Goal: Communication & Community: Answer question/provide support

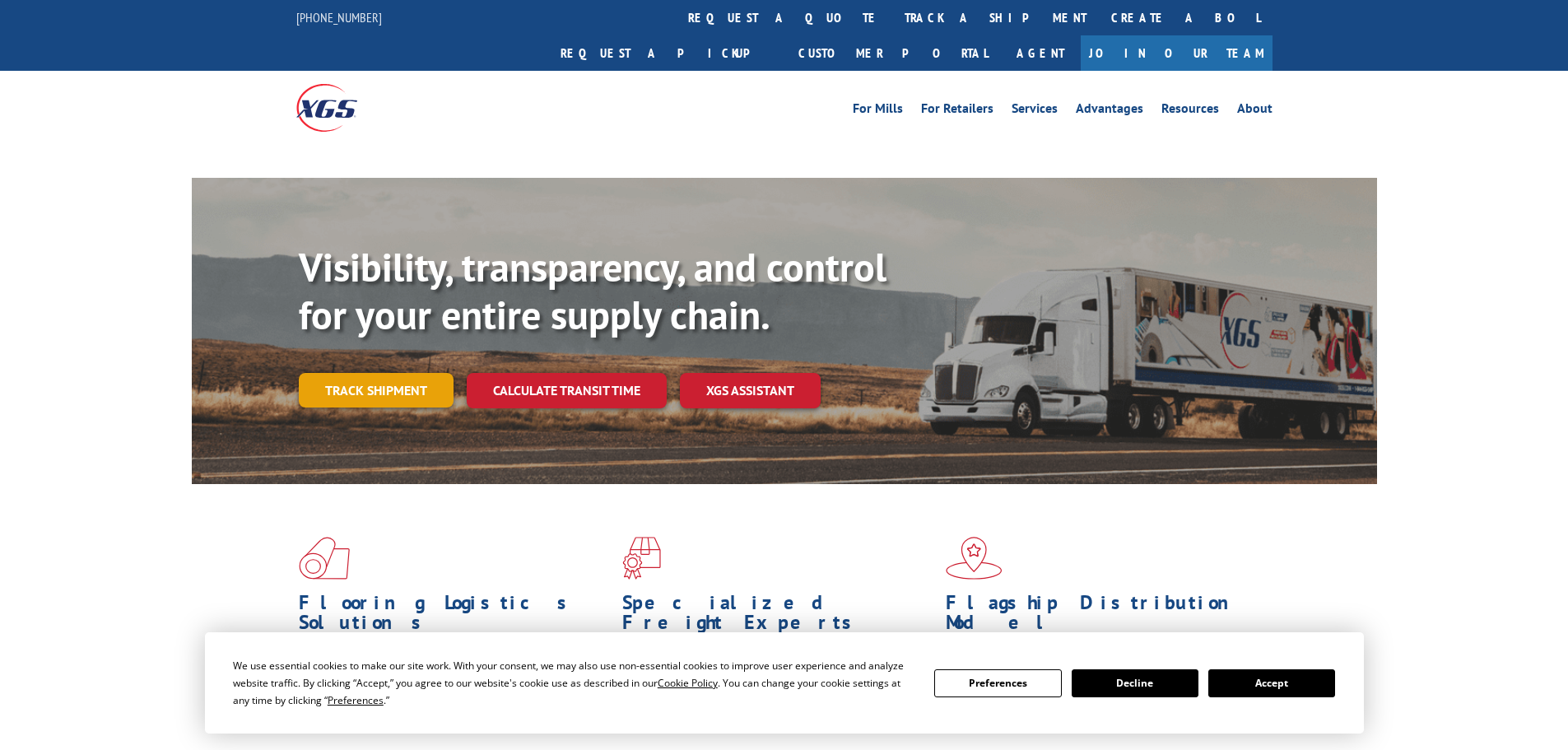
click at [405, 373] on link "Track shipment" at bounding box center [376, 390] width 154 height 34
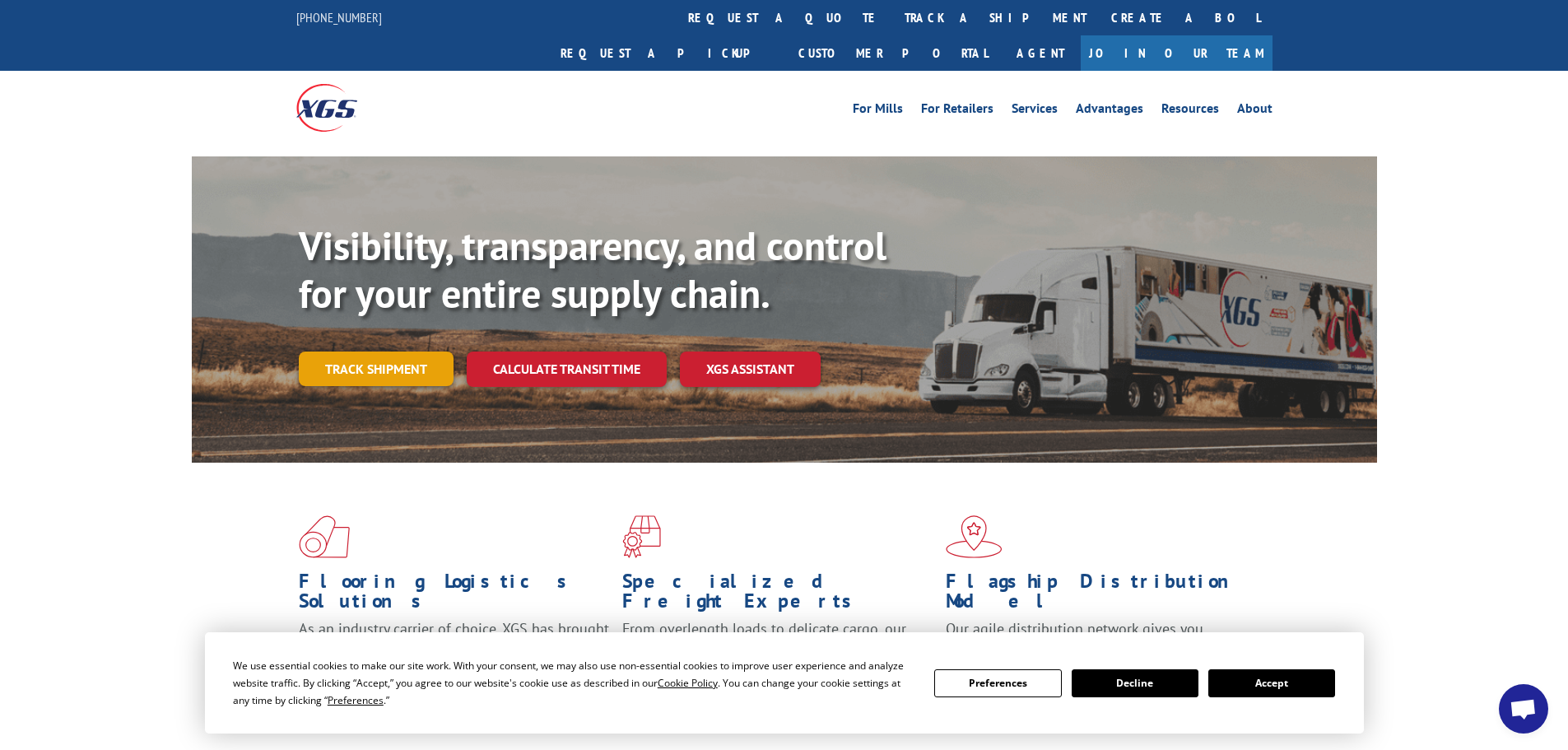
click at [300, 352] on link "Track shipment" at bounding box center [376, 368] width 154 height 34
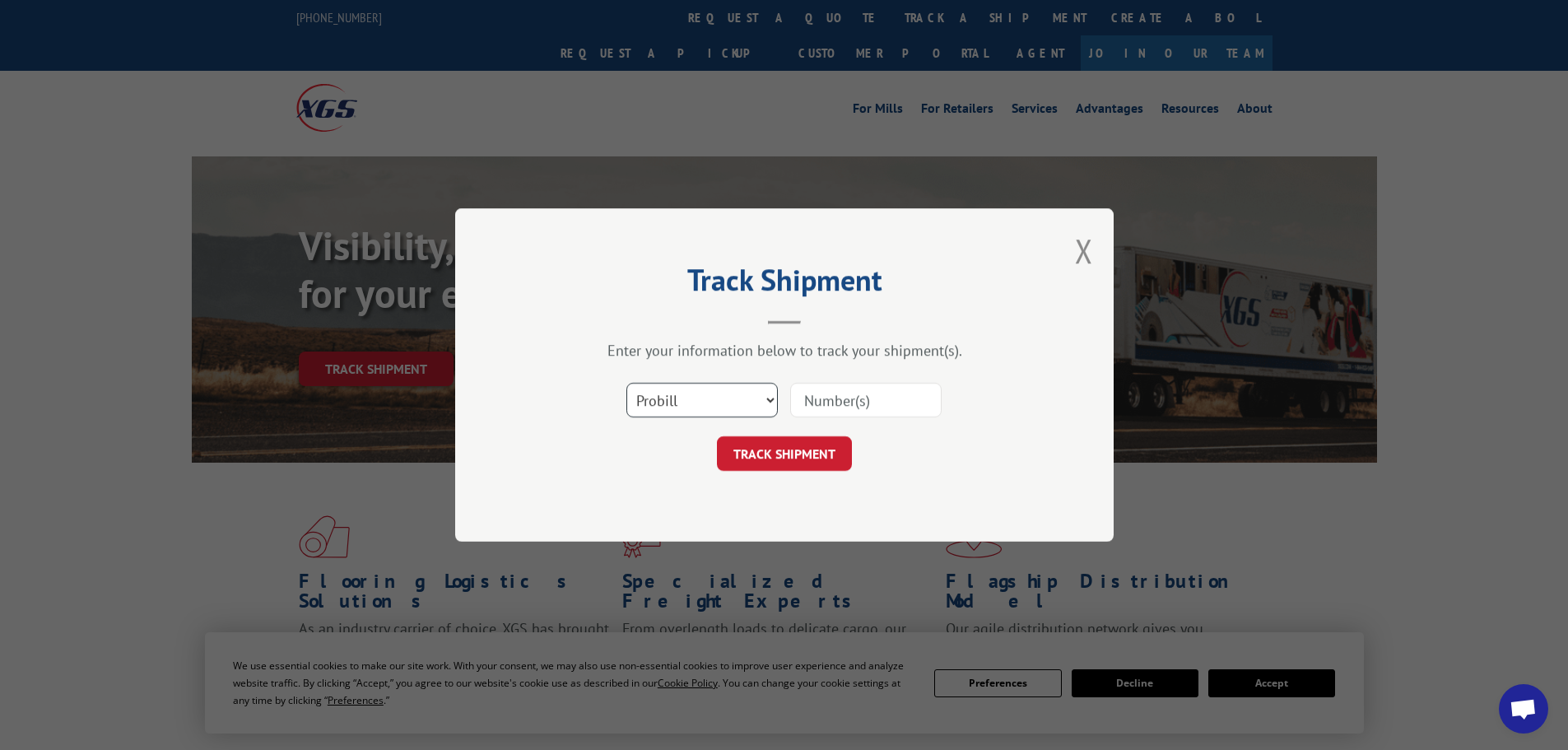
click at [687, 385] on select "Select category... Probill BOL PO" at bounding box center [701, 399] width 151 height 34
select select "bol"
click at [626, 383] on select "Select category... Probill BOL PO" at bounding box center [701, 399] width 151 height 34
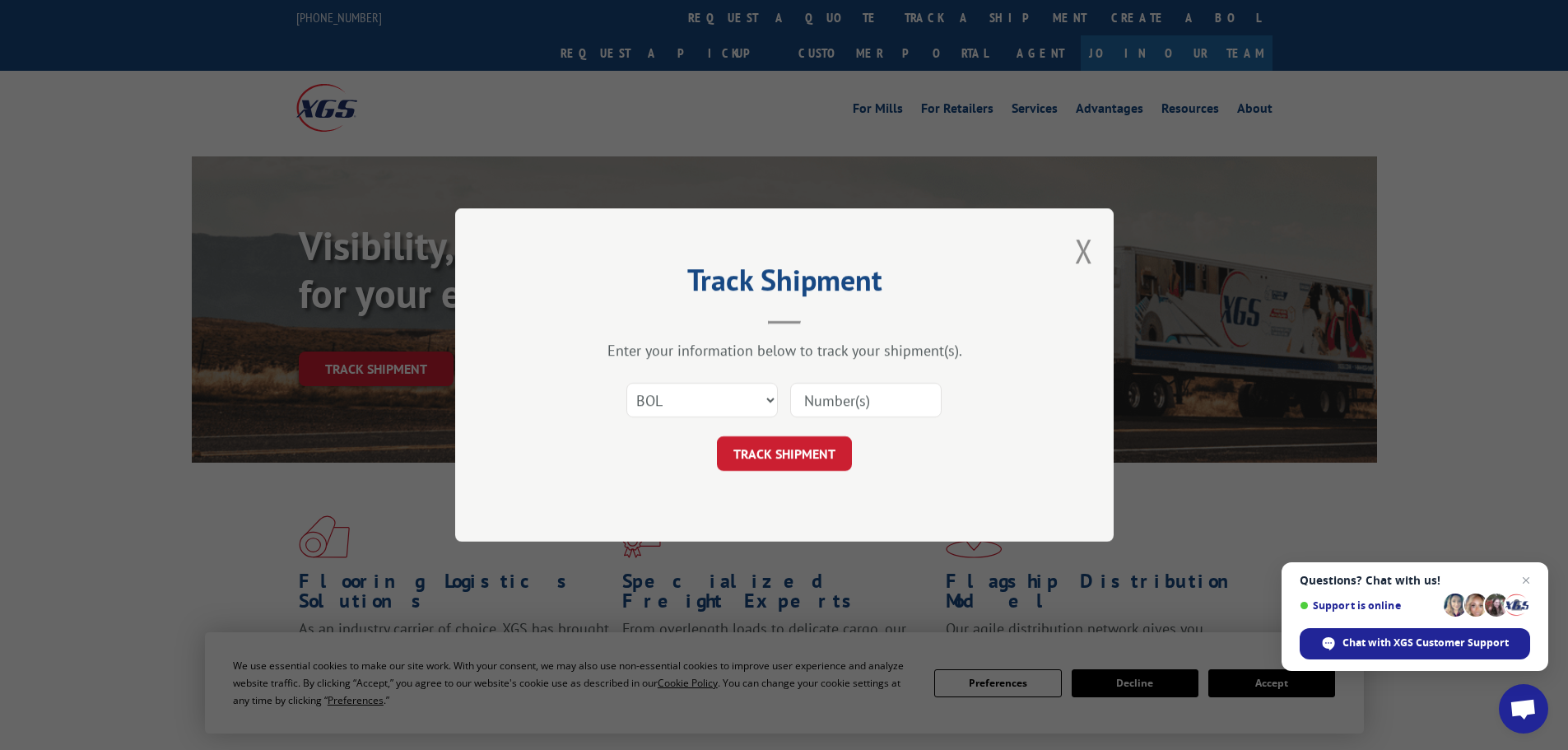
click at [798, 408] on input at bounding box center [866, 399] width 151 height 34
paste input "5443273"
type input "5443273"
click at [823, 459] on button "TRACK SHIPMENT" at bounding box center [784, 453] width 135 height 34
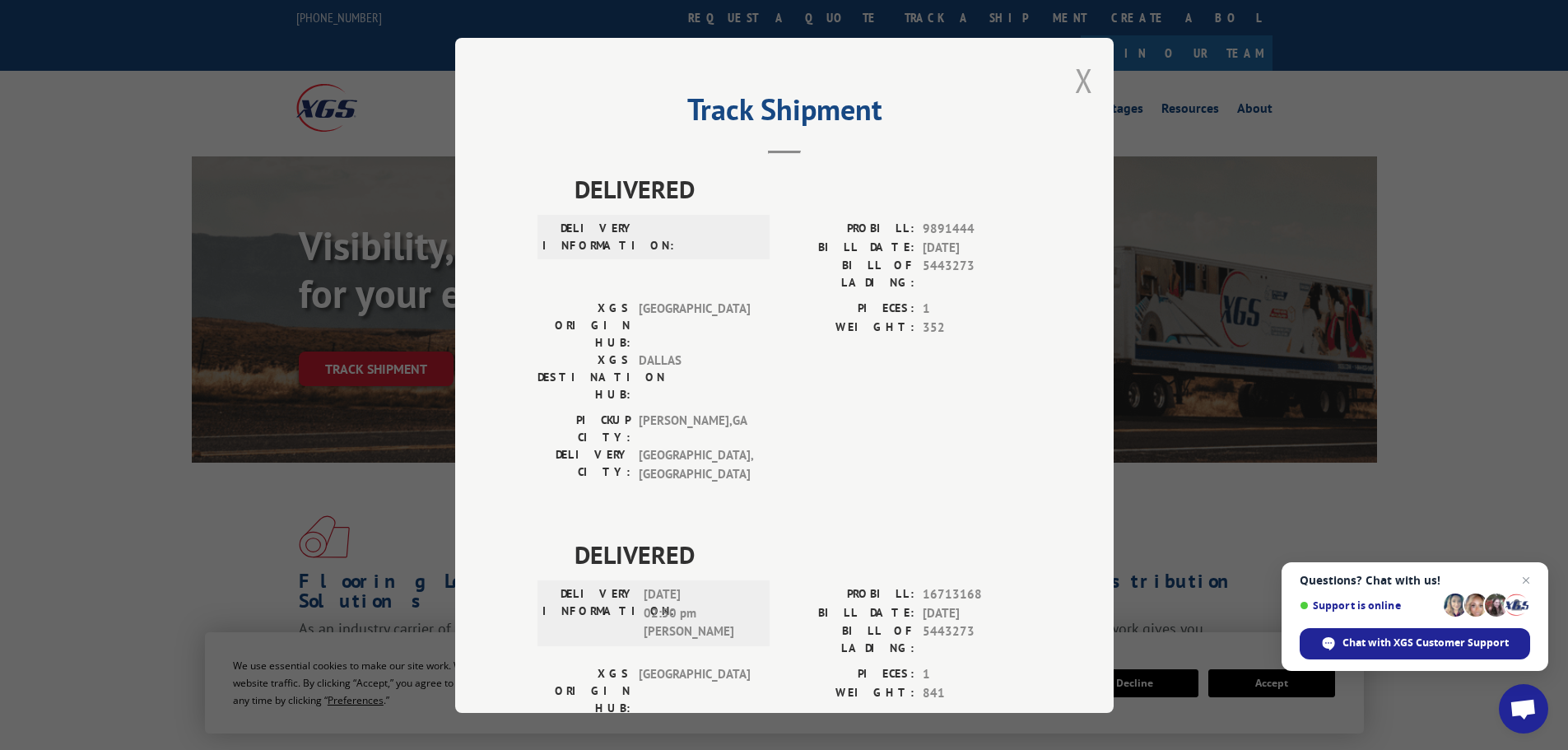
click at [1075, 79] on button "Close modal" at bounding box center [1083, 80] width 19 height 44
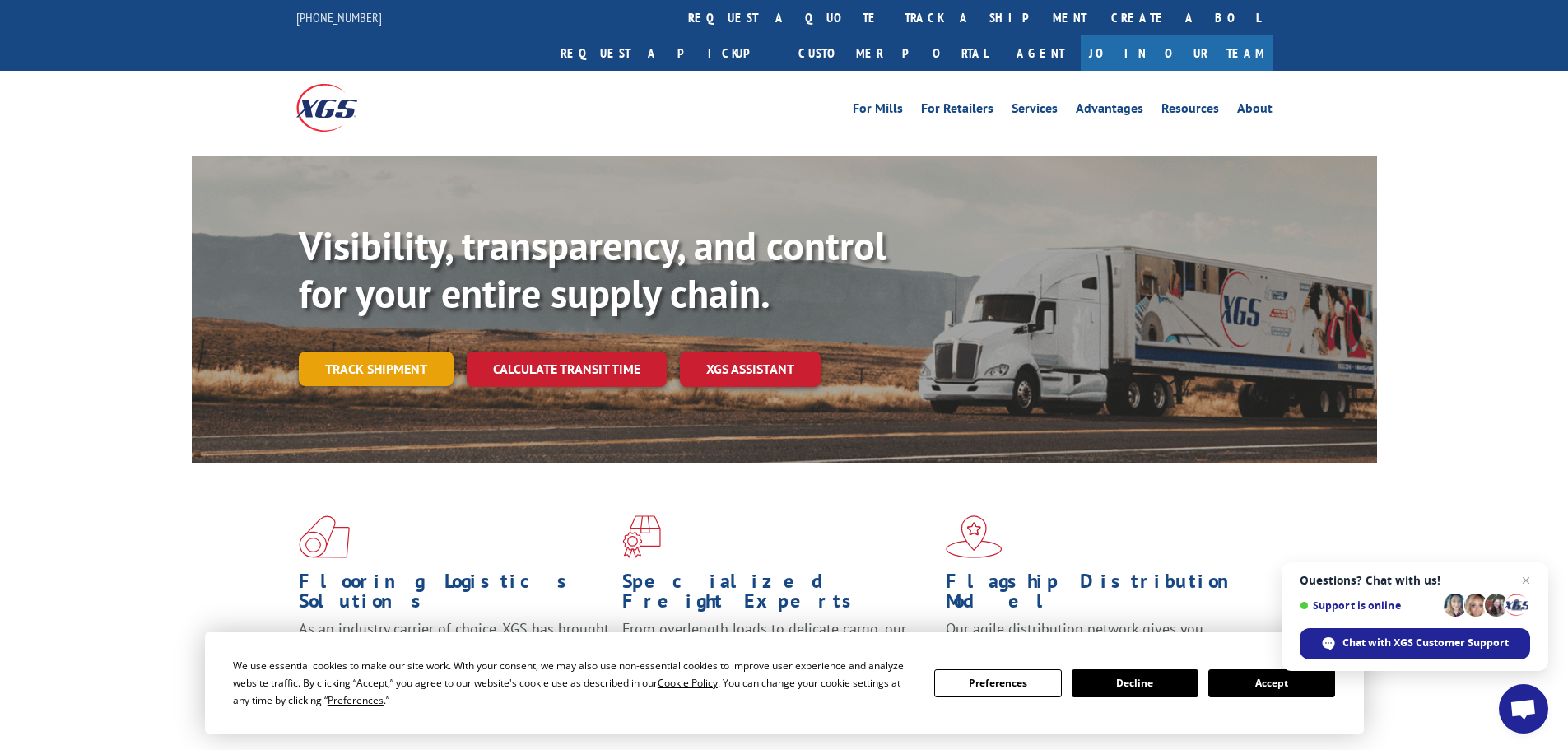
click at [379, 352] on link "Track shipment" at bounding box center [376, 368] width 154 height 34
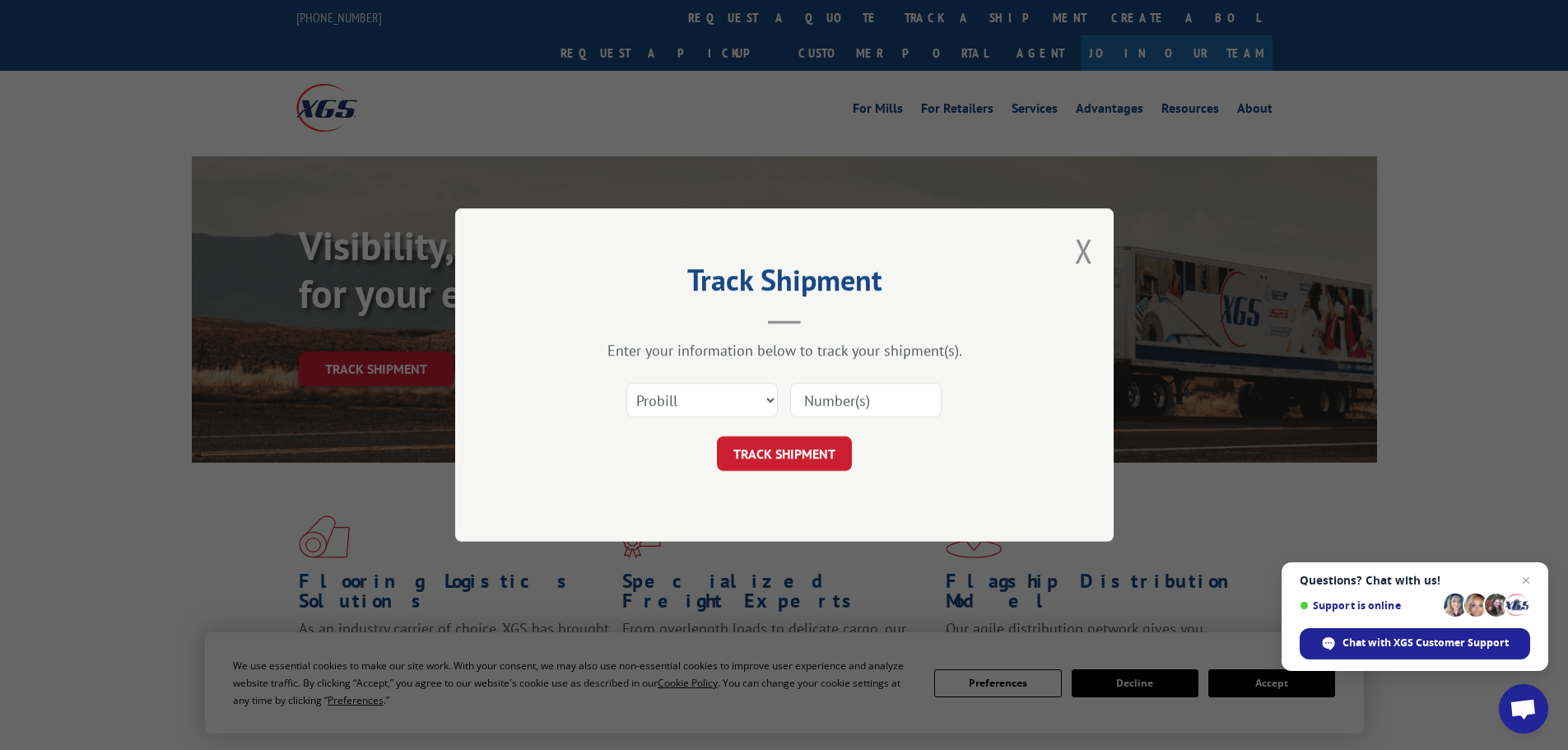
click at [901, 405] on input at bounding box center [866, 399] width 151 height 34
paste input "89327"
type input "89327"
click at [818, 447] on button "TRACK SHIPMENT" at bounding box center [784, 453] width 135 height 34
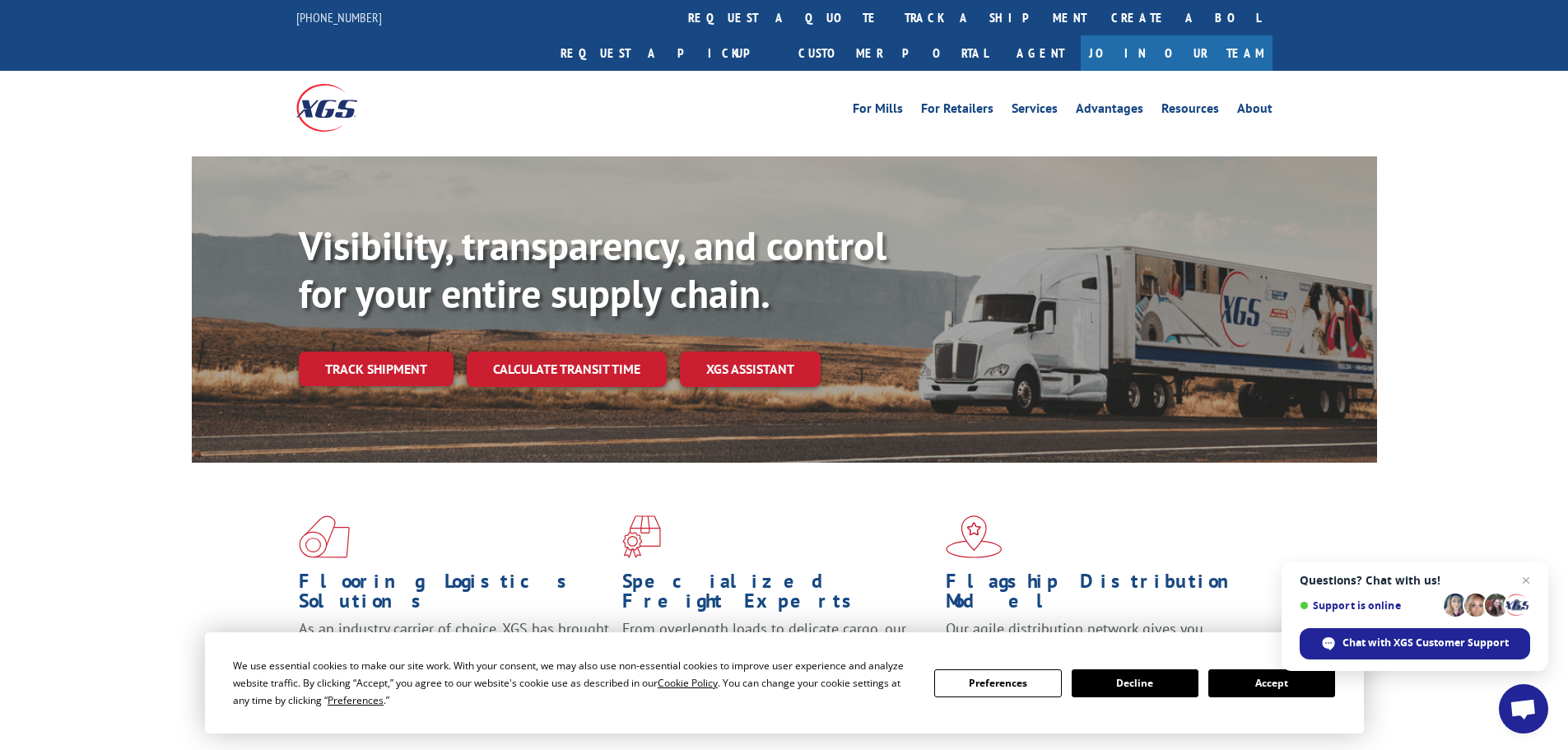
click at [306, 352] on link "Track shipment" at bounding box center [376, 368] width 154 height 34
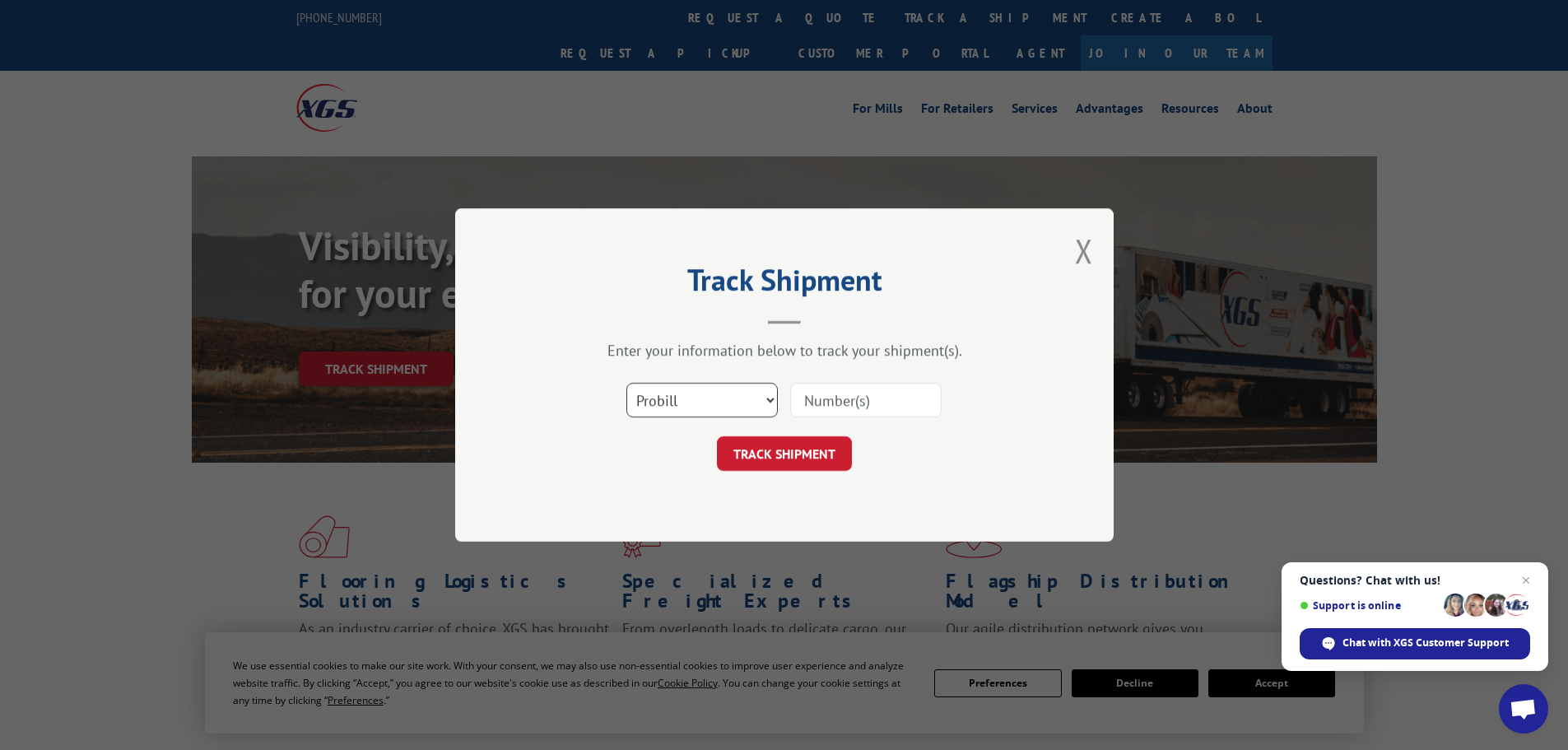
click at [672, 396] on select "Select category... Probill BOL PO" at bounding box center [701, 399] width 151 height 34
select select "bol"
click at [626, 383] on select "Select category... Probill BOL PO" at bounding box center [701, 399] width 151 height 34
click at [871, 386] on input at bounding box center [866, 399] width 151 height 34
paste input "5443273"
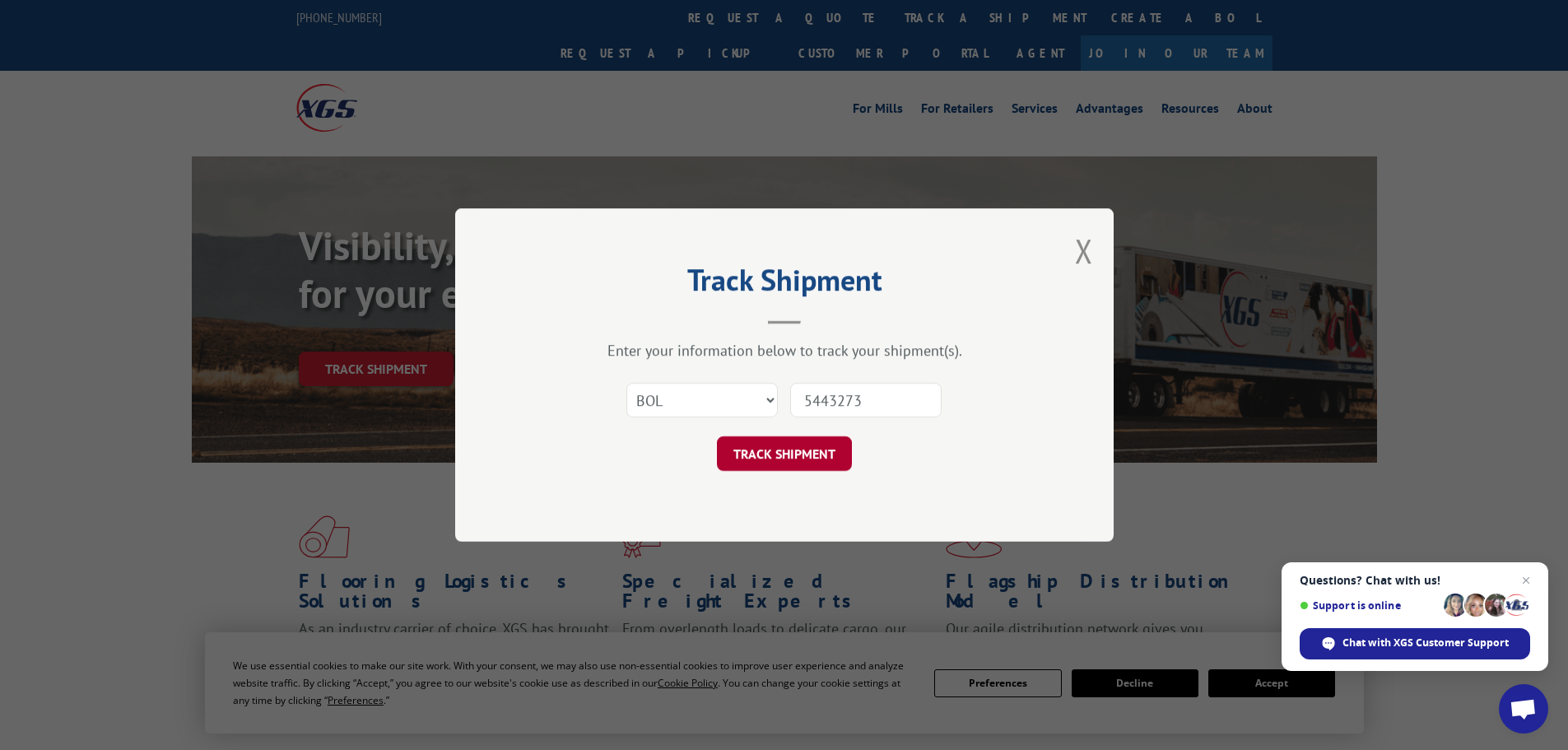
type input "5443273"
click at [827, 446] on button "TRACK SHIPMENT" at bounding box center [784, 453] width 135 height 34
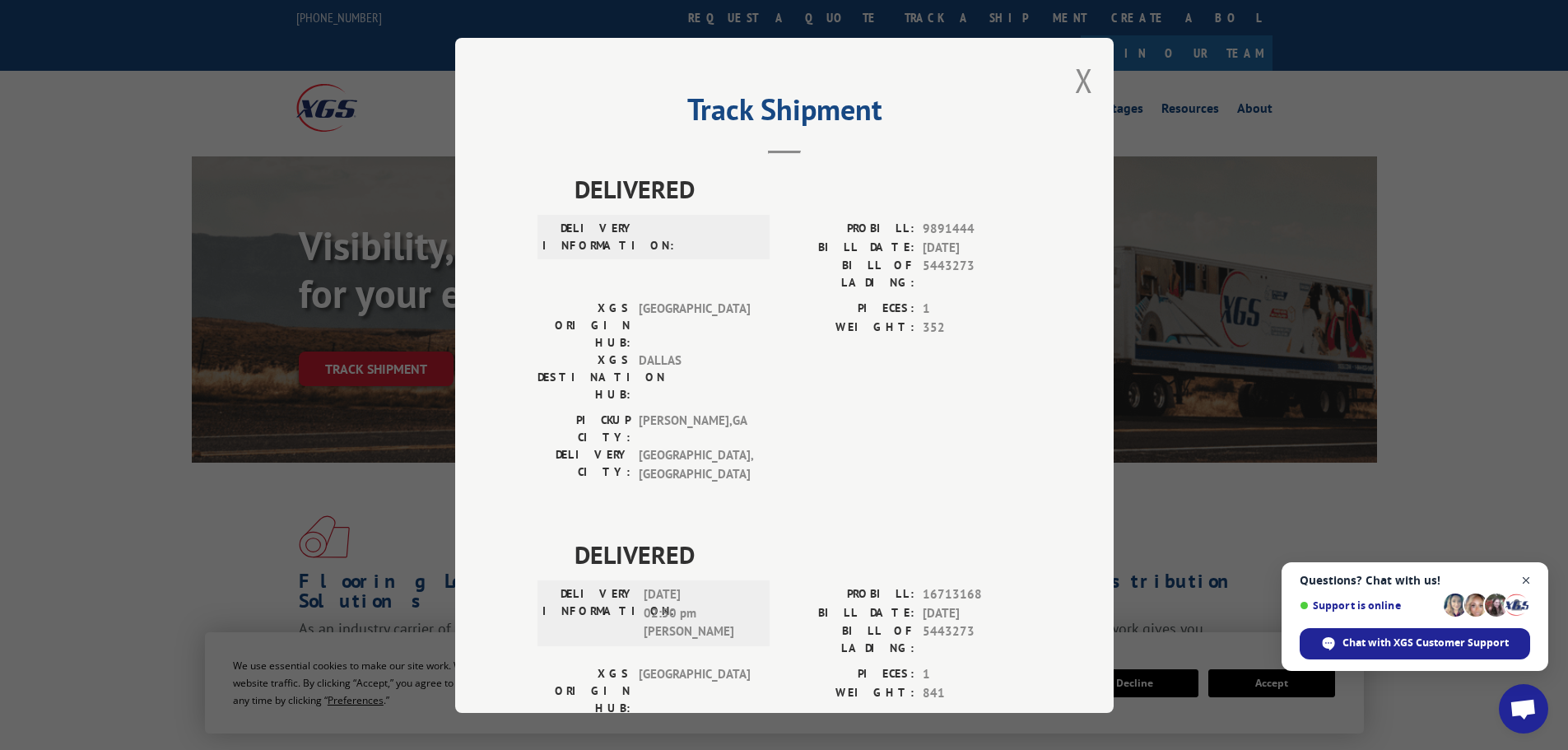
click at [1528, 584] on span "Close chat" at bounding box center [1526, 580] width 21 height 21
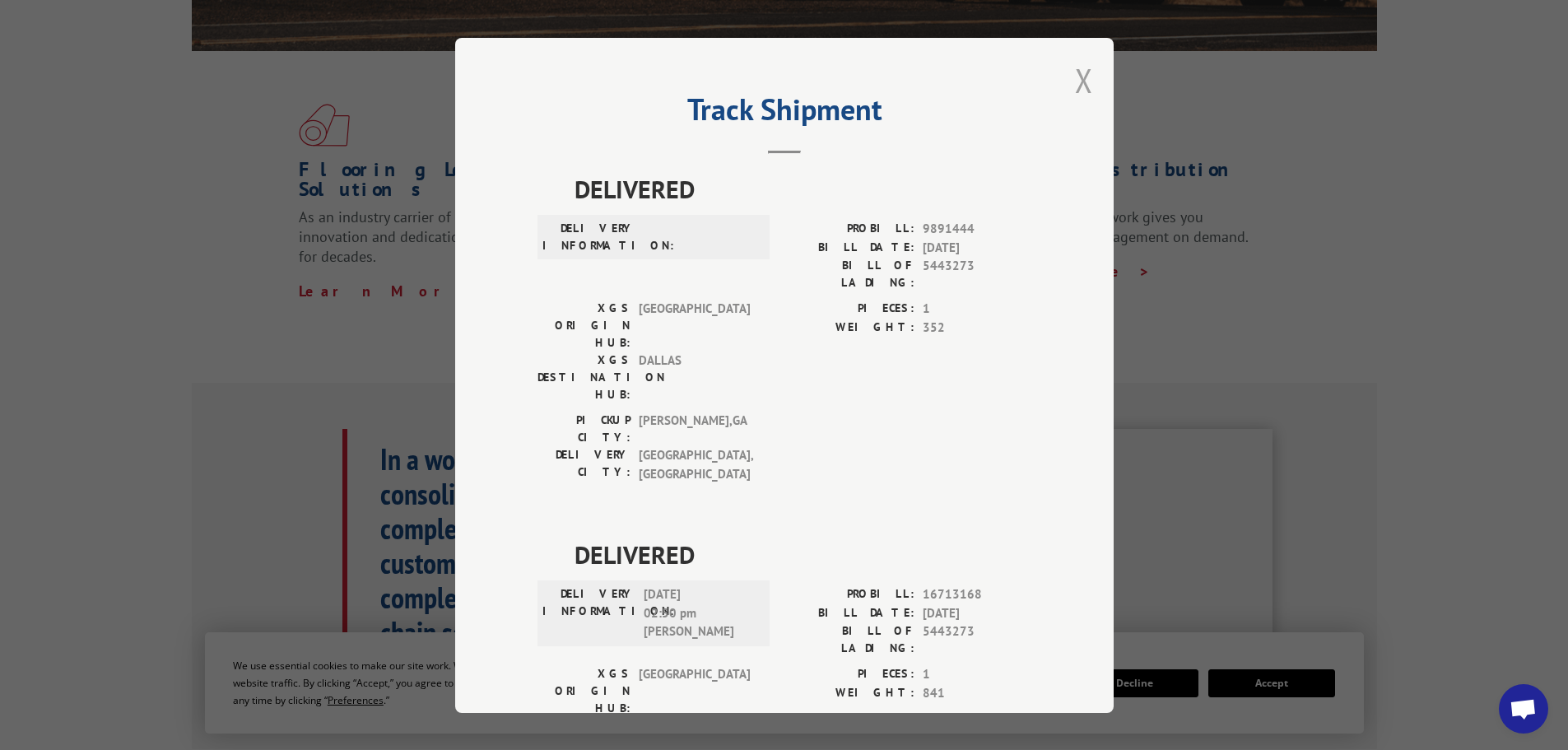
click at [1081, 85] on button "Close modal" at bounding box center [1083, 80] width 19 height 44
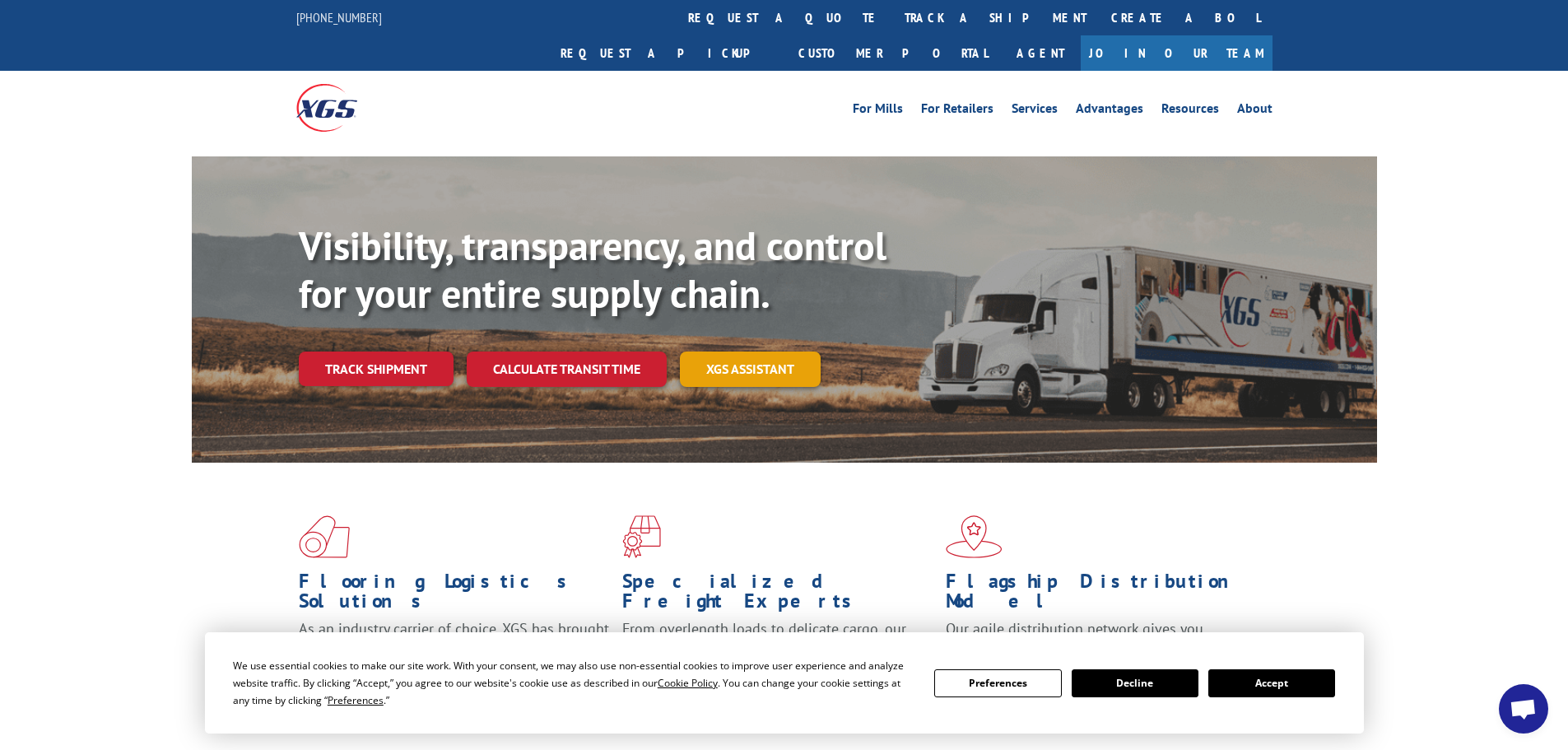
click at [774, 352] on link "XGS ASSISTANT" at bounding box center [750, 369] width 141 height 35
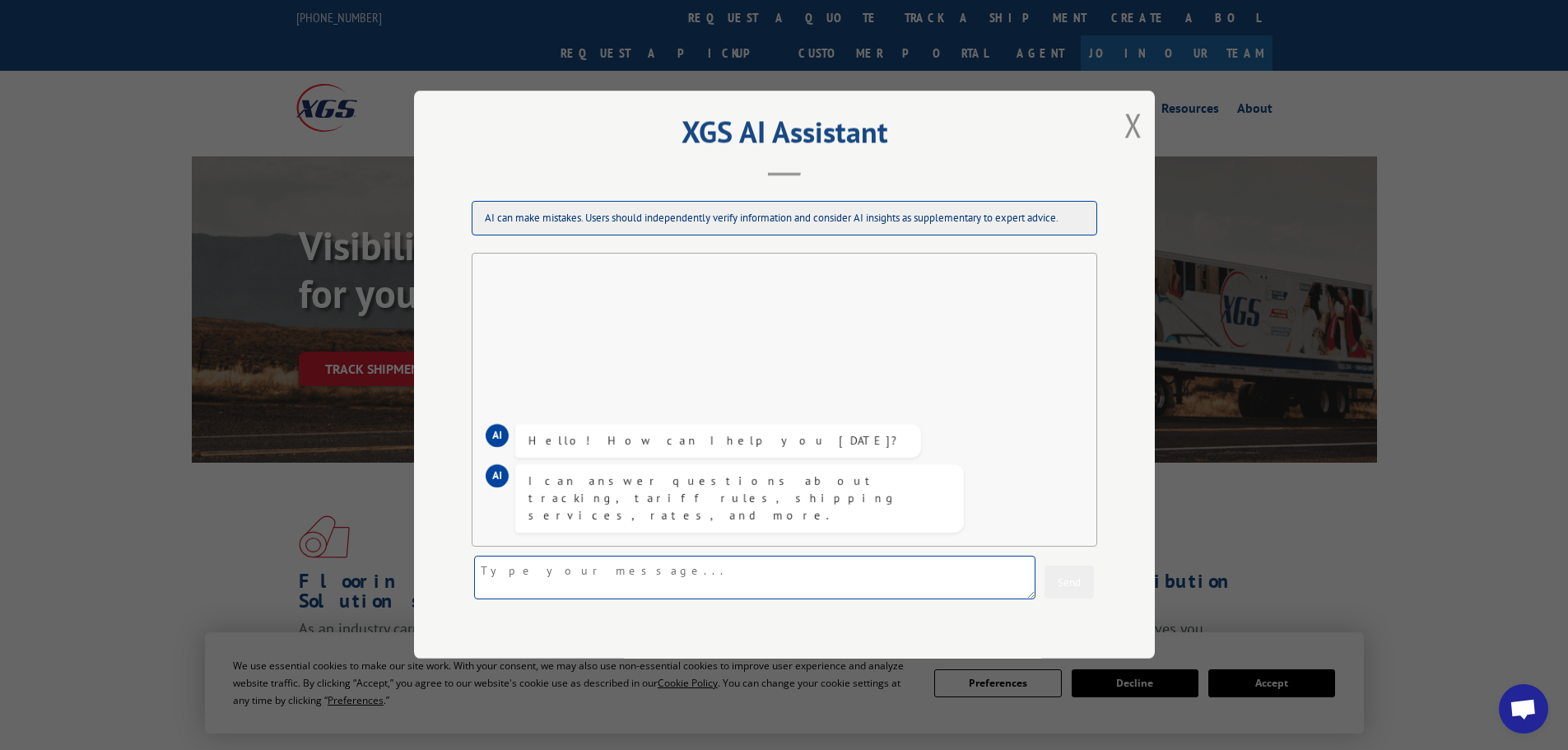
click at [664, 577] on textarea at bounding box center [754, 578] width 562 height 44
paste textarea "5443273"
type textarea "5443273"
click at [1044, 583] on button "Send" at bounding box center [1069, 583] width 50 height 33
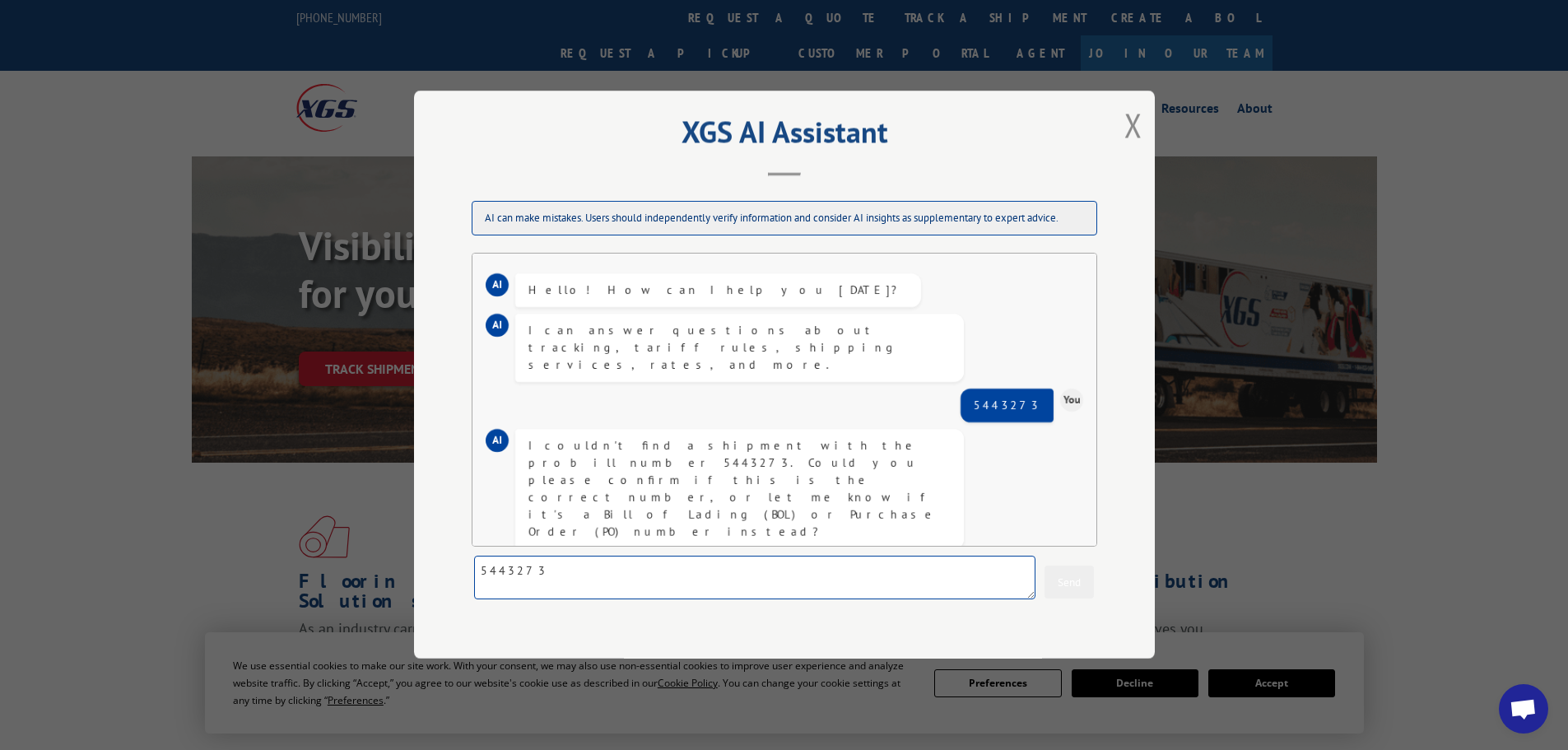
click at [656, 572] on textarea "5443273" at bounding box center [754, 578] width 562 height 44
type textarea "BOL"
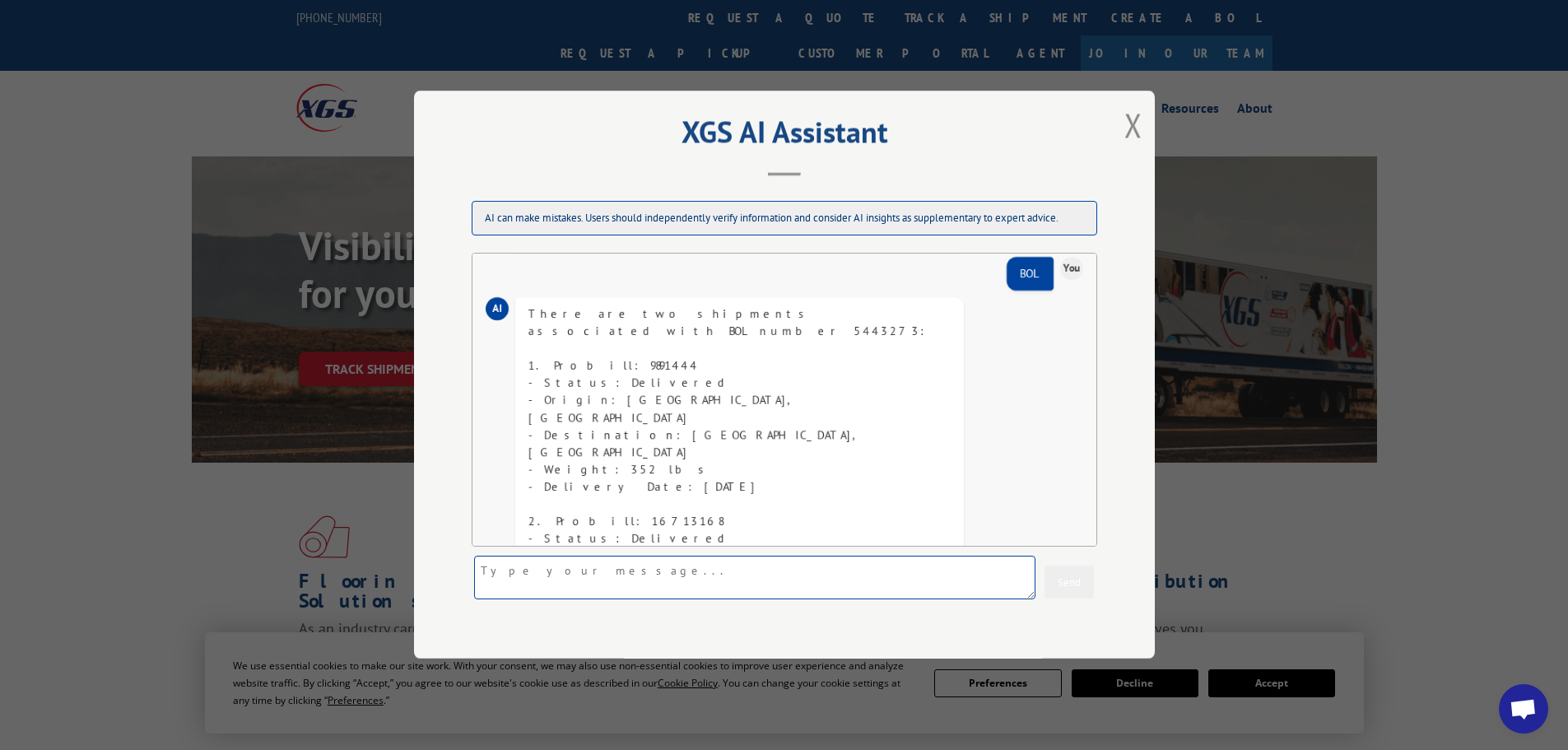
scroll to position [338, 0]
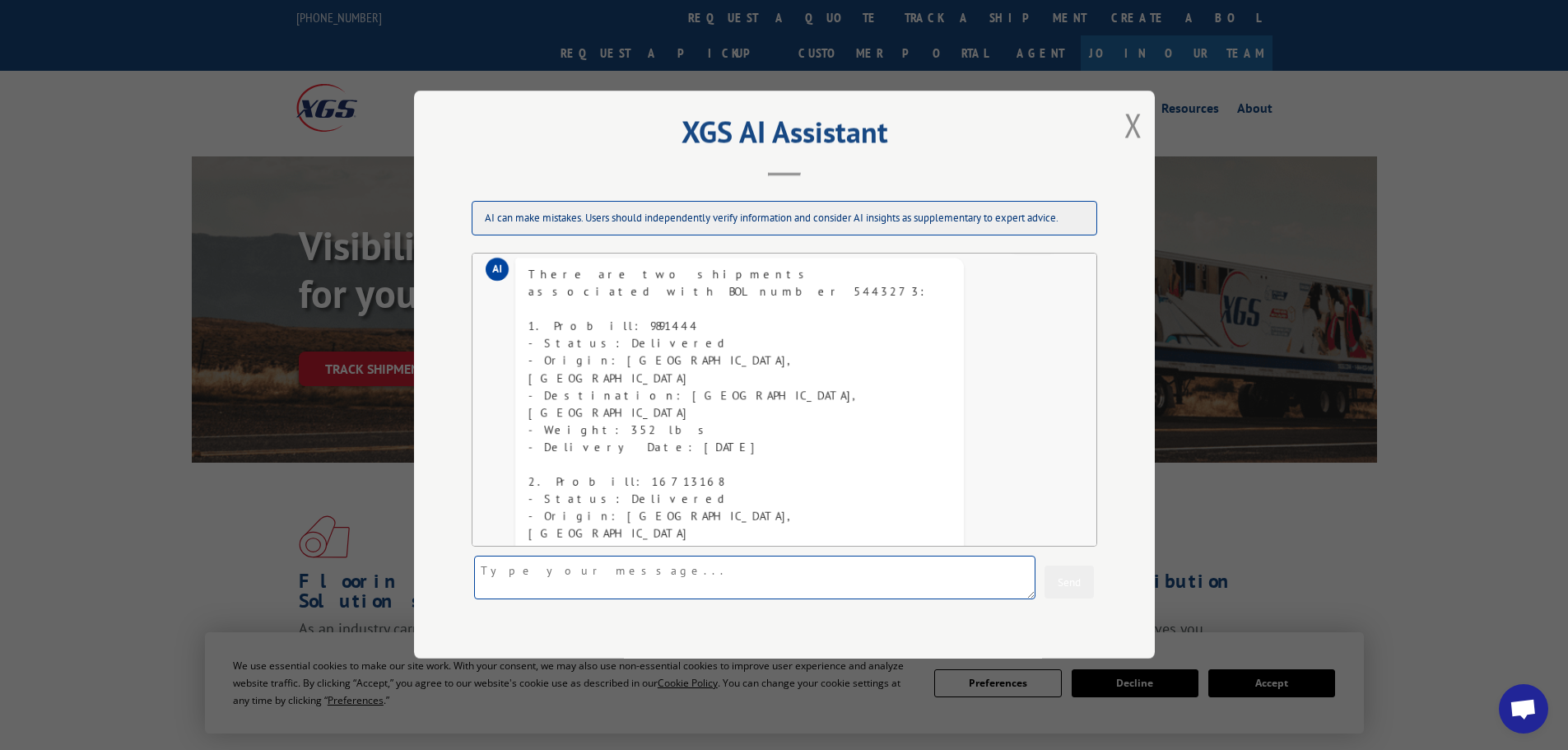
click at [791, 572] on textarea at bounding box center [754, 578] width 562 height 44
type textarea "M"
type textarea "m"
type textarea "more"
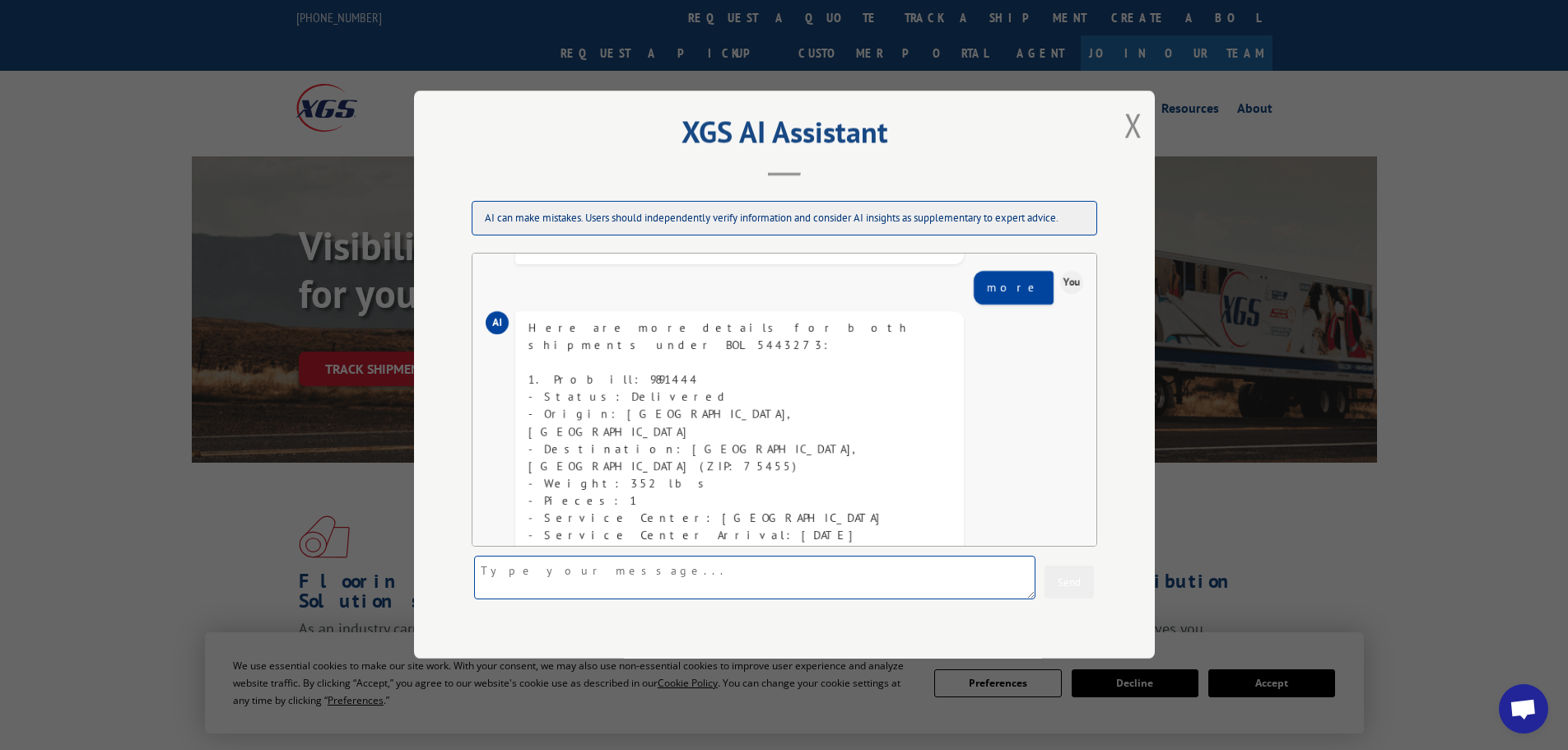
scroll to position [868, 0]
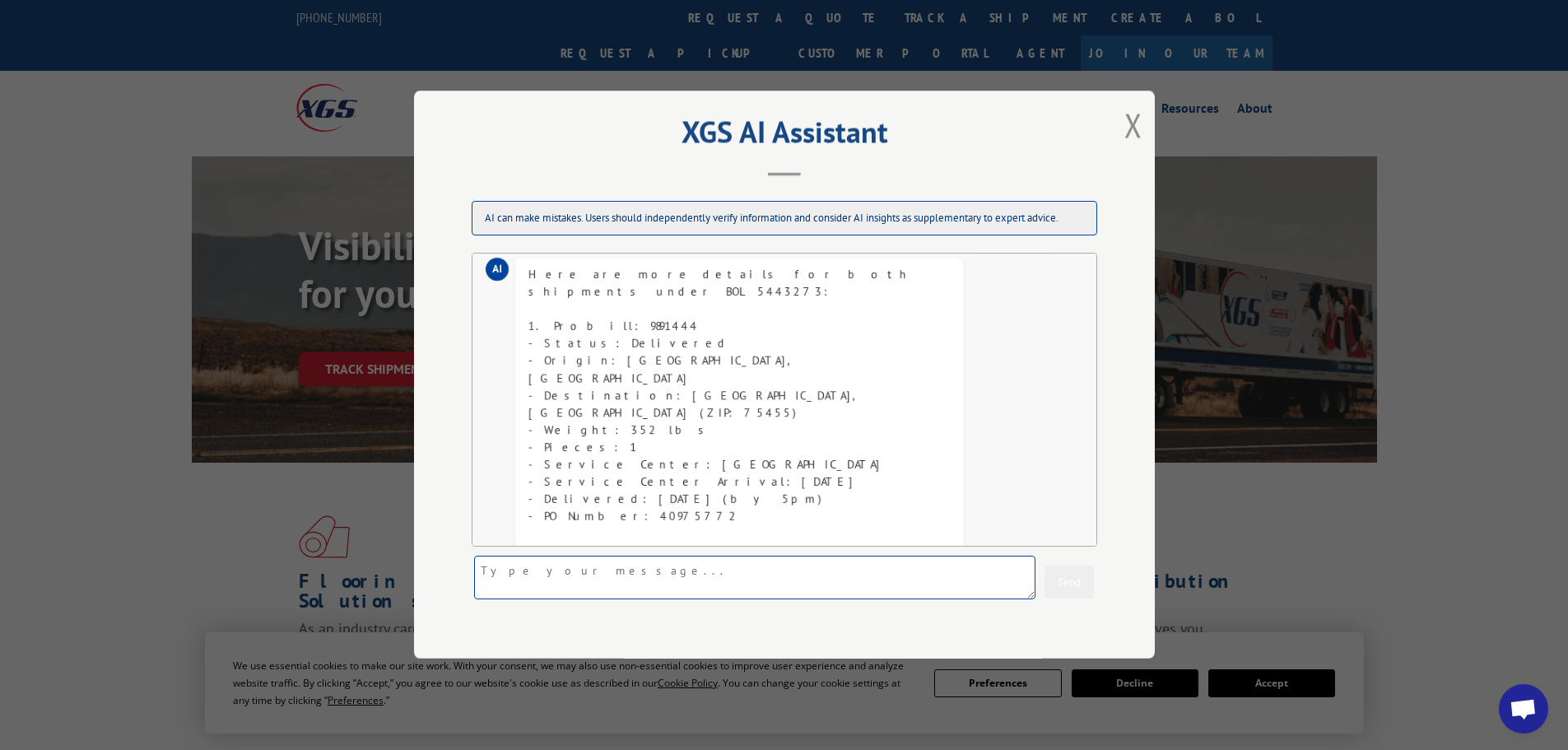
click at [631, 583] on textarea at bounding box center [754, 578] width 562 height 44
type textarea "representative"
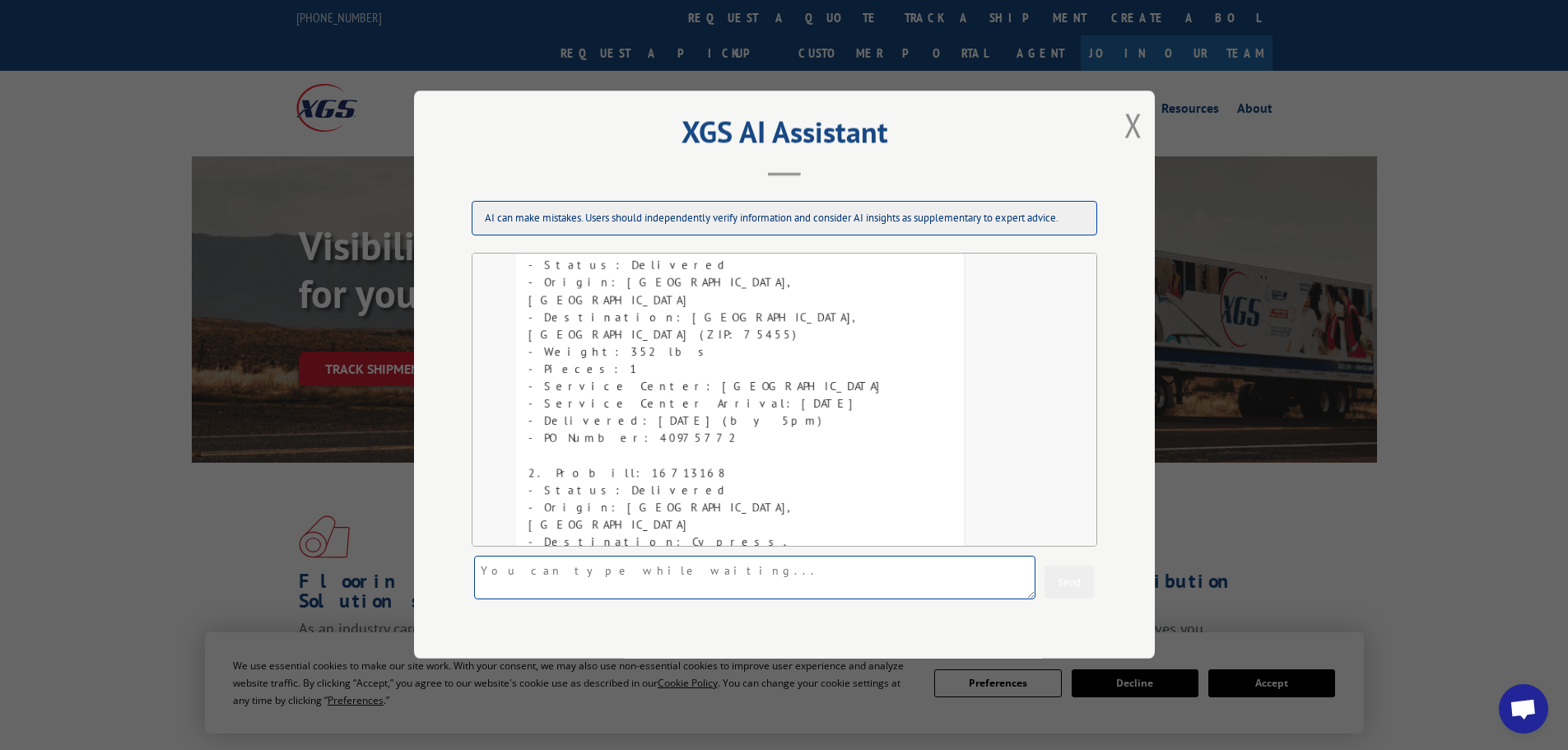
scroll to position [1018, 0]
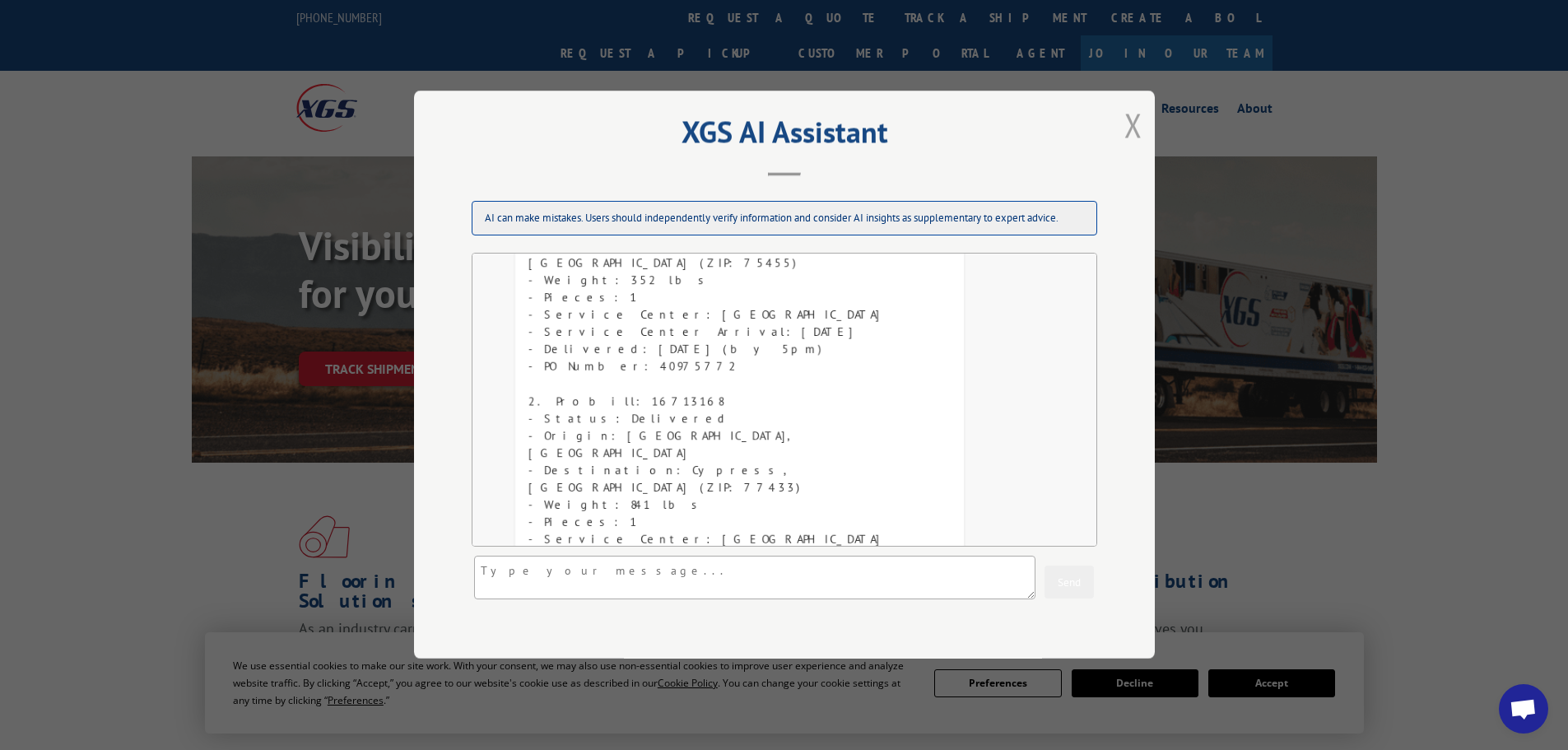
click at [1132, 109] on button "Close modal" at bounding box center [1133, 124] width 19 height 44
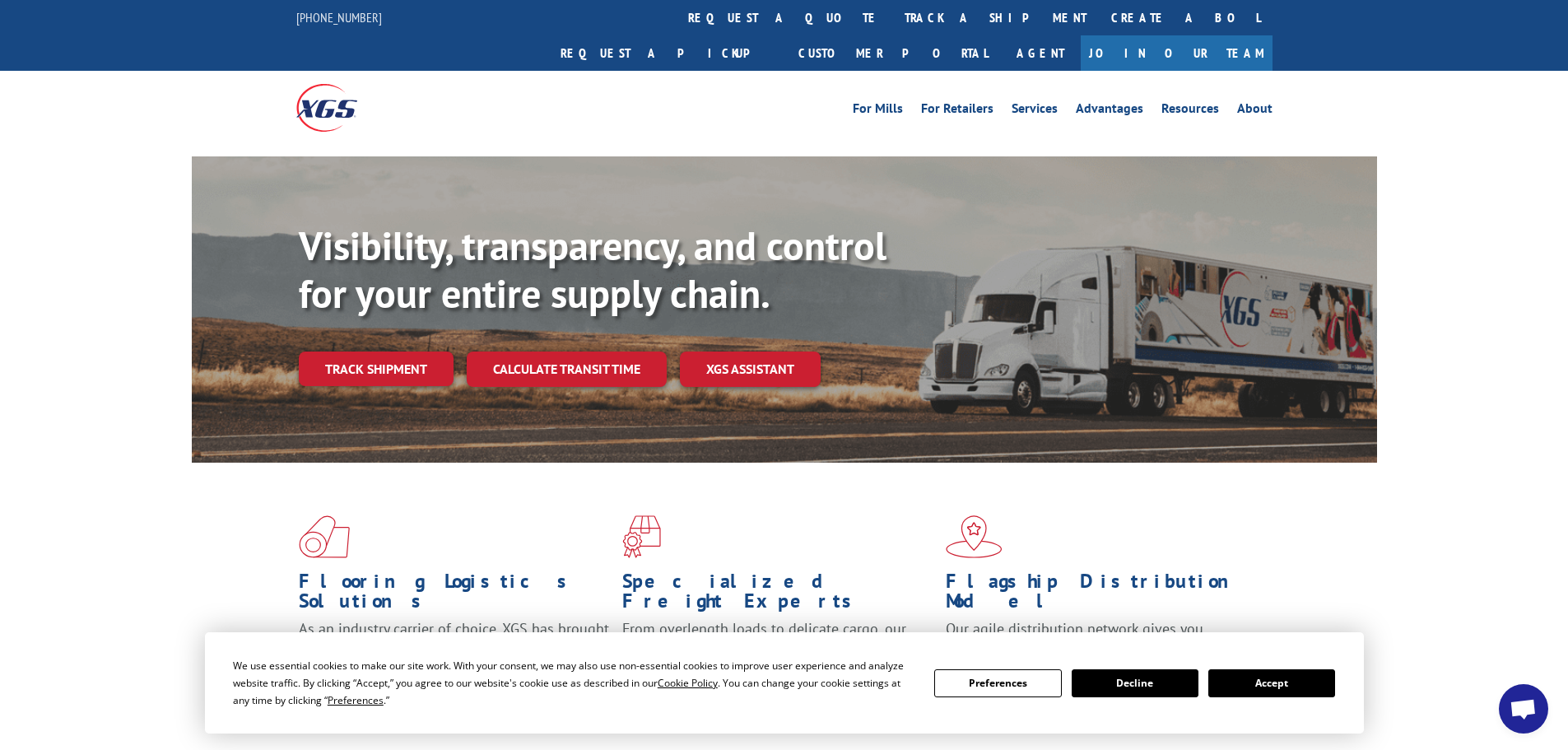
click at [1518, 688] on span "Open chat" at bounding box center [1523, 708] width 50 height 50
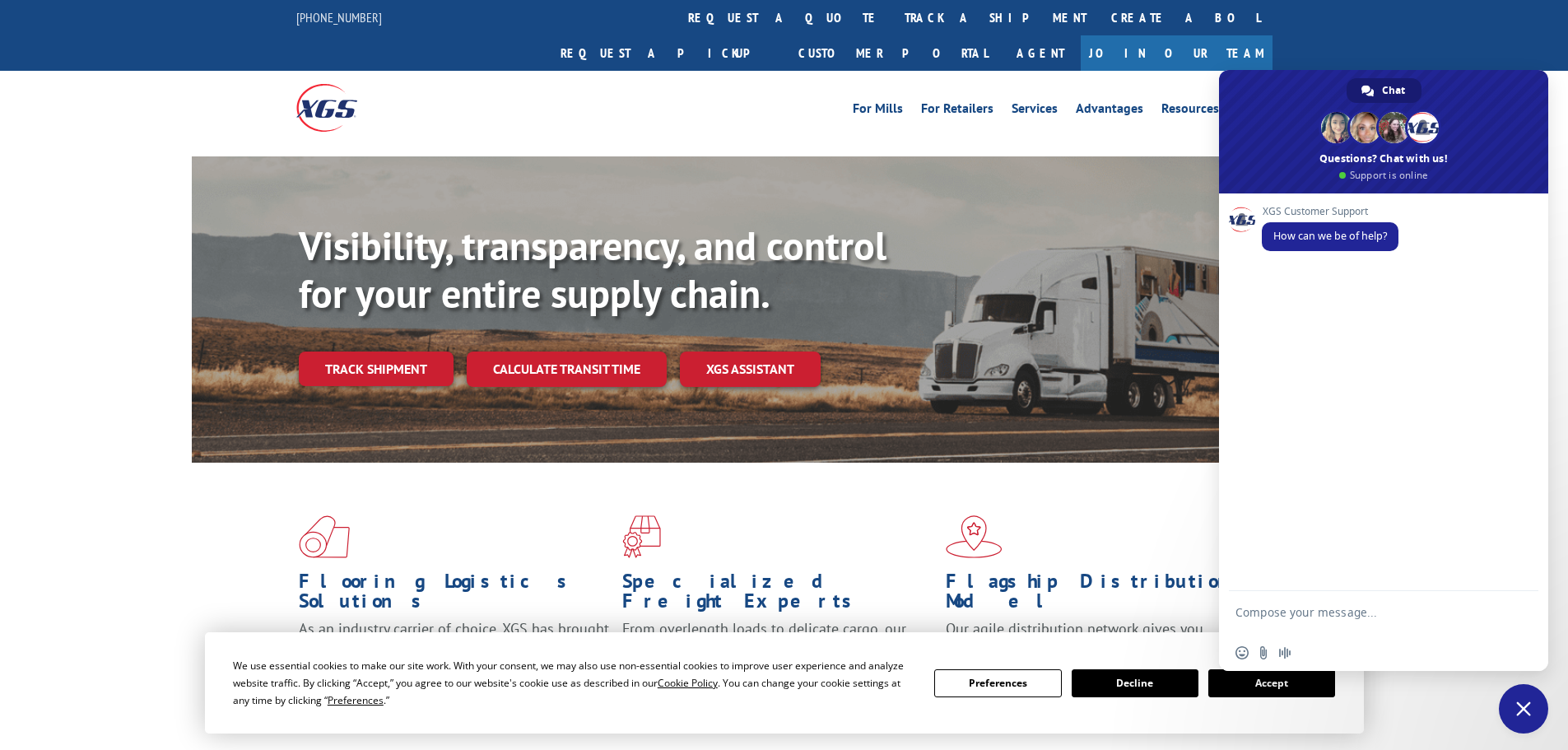
click at [1362, 627] on textarea "Compose your message..." at bounding box center [1366, 619] width 260 height 29
type textarea "representative please"
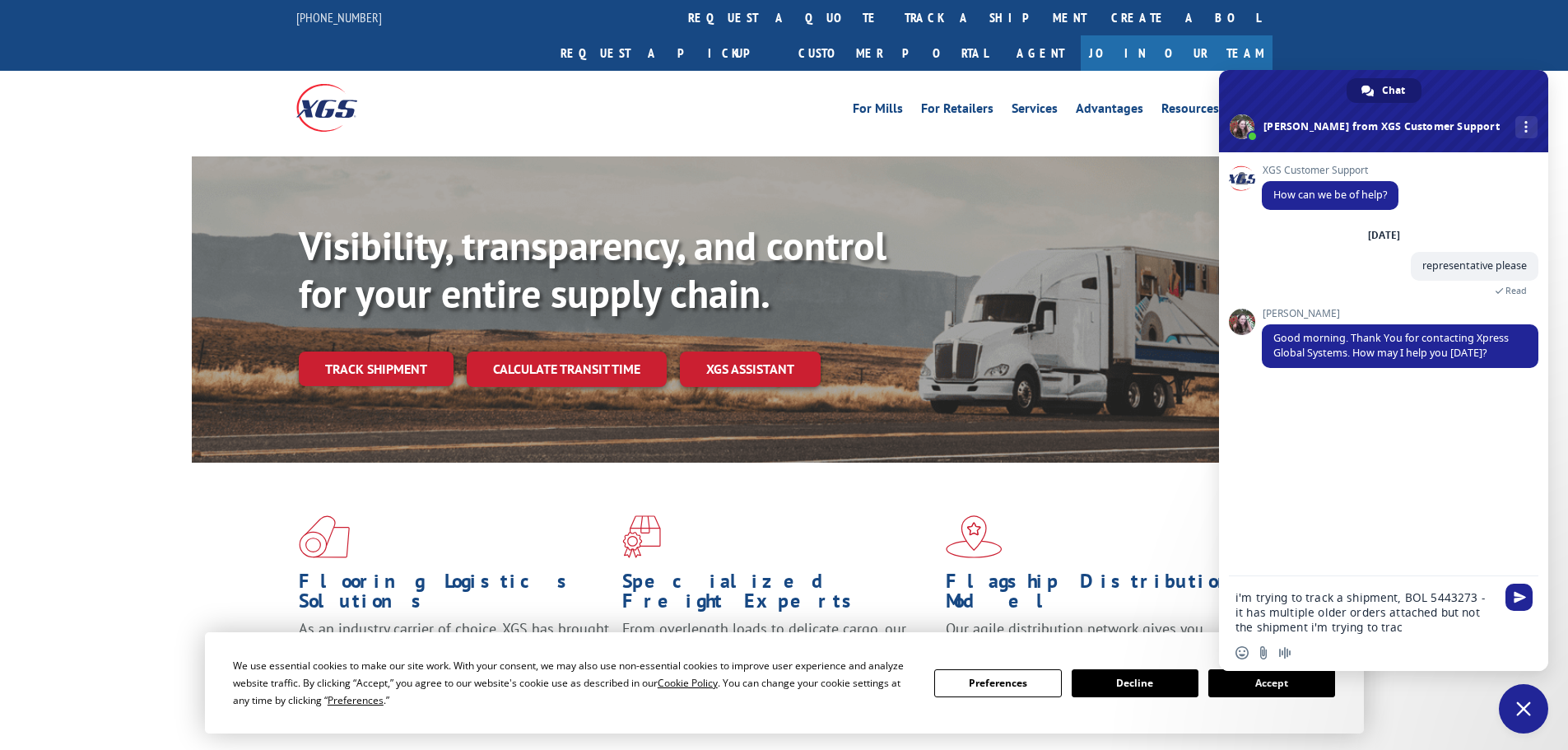
type textarea "i'm trying to track a shipment, BOL 5443273 - it has multiple older orders atta…"
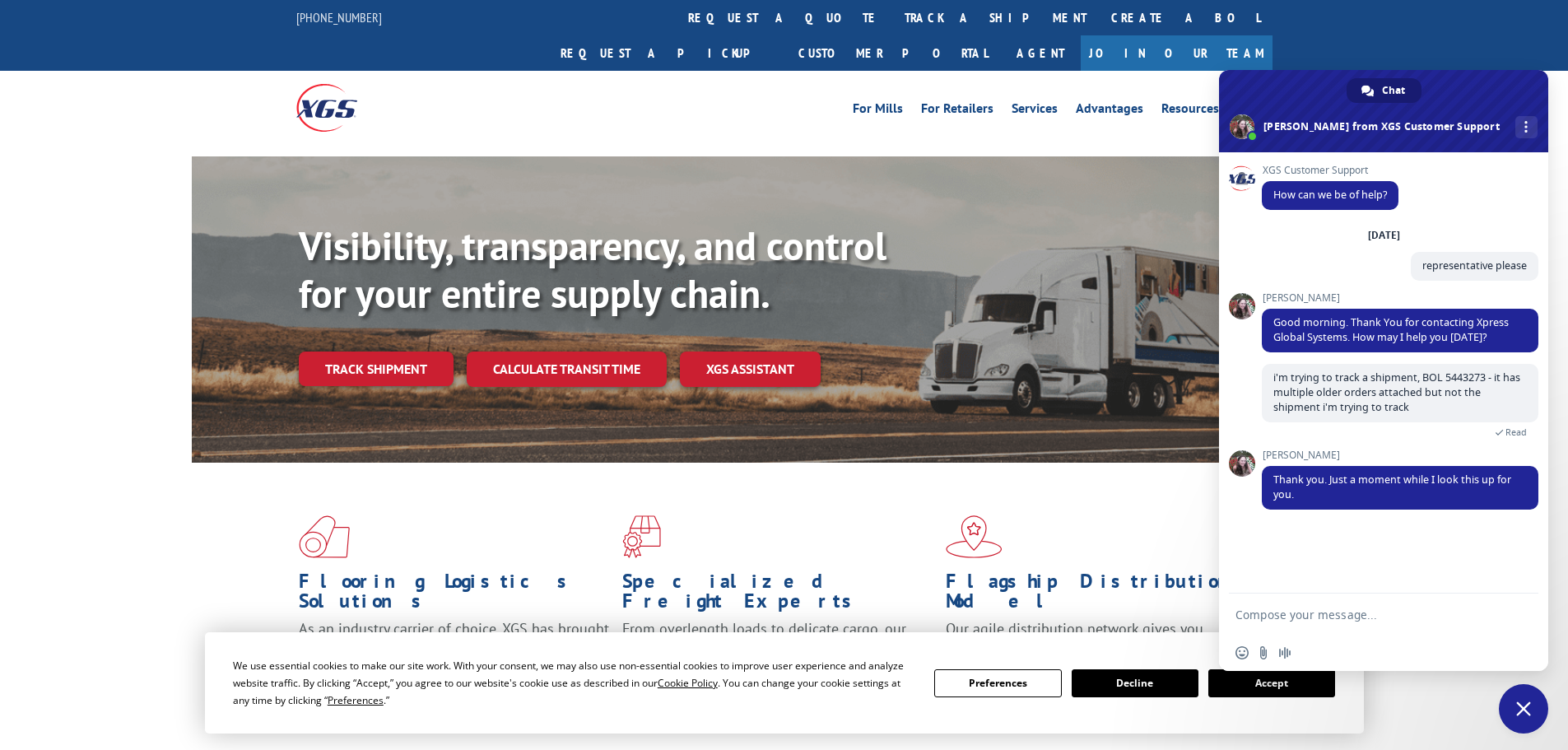
click at [1420, 626] on form at bounding box center [1366, 614] width 260 height 44
click at [1409, 612] on textarea "Compose your message..." at bounding box center [1366, 614] width 260 height 15
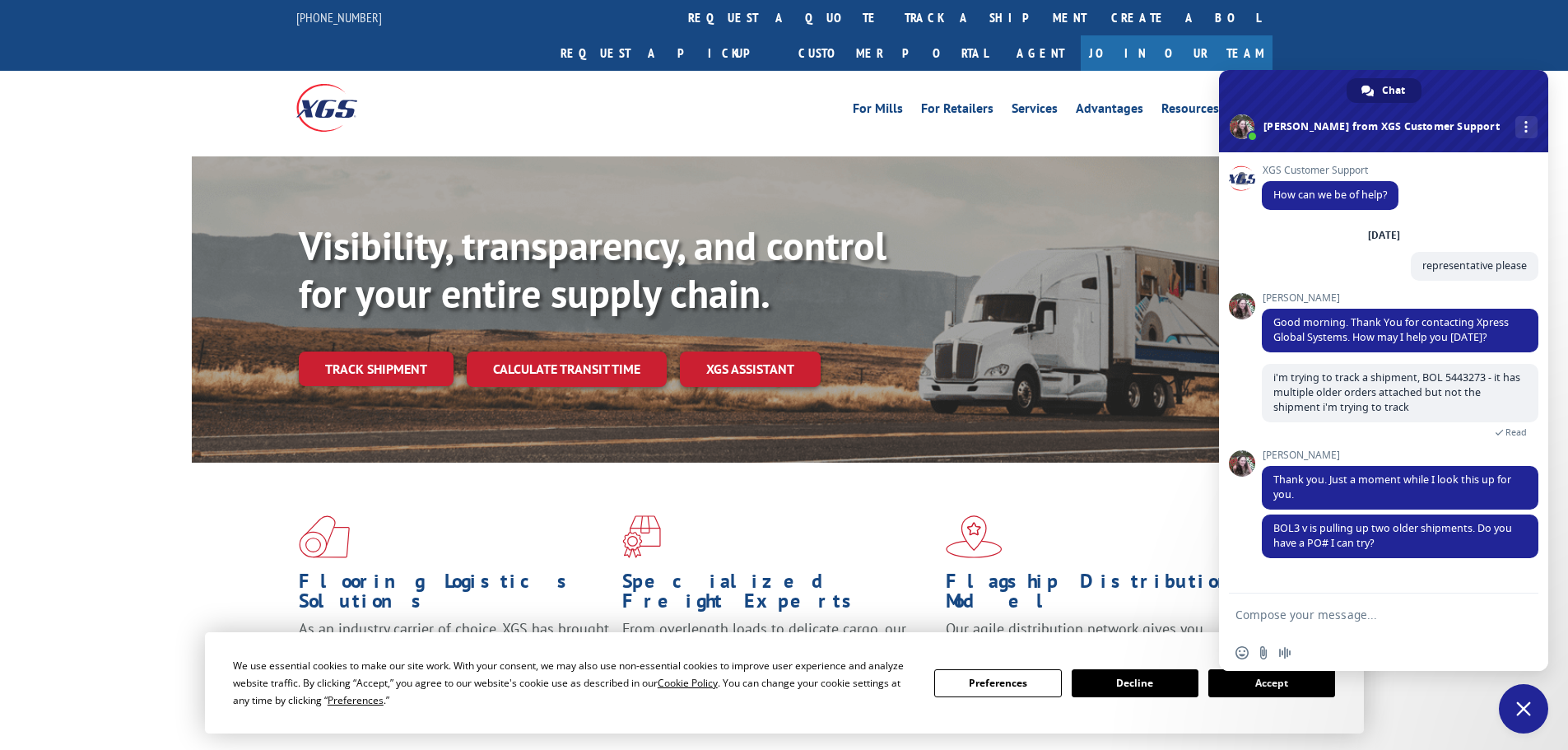
paste textarea "11508408"
type textarea "11508408"
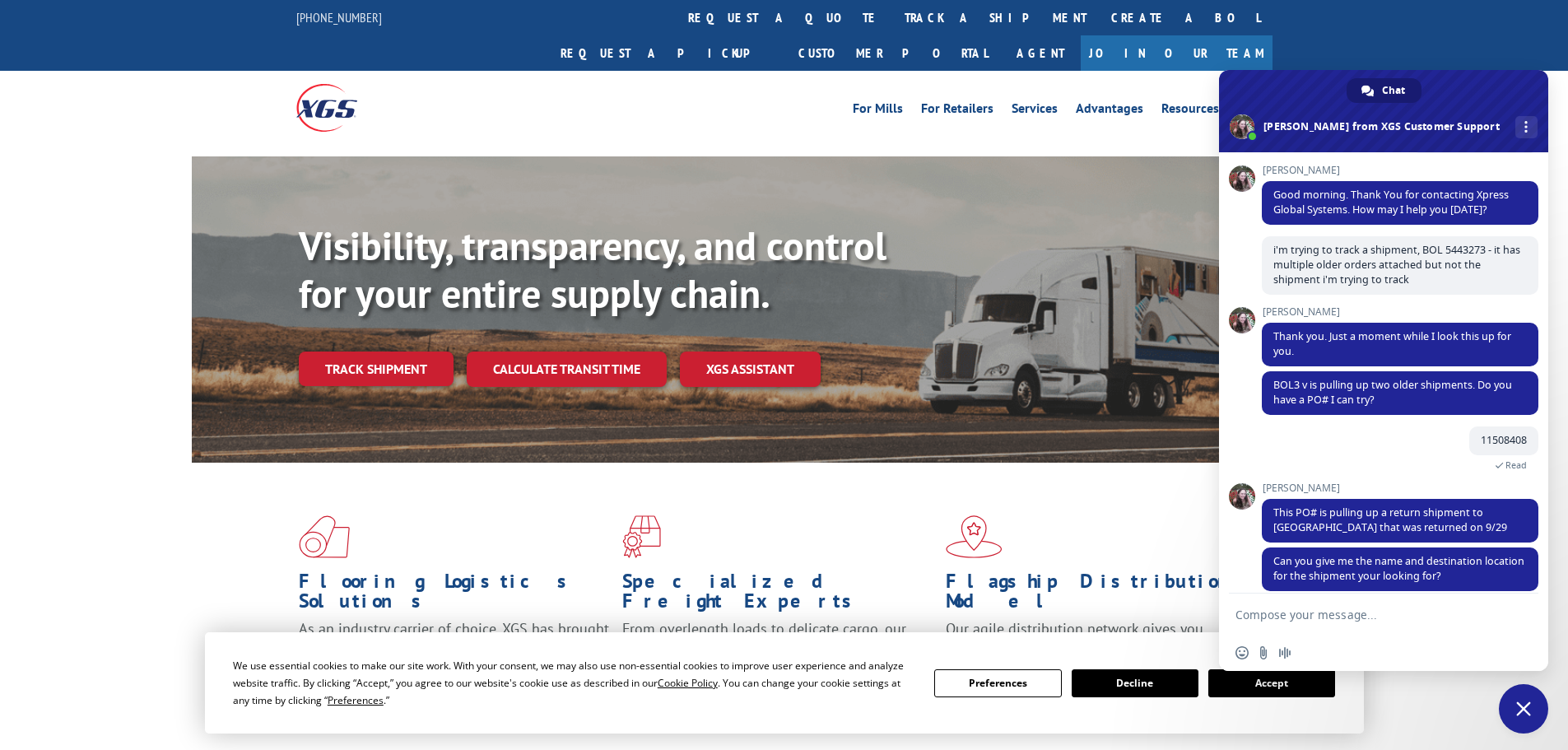
scroll to position [144, 0]
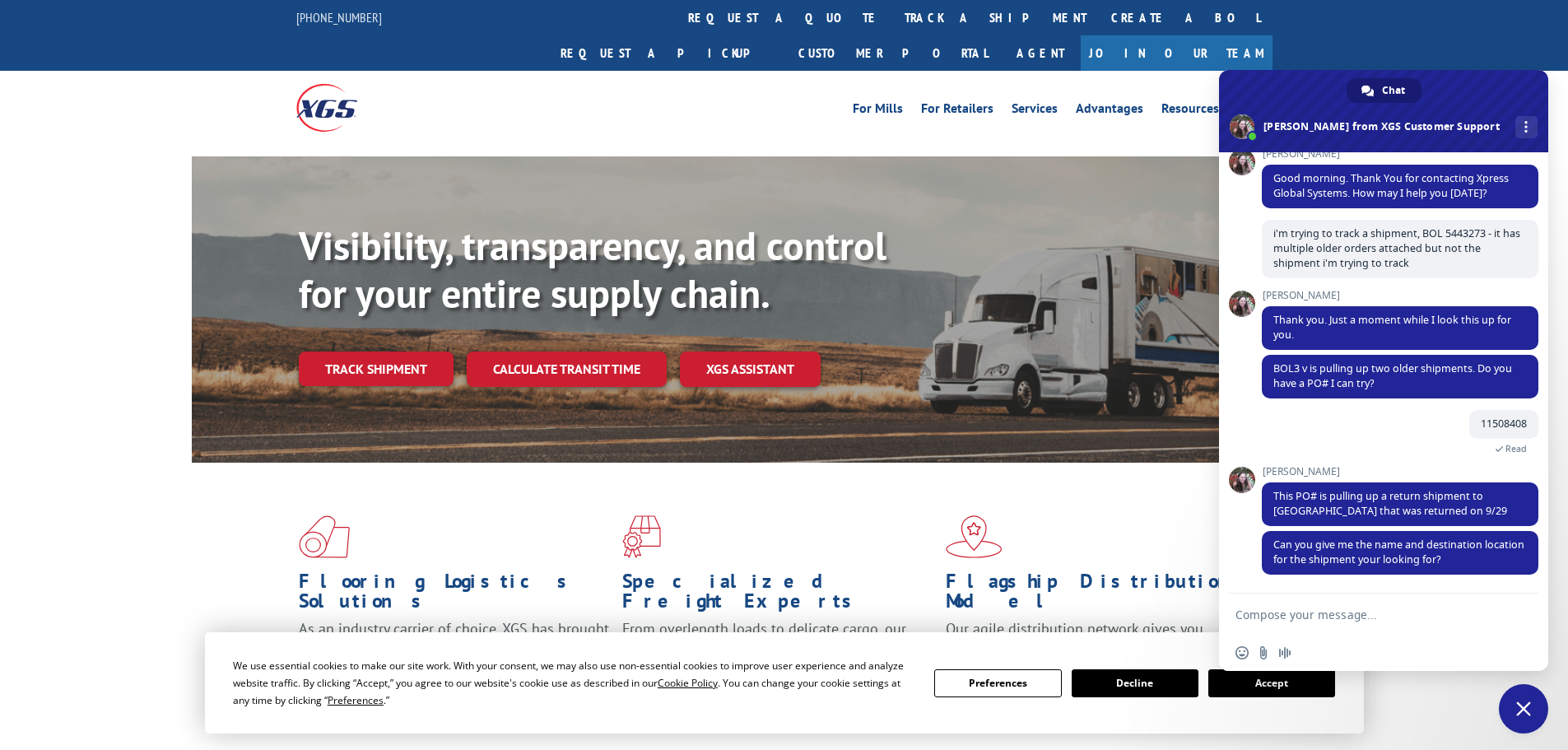
click at [1362, 587] on div "[PERSON_NAME] Can you give me the name and destination location for the shipmen…" at bounding box center [1400, 561] width 276 height 62
click at [1368, 616] on textarea "Compose your message..." at bounding box center [1366, 614] width 260 height 15
click at [1423, 605] on form at bounding box center [1366, 614] width 260 height 44
click at [1411, 607] on textarea "Compose your message..." at bounding box center [1366, 614] width 260 height 15
paste textarea "Call Center [STREET_ADDRESS][PERSON_NAME] [PHONE_NUMBER]"
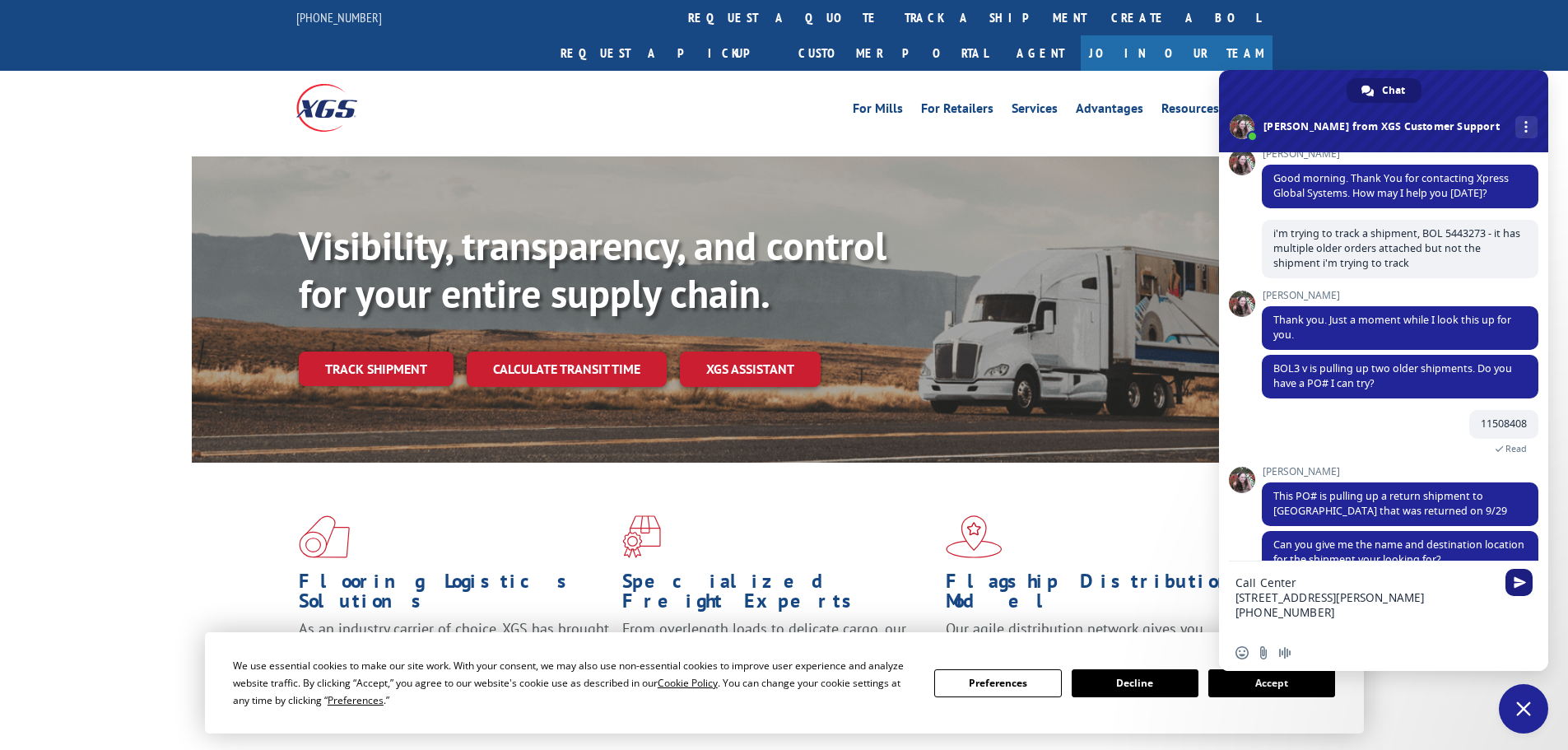
type textarea "Call Center [STREET_ADDRESS][PERSON_NAME] [PHONE_NUMBER]"
click at [1518, 586] on span "Send" at bounding box center [1519, 582] width 13 height 13
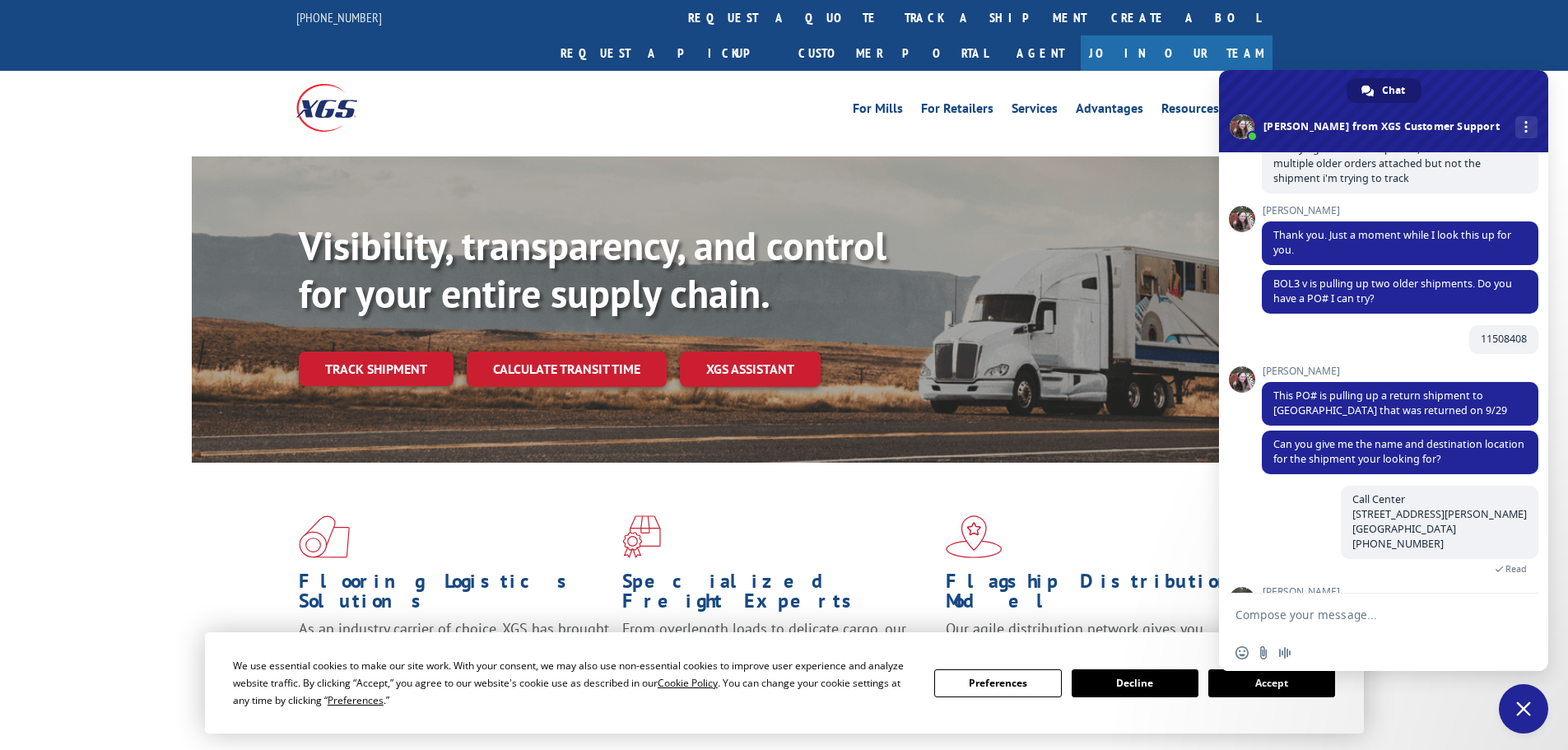
scroll to position [315, 0]
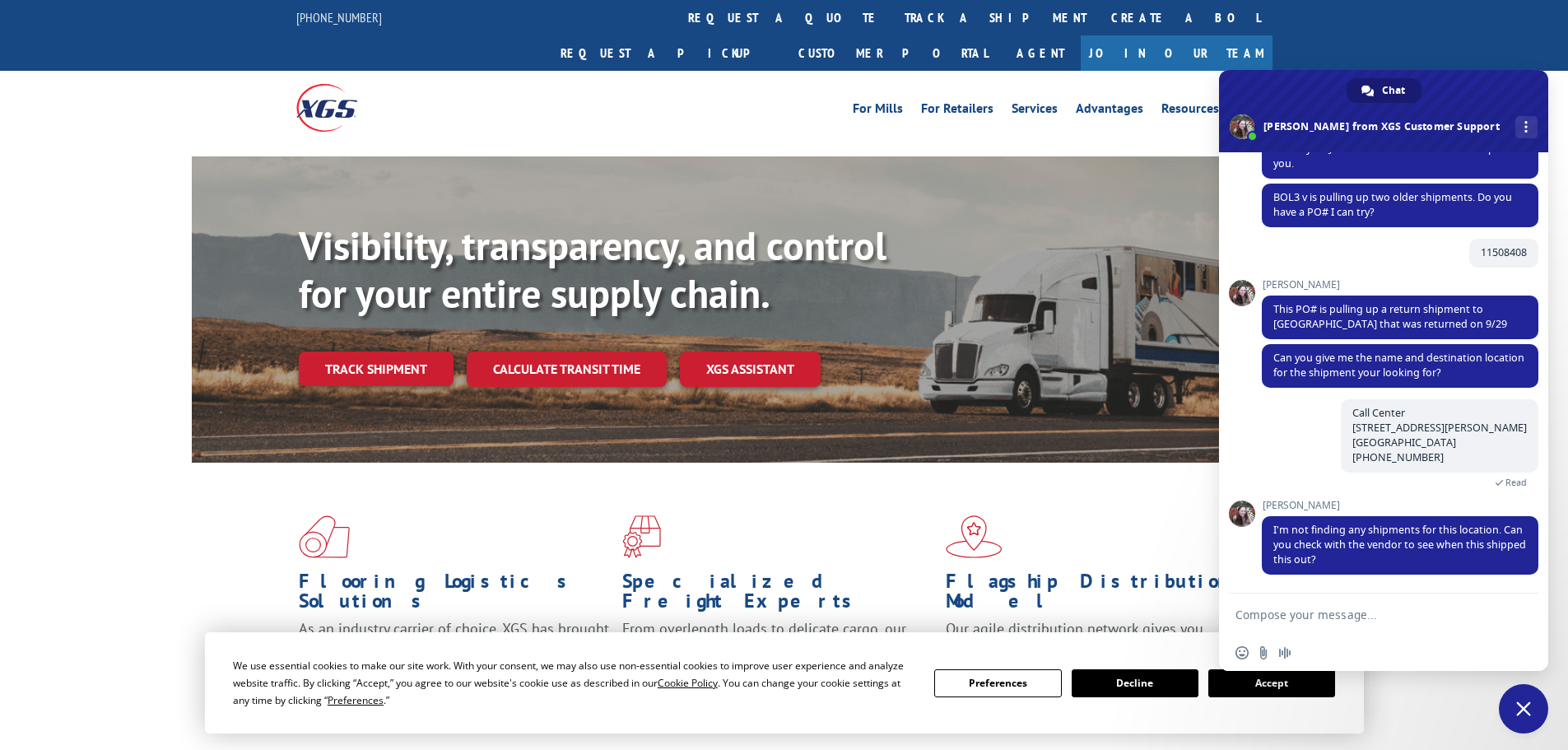
click at [1307, 614] on textarea "Compose your message..." at bounding box center [1366, 614] width 260 height 15
type textarea "shipped on 09/24"
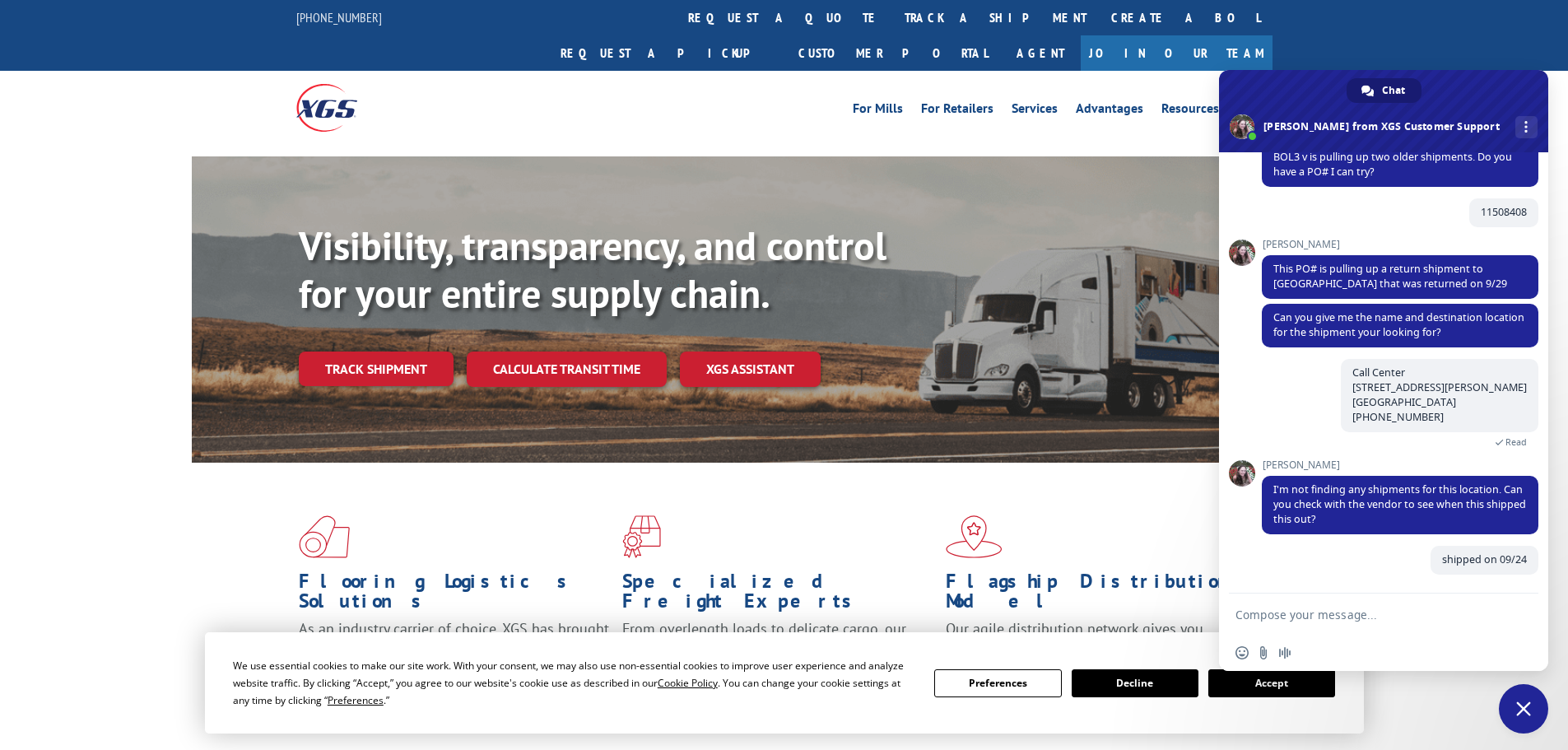
scroll to position [355, 0]
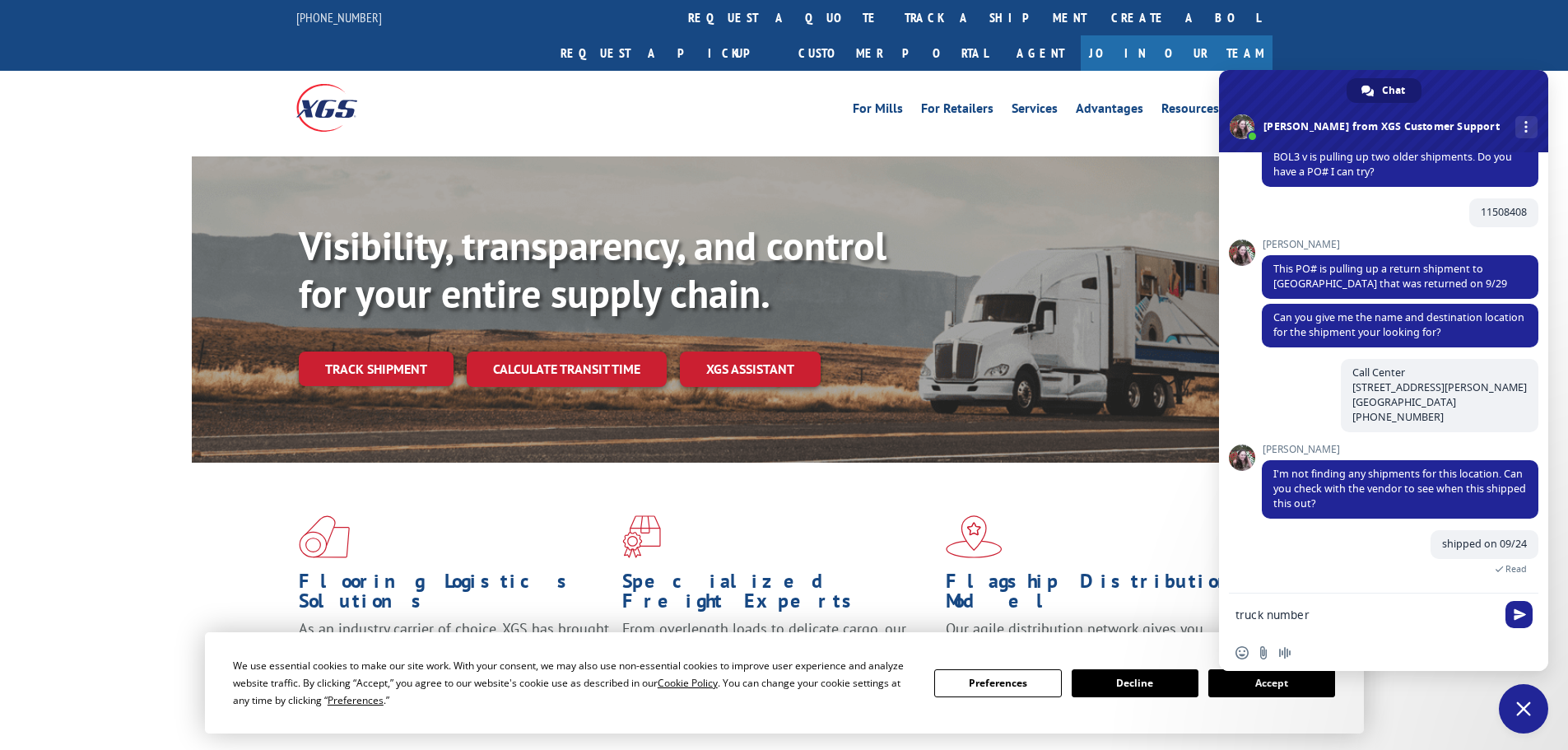
paste textarea "89327"
type textarea "truck number 89327?"
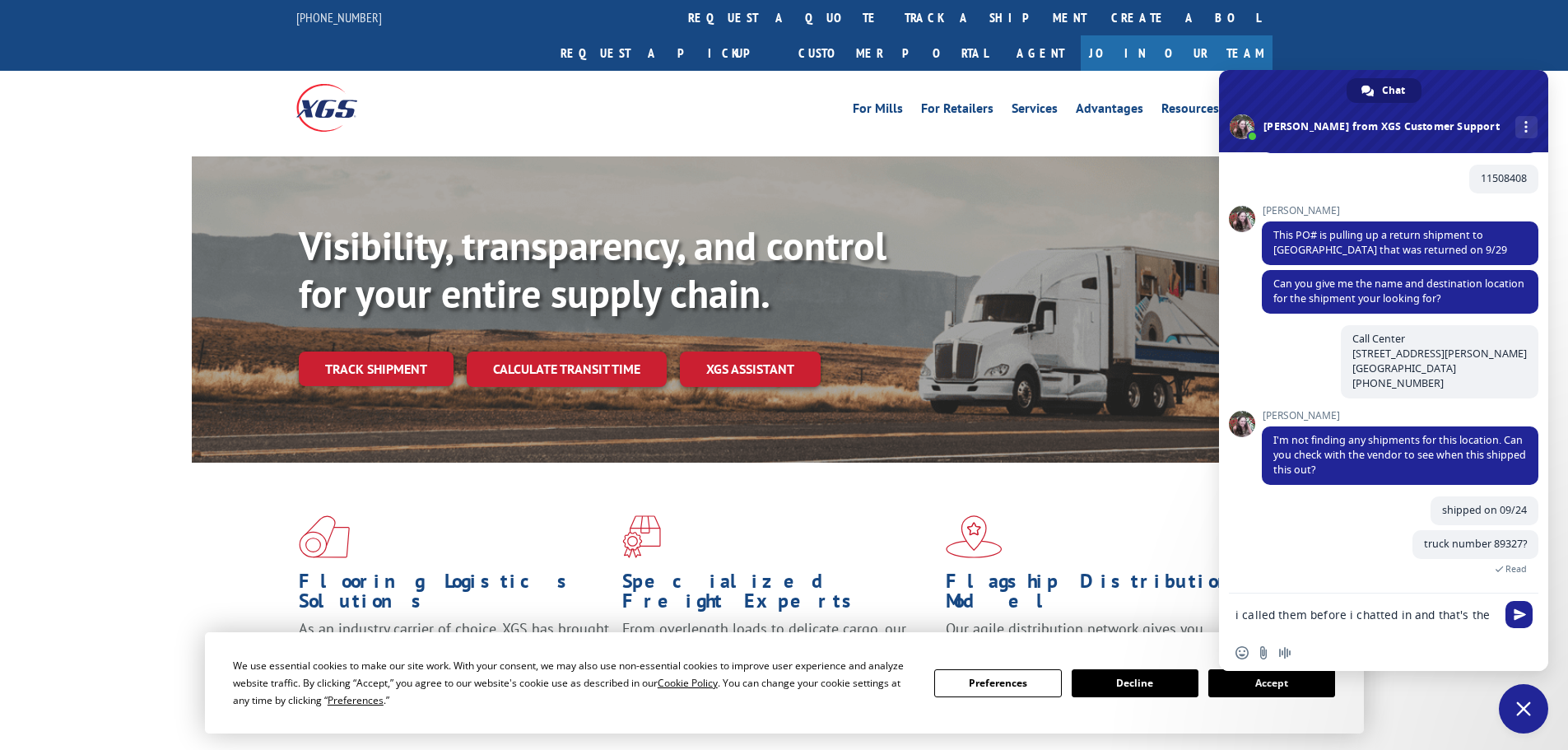
scroll to position [392, 0]
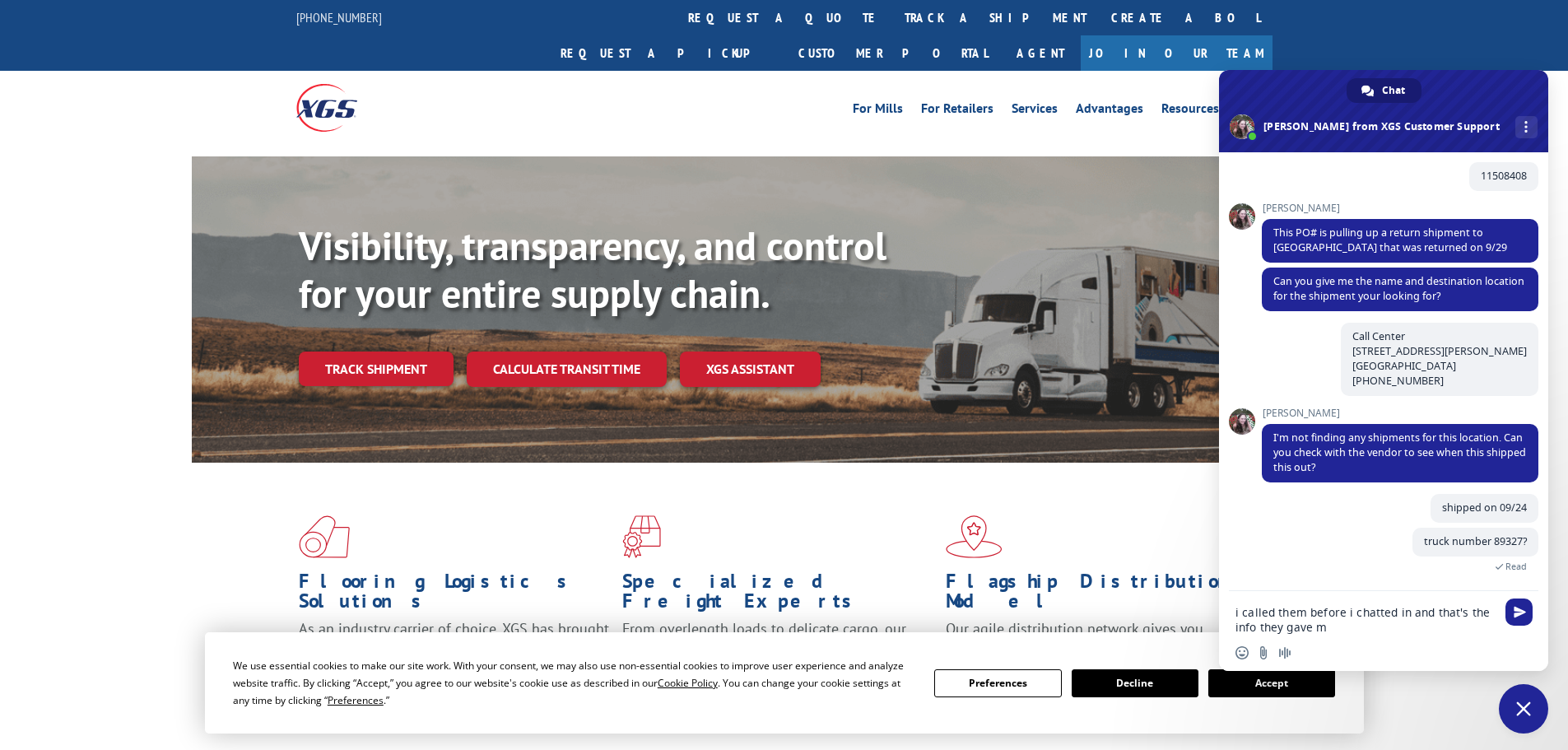
type textarea "i called them before i chatted in and that's the info they gave me"
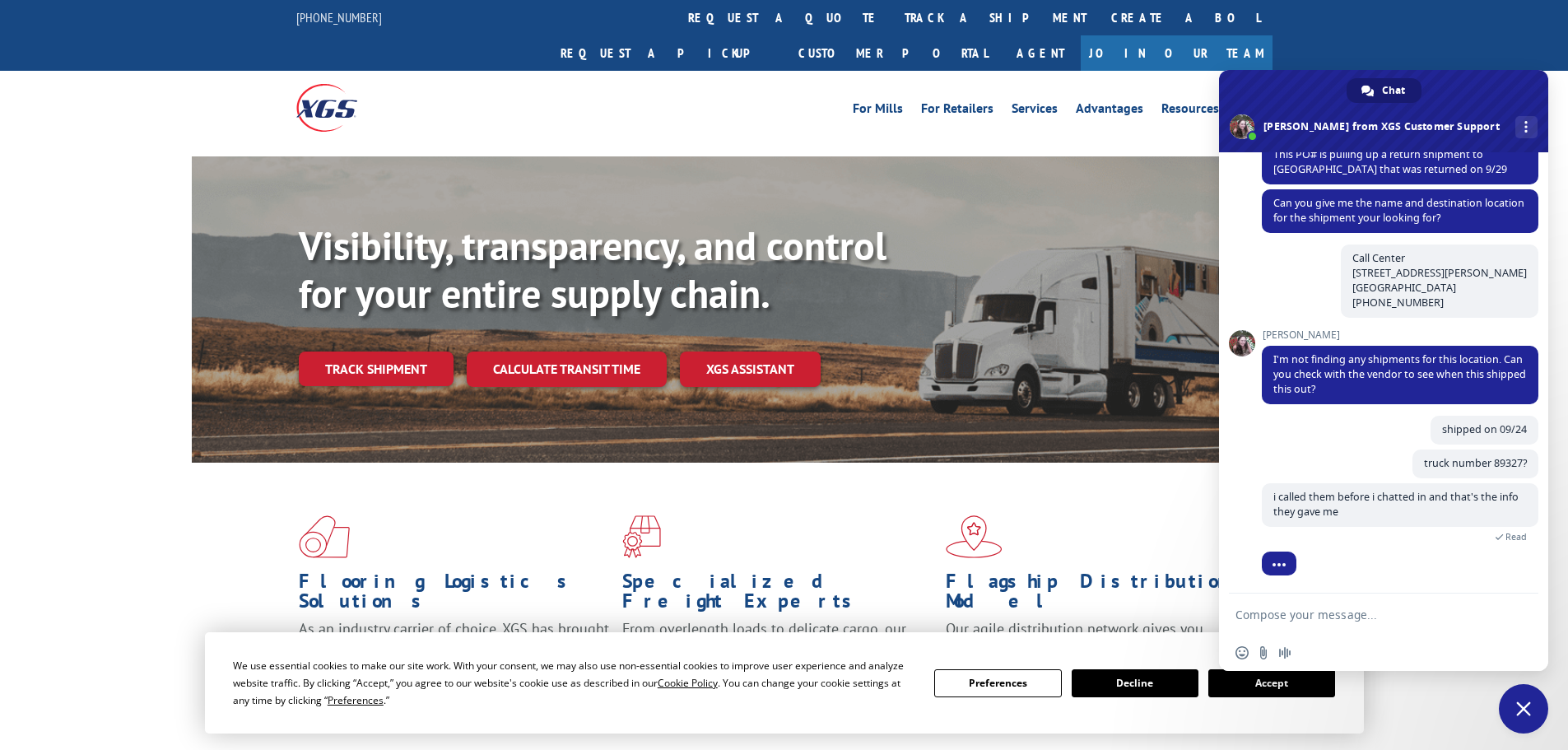
scroll to position [494, 0]
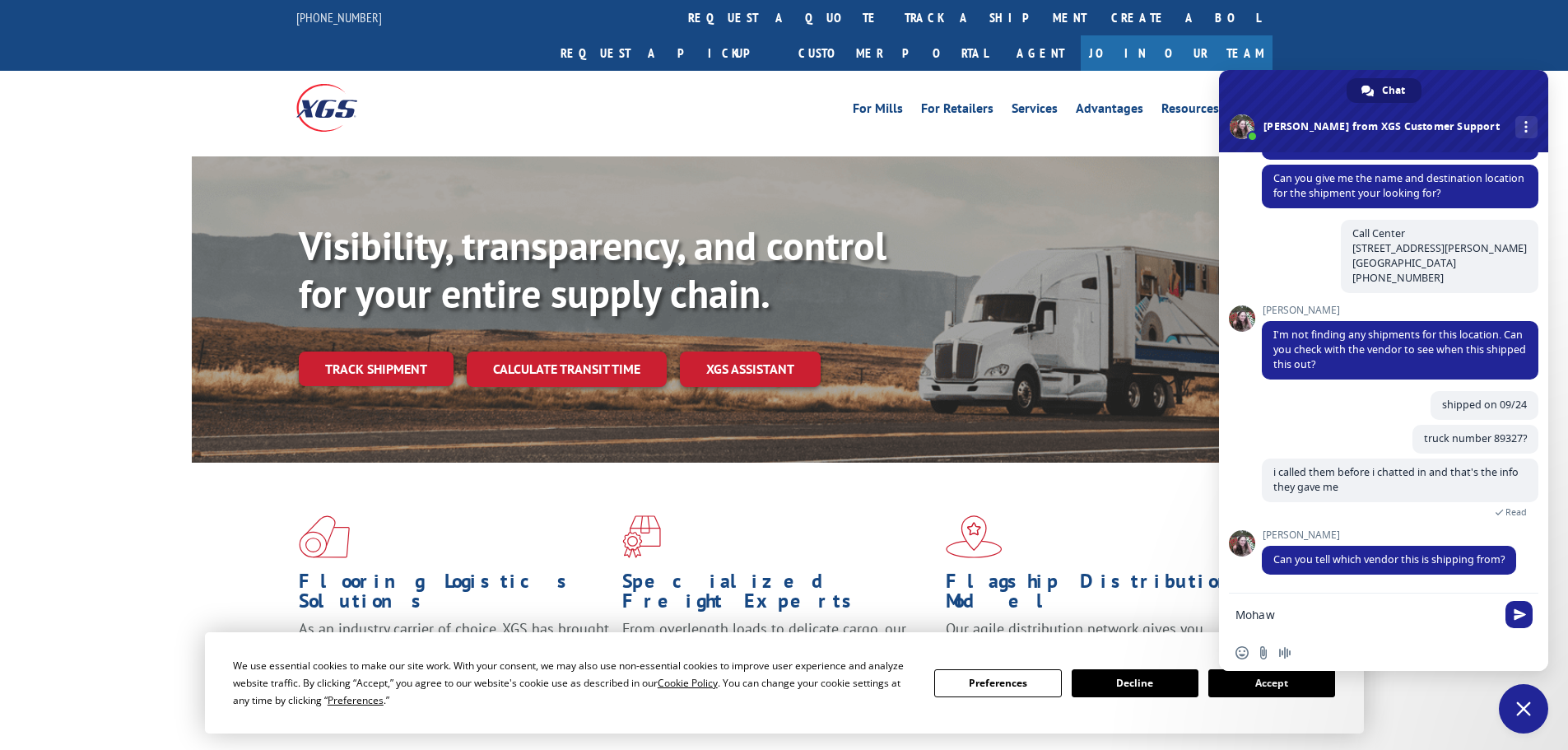
type textarea "Mohawk"
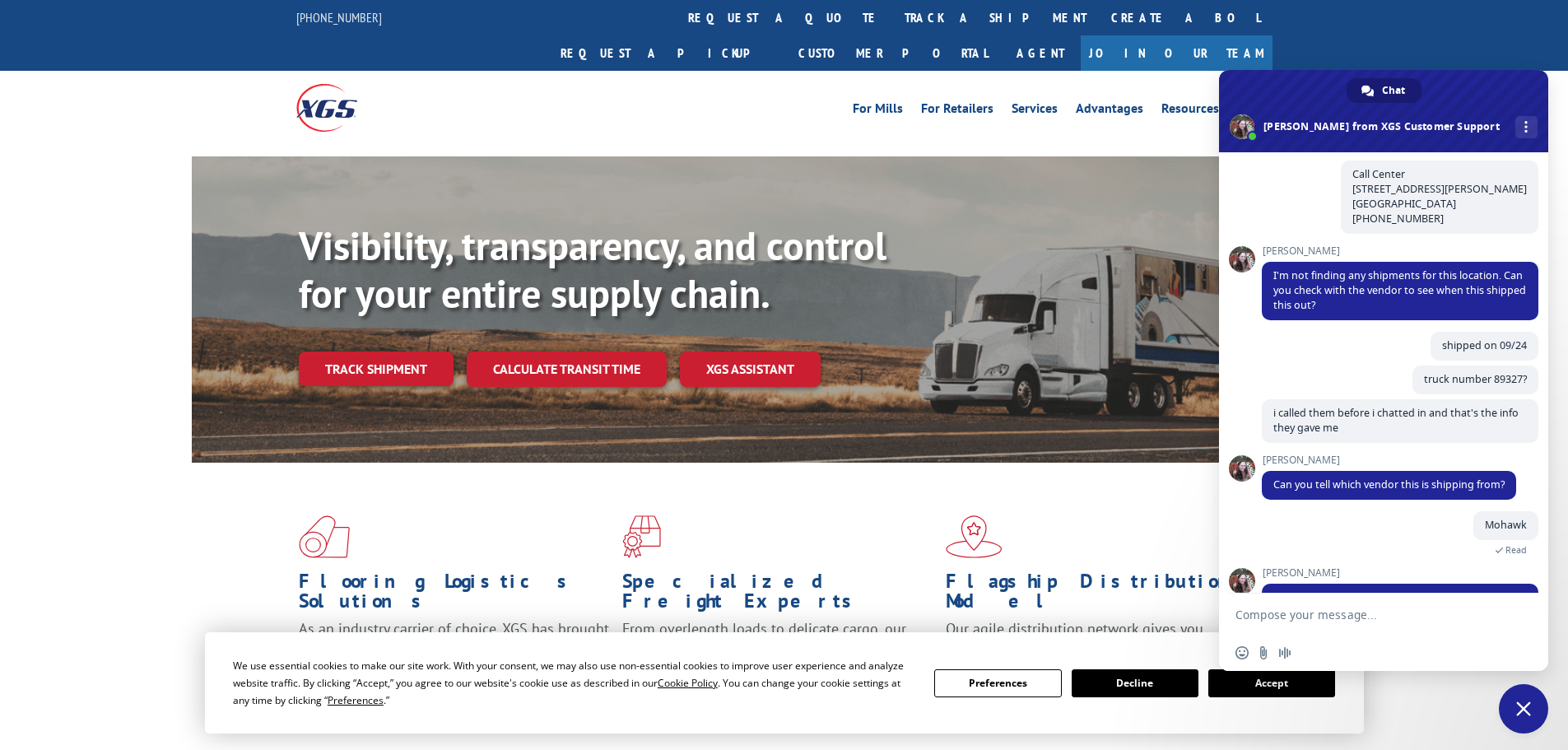
scroll to position [666, 0]
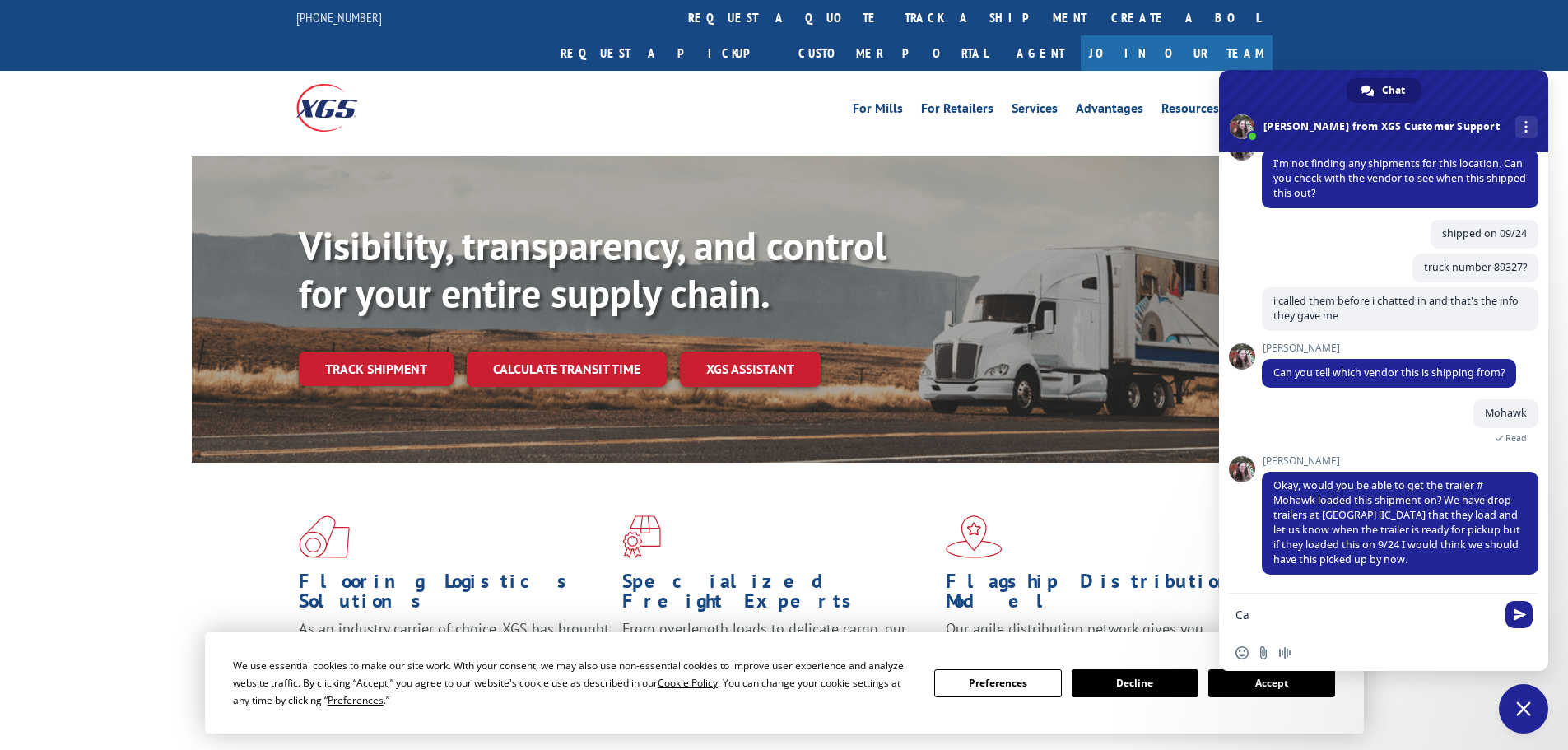
type textarea "C"
paste textarea "89327"
type textarea "i believe it's the number 89327"
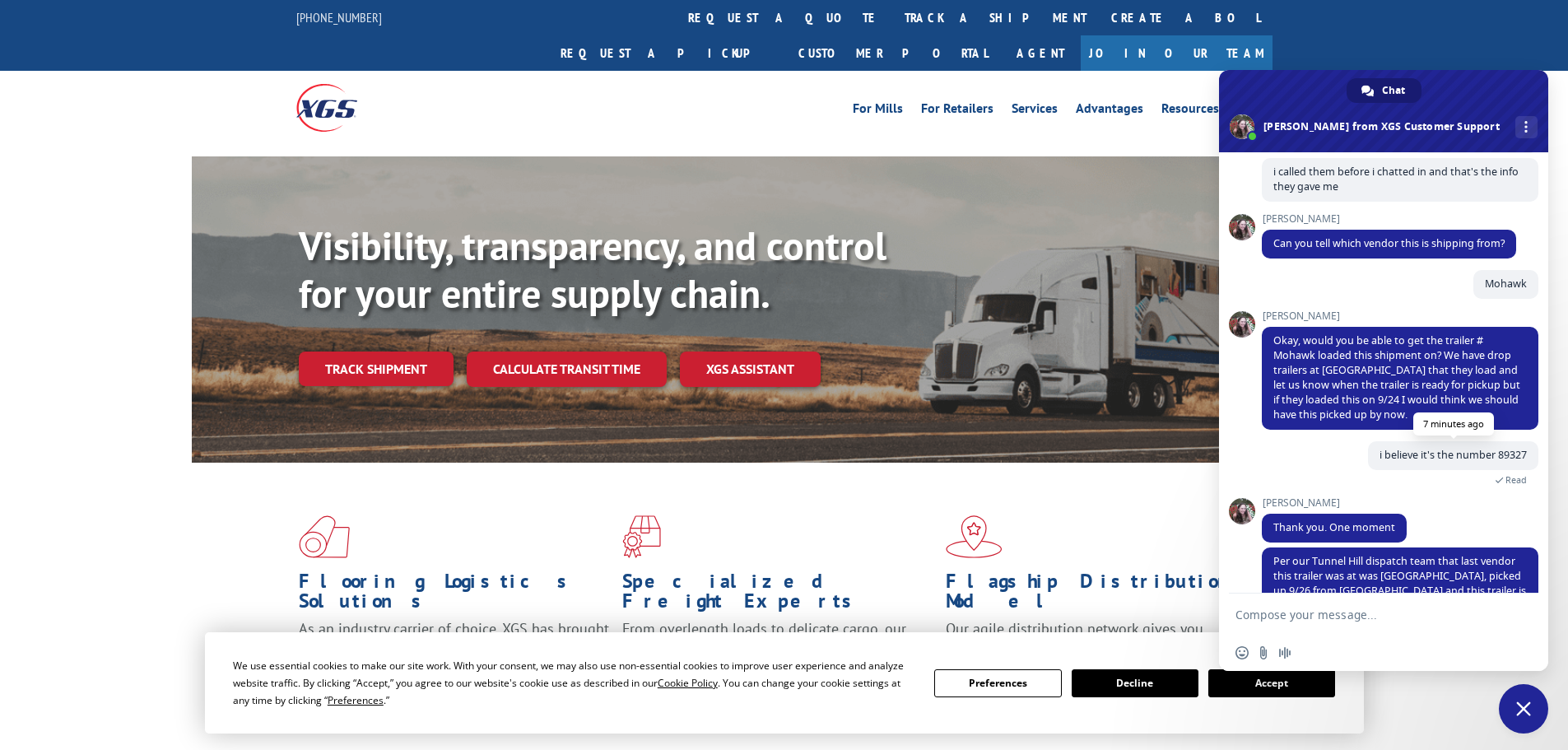
scroll to position [841, 0]
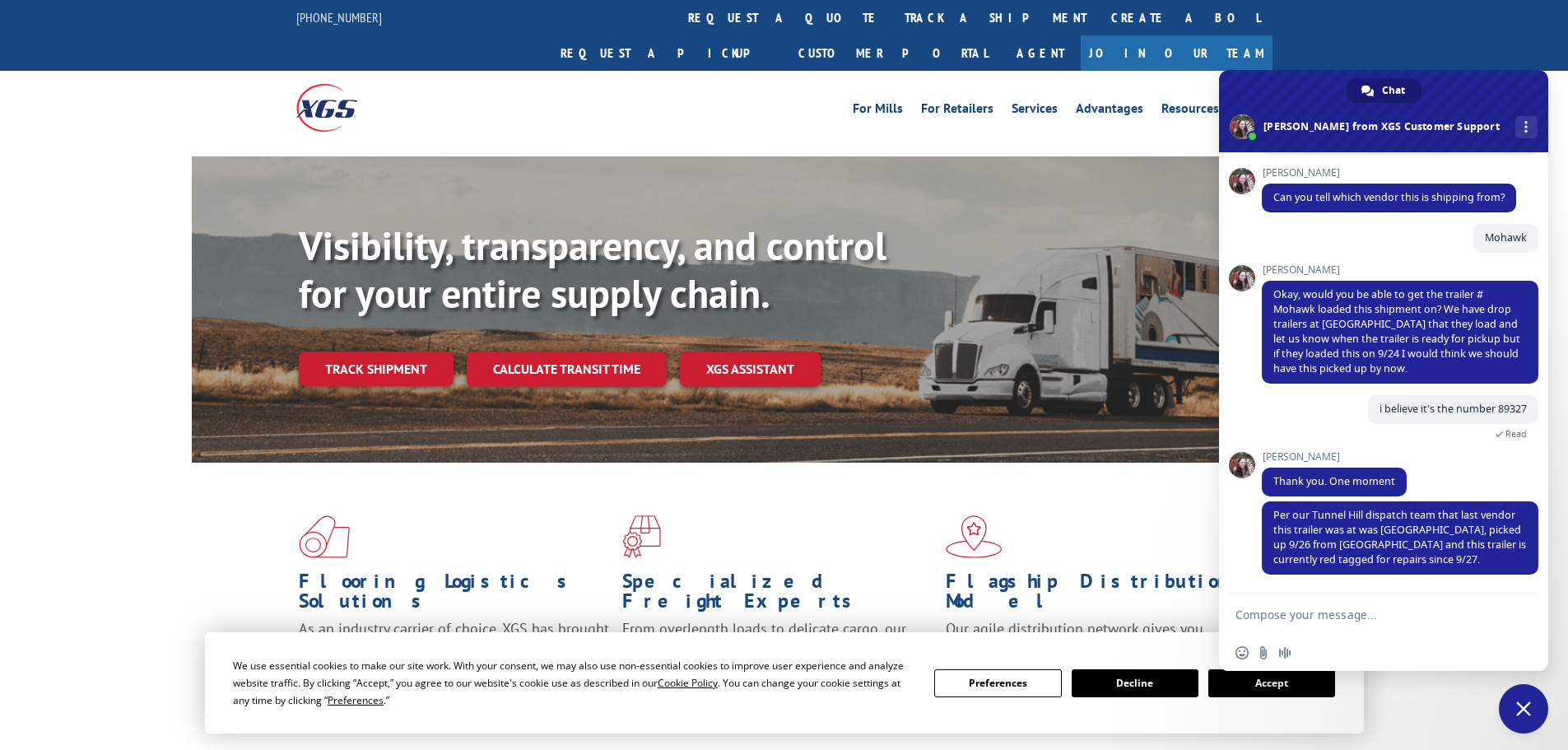
click at [1441, 615] on textarea "Compose your message..." at bounding box center [1366, 614] width 260 height 15
type textarea "so where's the merchandise? just stuck on a trailer that's not moving?"
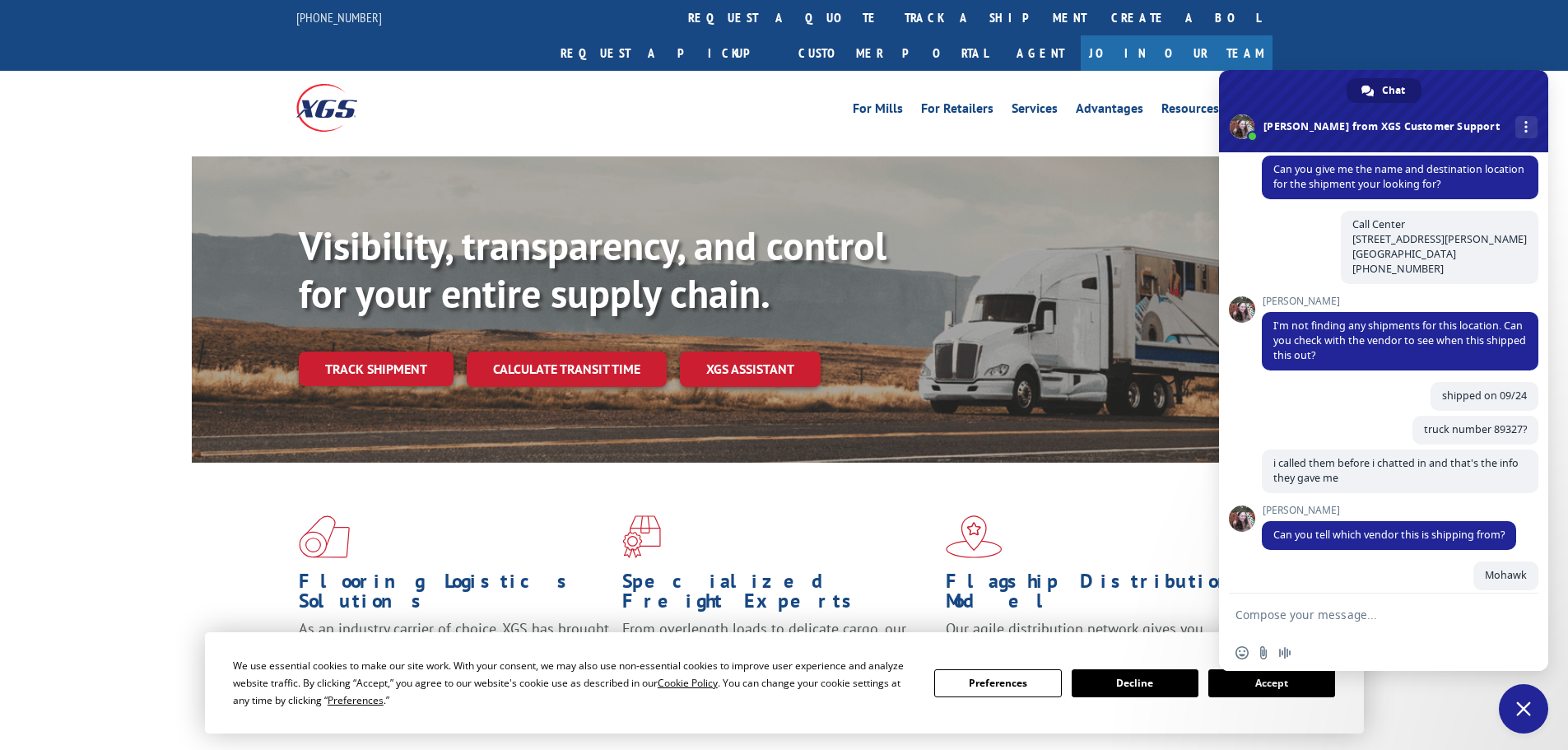
scroll to position [10, 0]
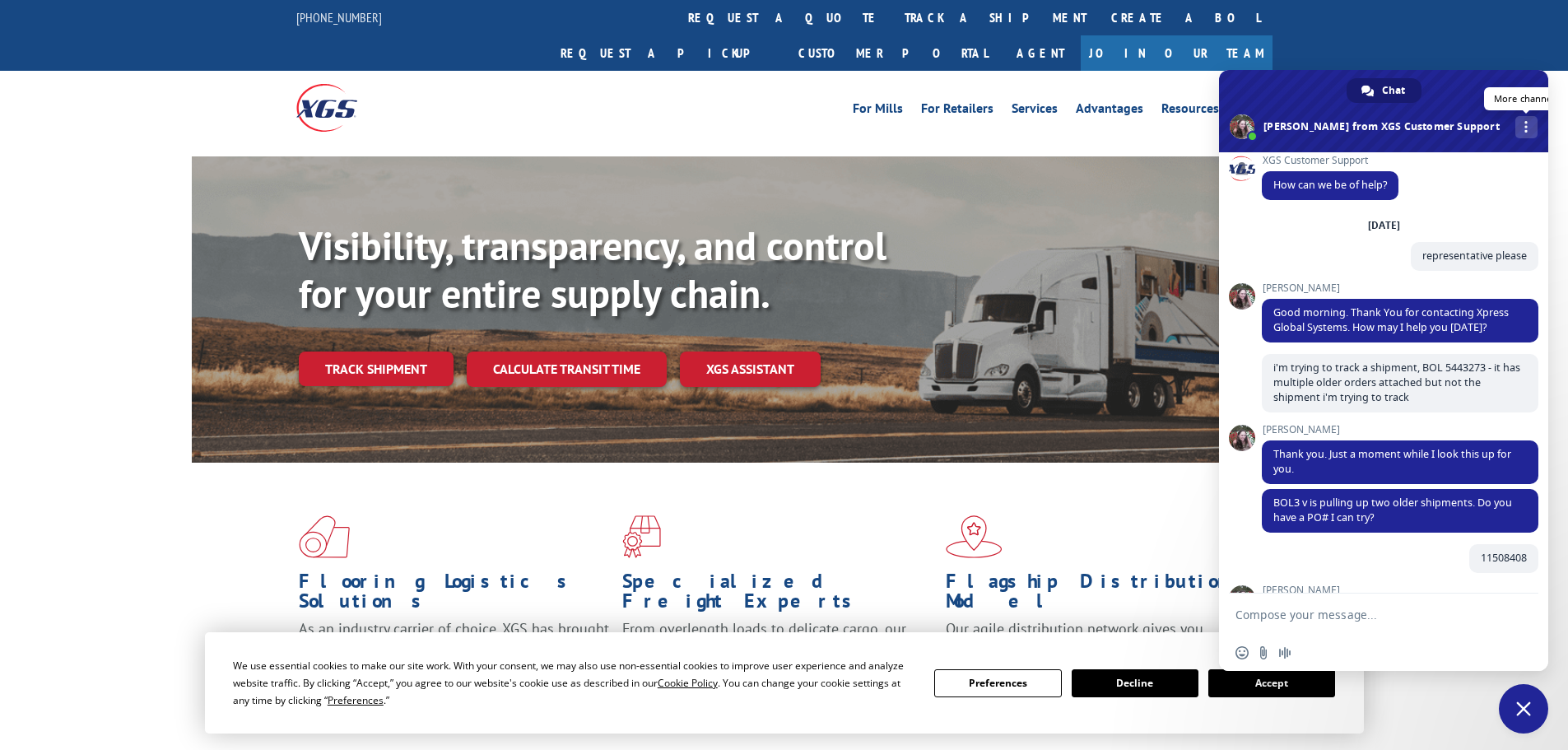
click at [1515, 134] on div "More channels" at bounding box center [1526, 127] width 22 height 22
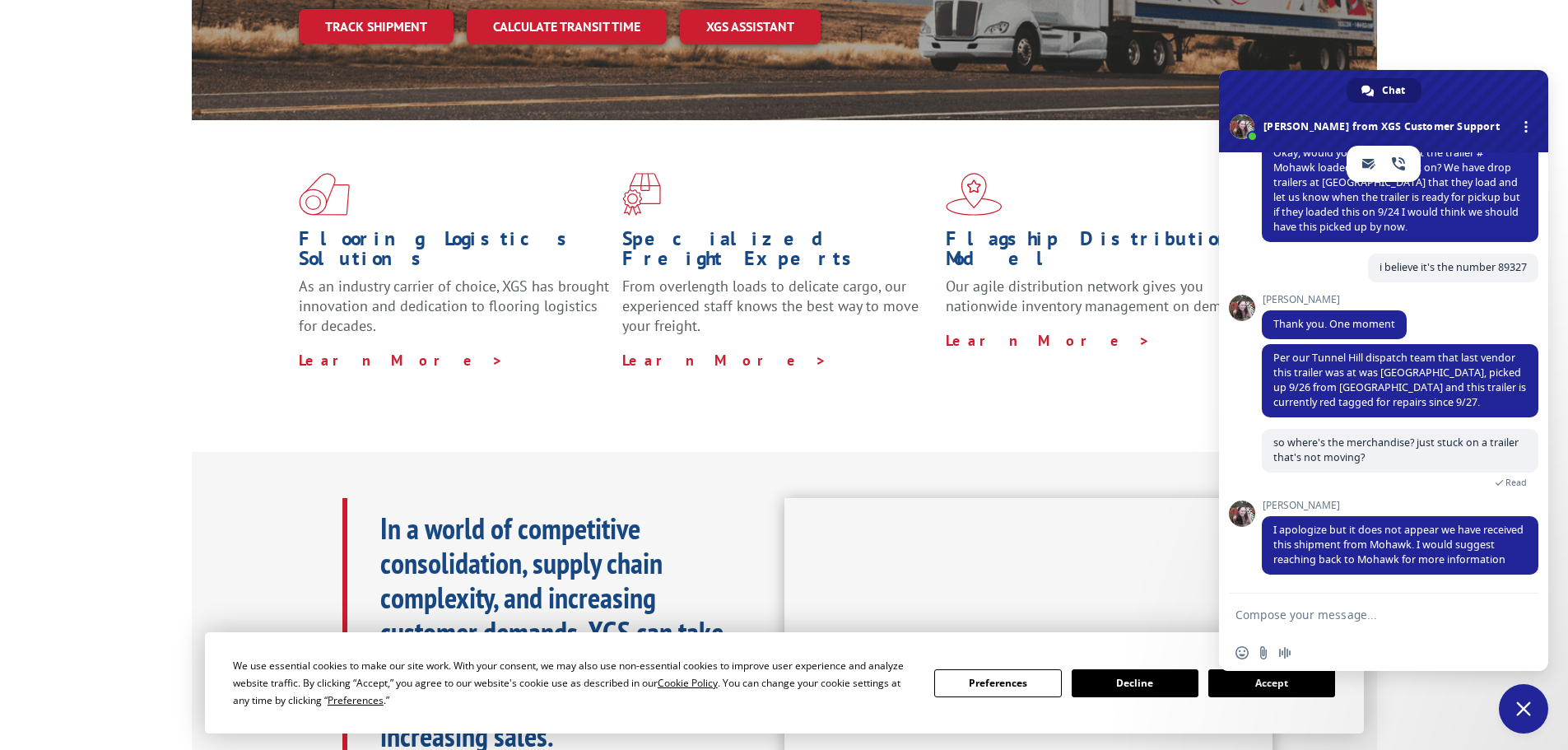
scroll to position [494, 0]
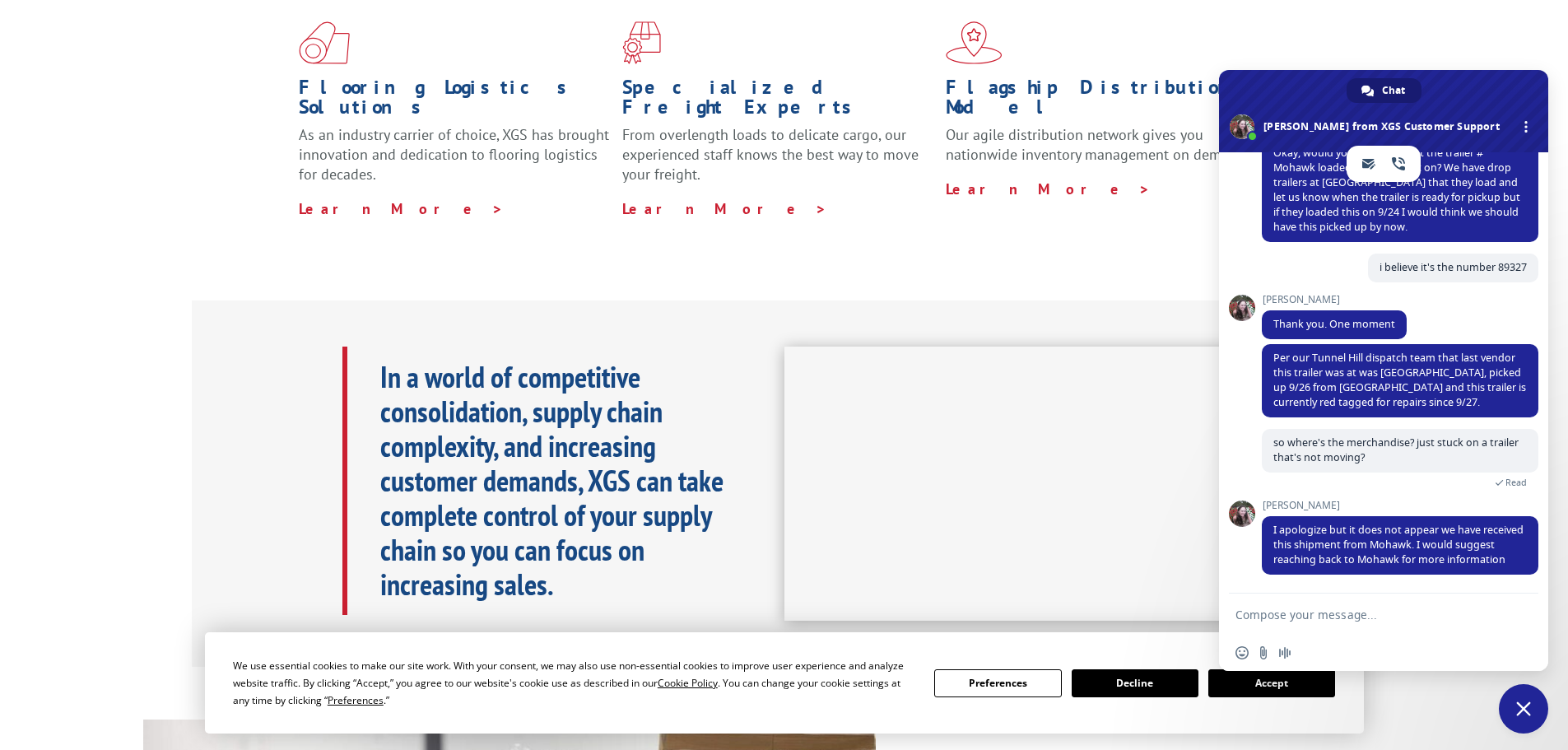
click at [1395, 620] on textarea "Compose your message..." at bounding box center [1366, 614] width 260 height 15
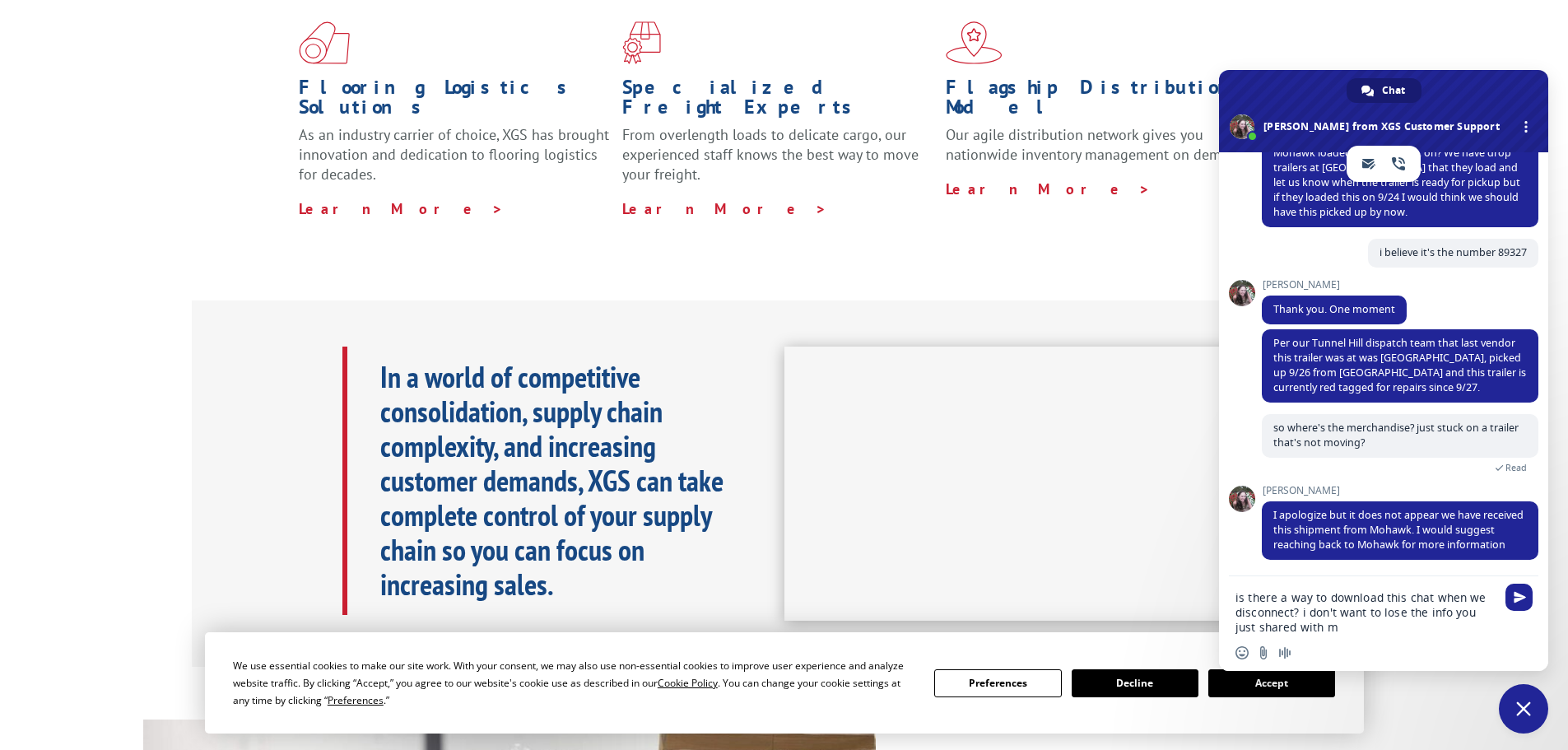
type textarea "is there a way to download this chat when we disconnect? i don't want to lose t…"
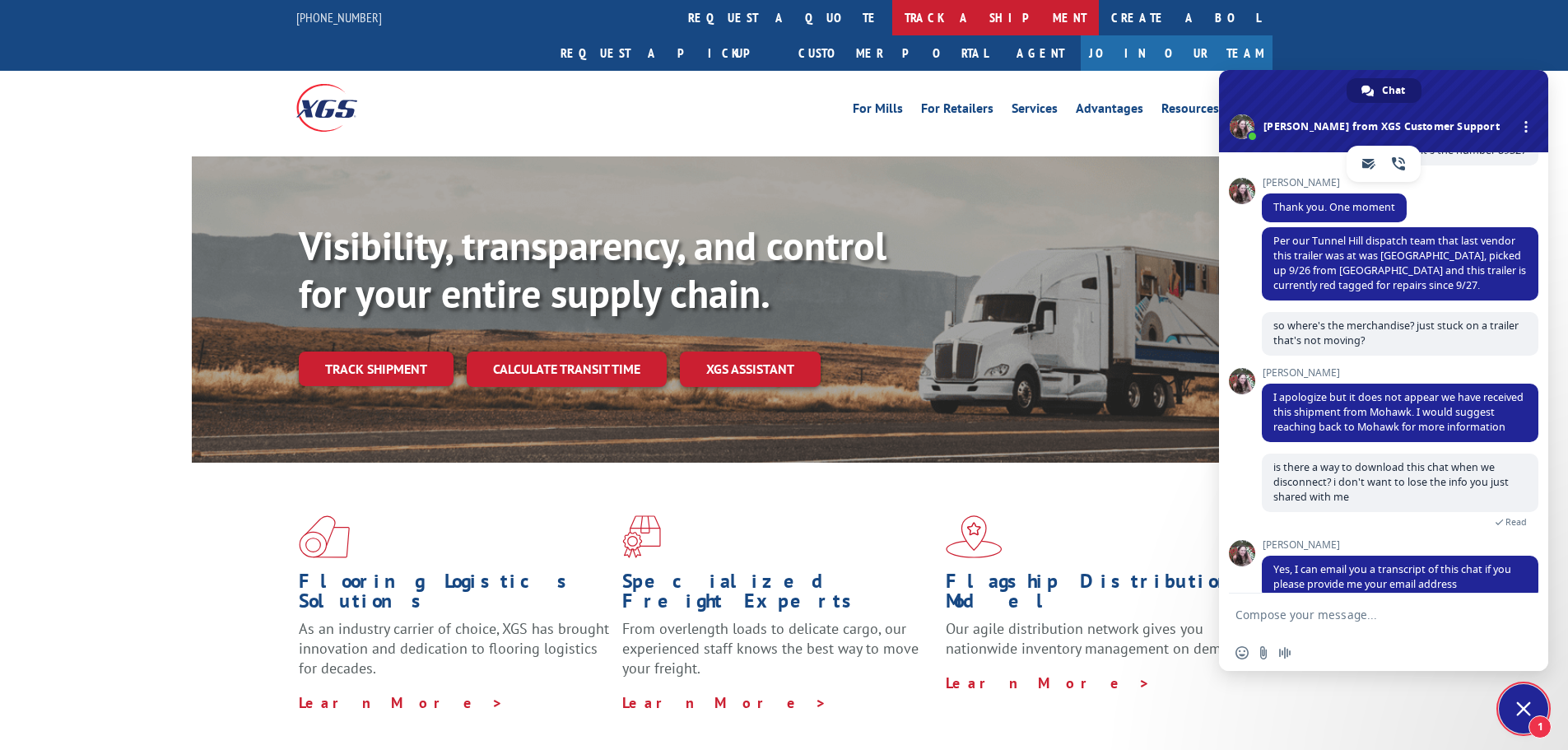
scroll to position [1139, 0]
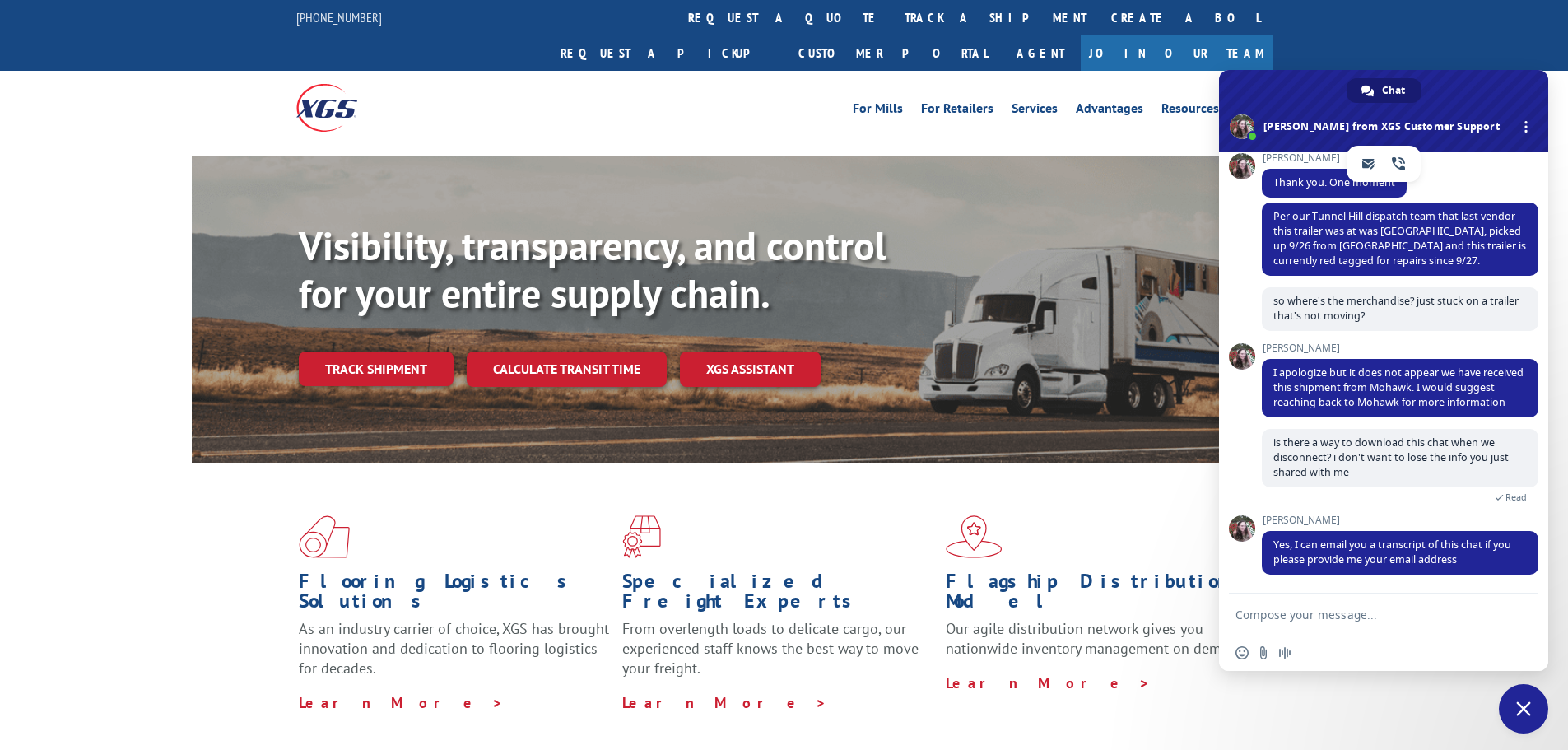
click at [1386, 604] on form at bounding box center [1366, 614] width 260 height 44
click at [1383, 604] on form at bounding box center [1366, 614] width 260 height 44
click at [1383, 626] on form at bounding box center [1366, 614] width 260 height 44
click at [1359, 618] on textarea "Compose your message..." at bounding box center [1366, 614] width 260 height 15
type textarea "[EMAIL_ADDRESS][DOMAIN_NAME]"
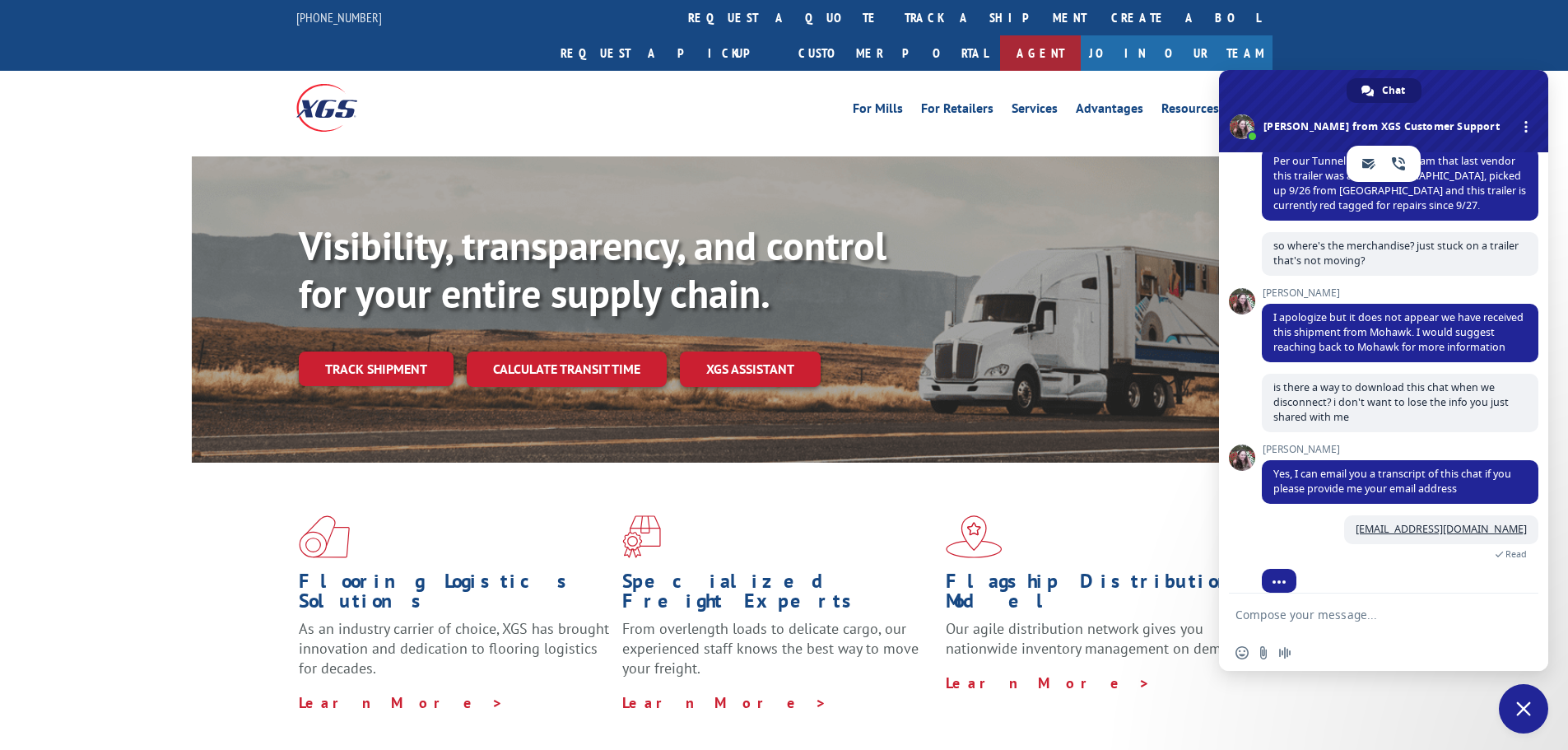
scroll to position [1211, 0]
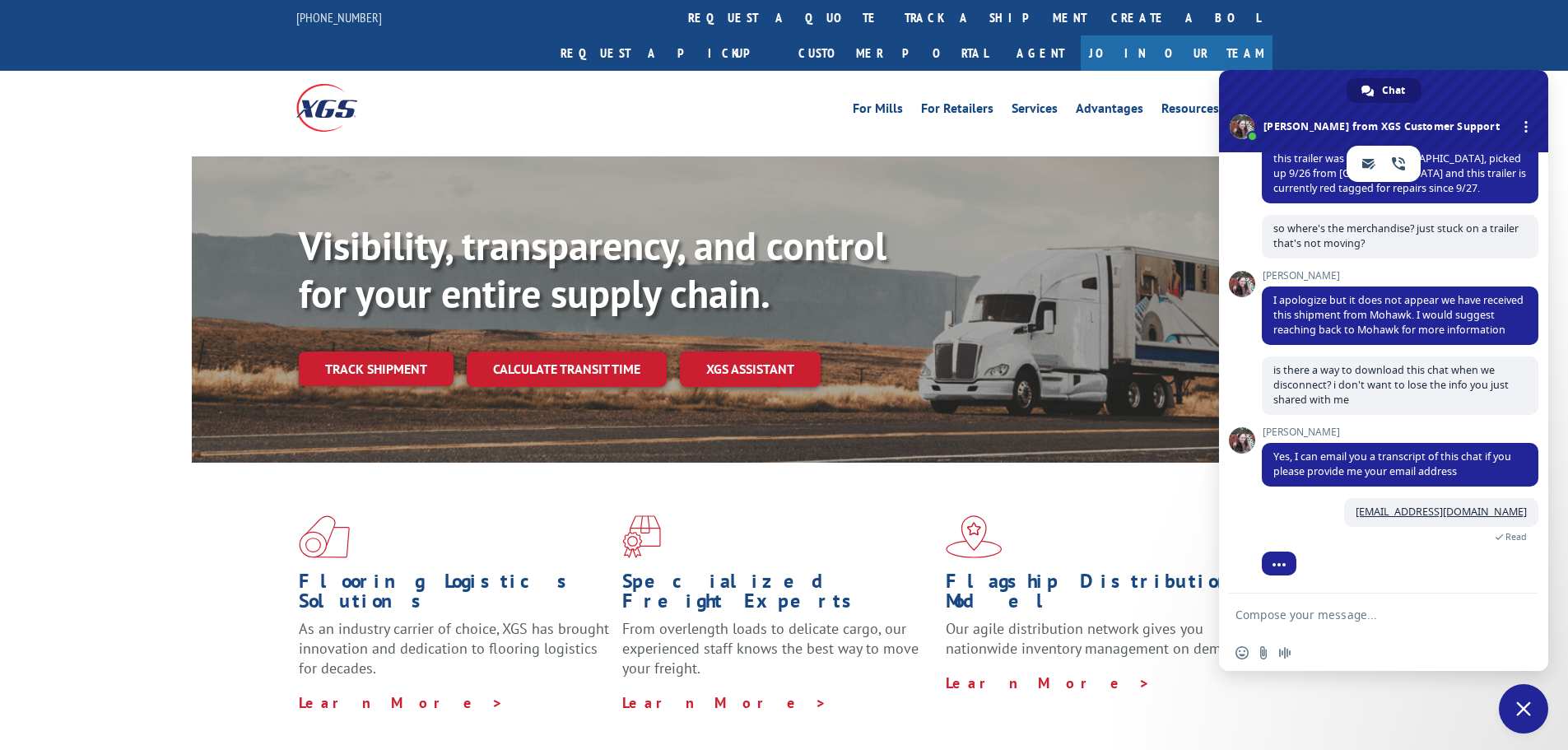
click at [1281, 623] on form at bounding box center [1366, 614] width 260 height 44
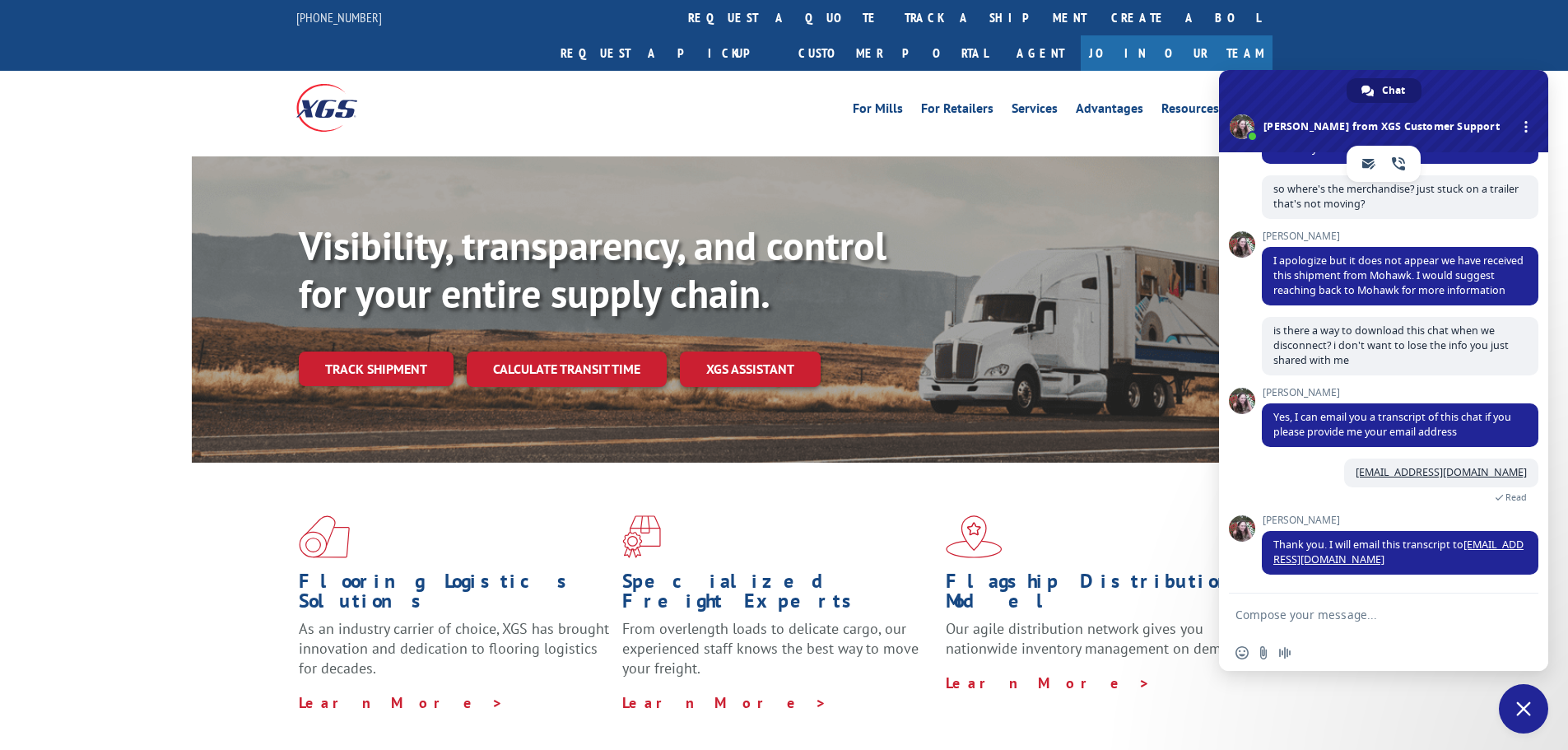
scroll to position [1283, 0]
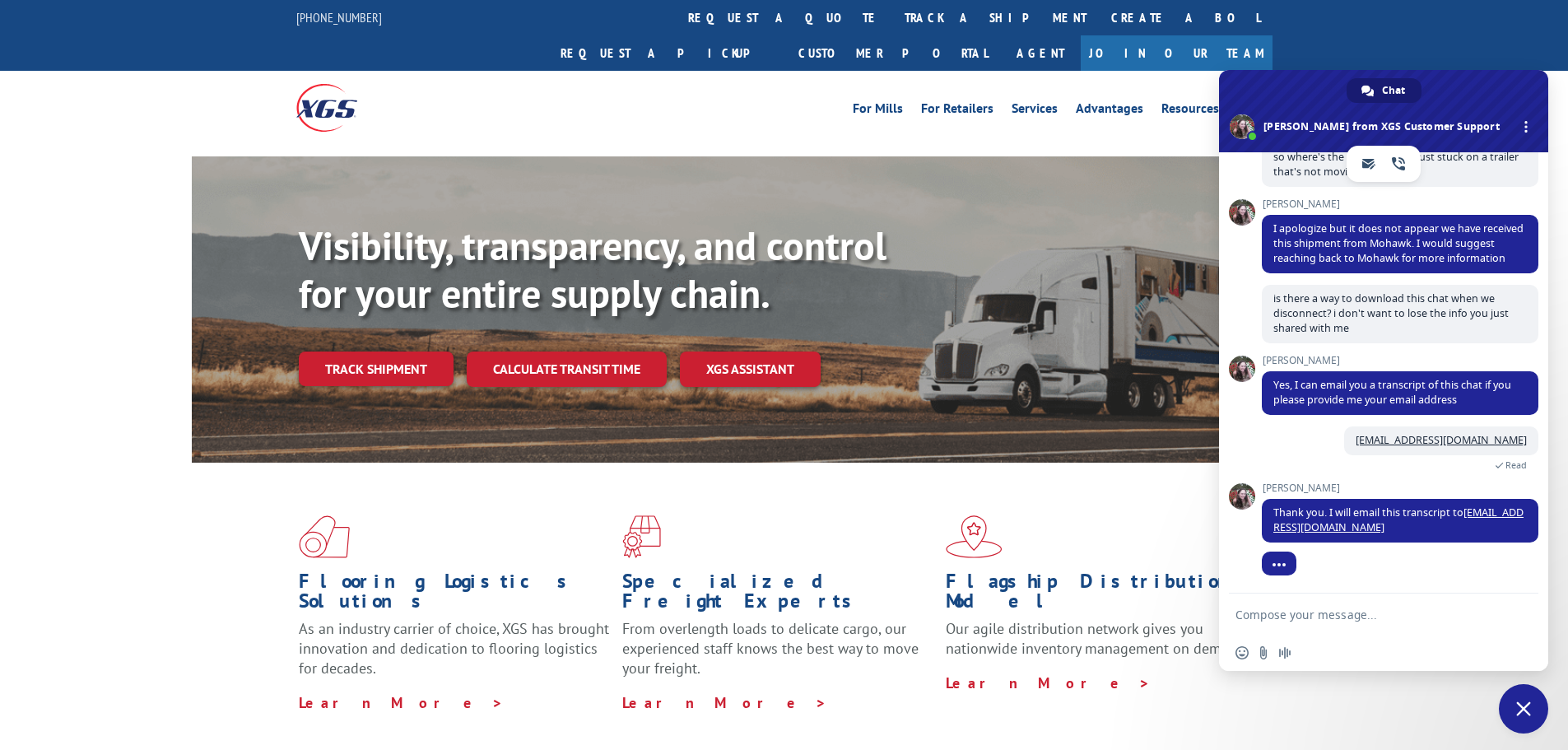
click at [1281, 623] on form at bounding box center [1366, 614] width 260 height 44
click at [1262, 605] on form at bounding box center [1366, 614] width 260 height 44
click at [1259, 610] on textarea "Compose your message..." at bounding box center [1366, 614] width 260 height 15
type textarea "thank you so much"
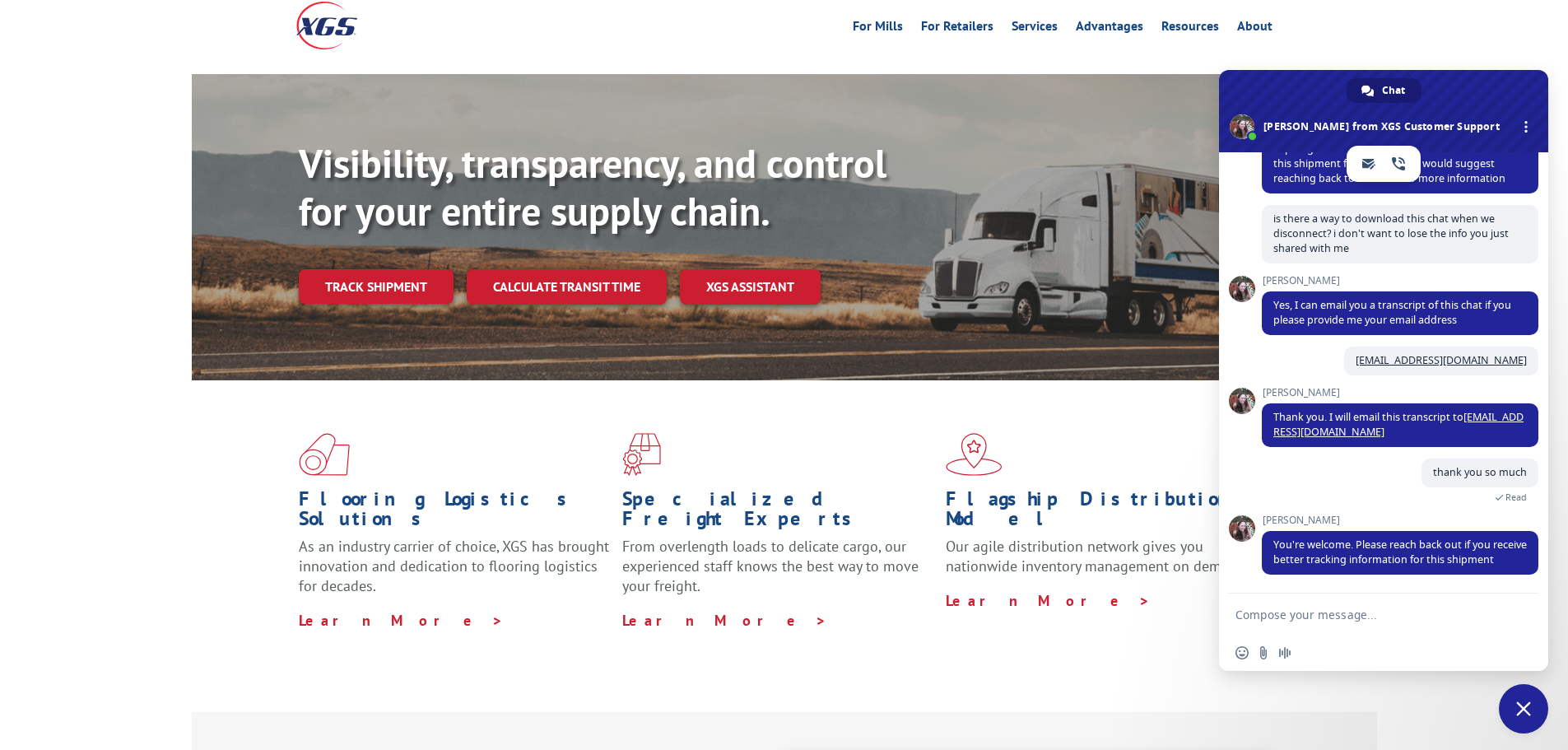
scroll to position [0, 0]
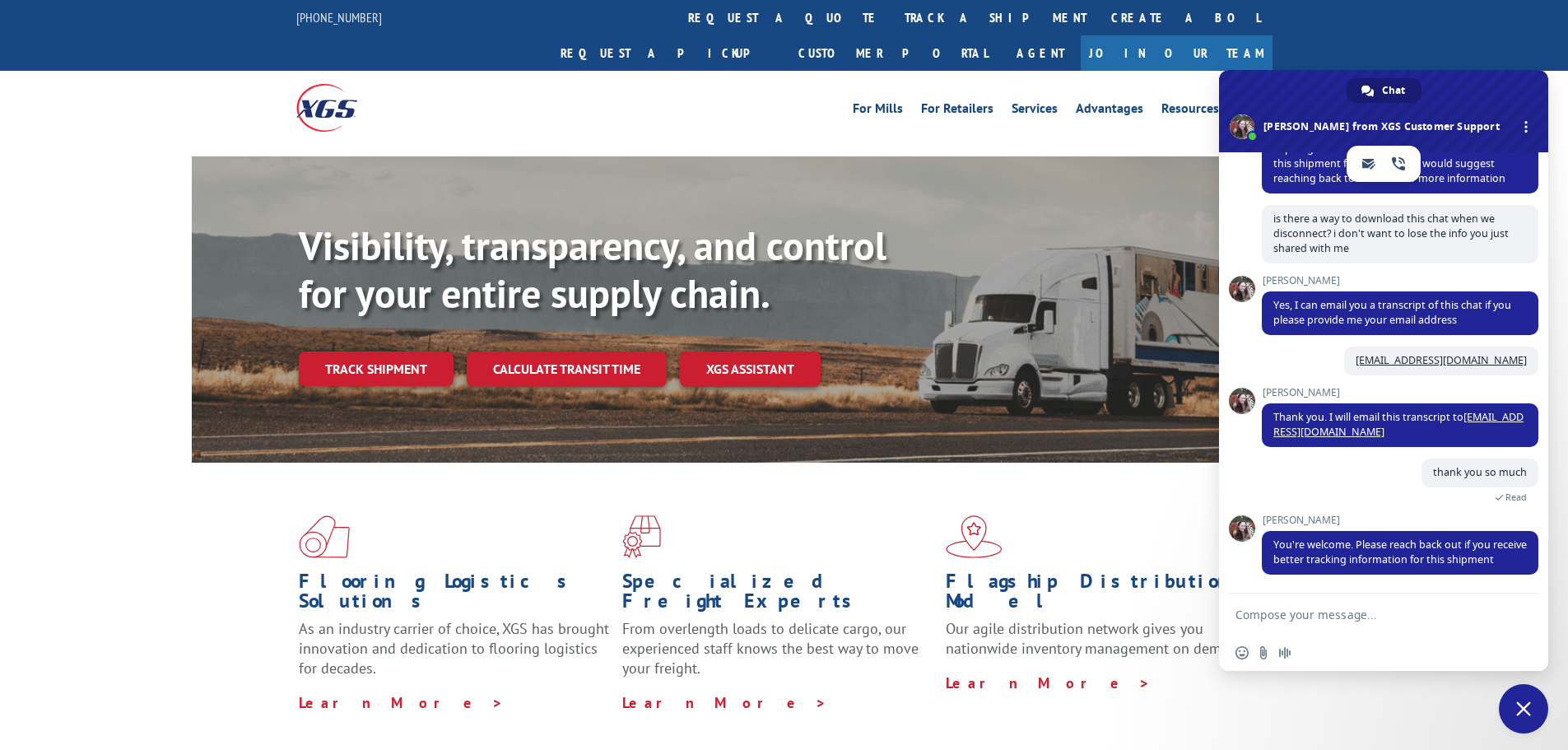
click at [1369, 602] on form at bounding box center [1366, 614] width 260 height 44
click at [1356, 630] on form at bounding box center [1366, 614] width 260 height 44
click at [1351, 608] on textarea "Compose your message..." at bounding box center [1366, 614] width 260 height 15
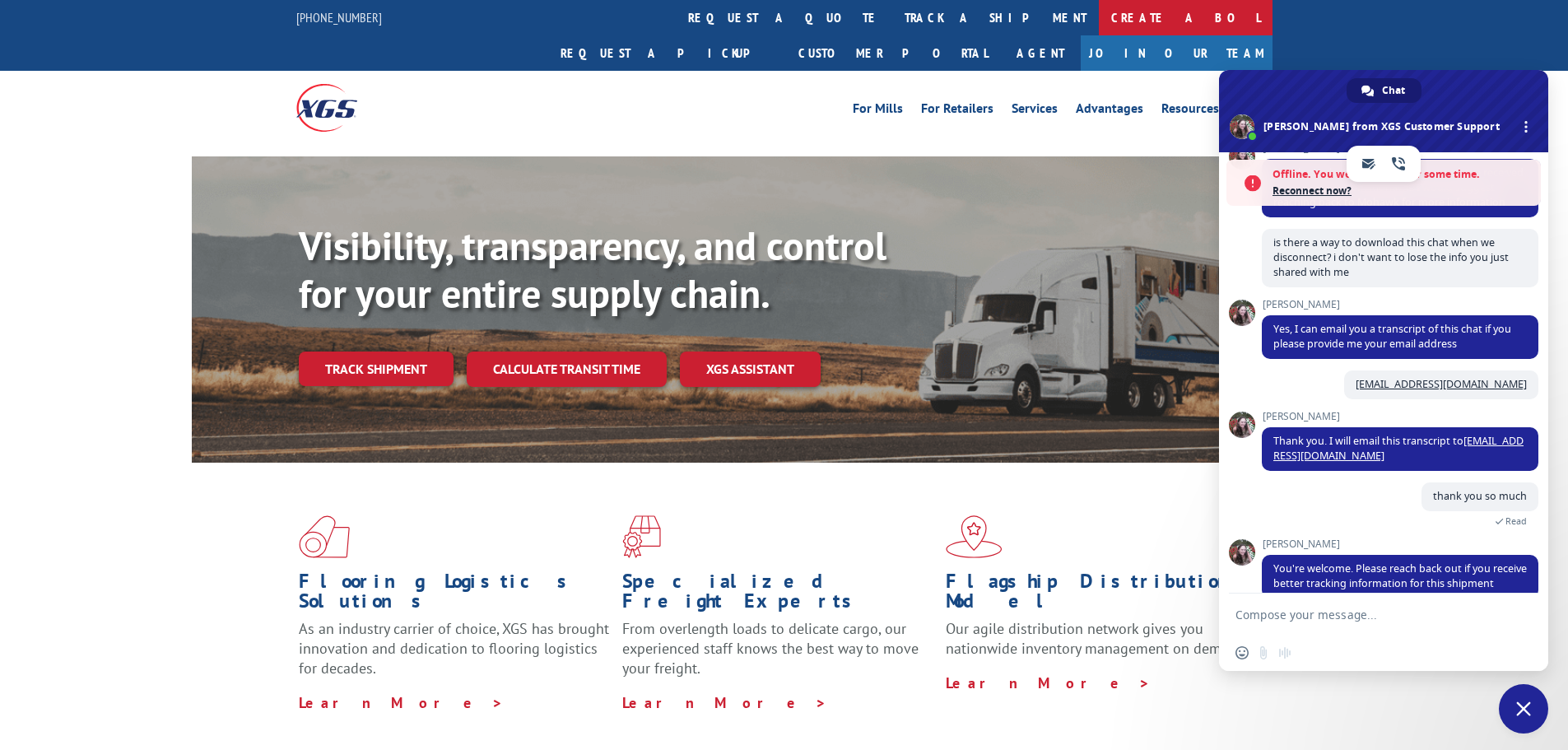
scroll to position [1426, 0]
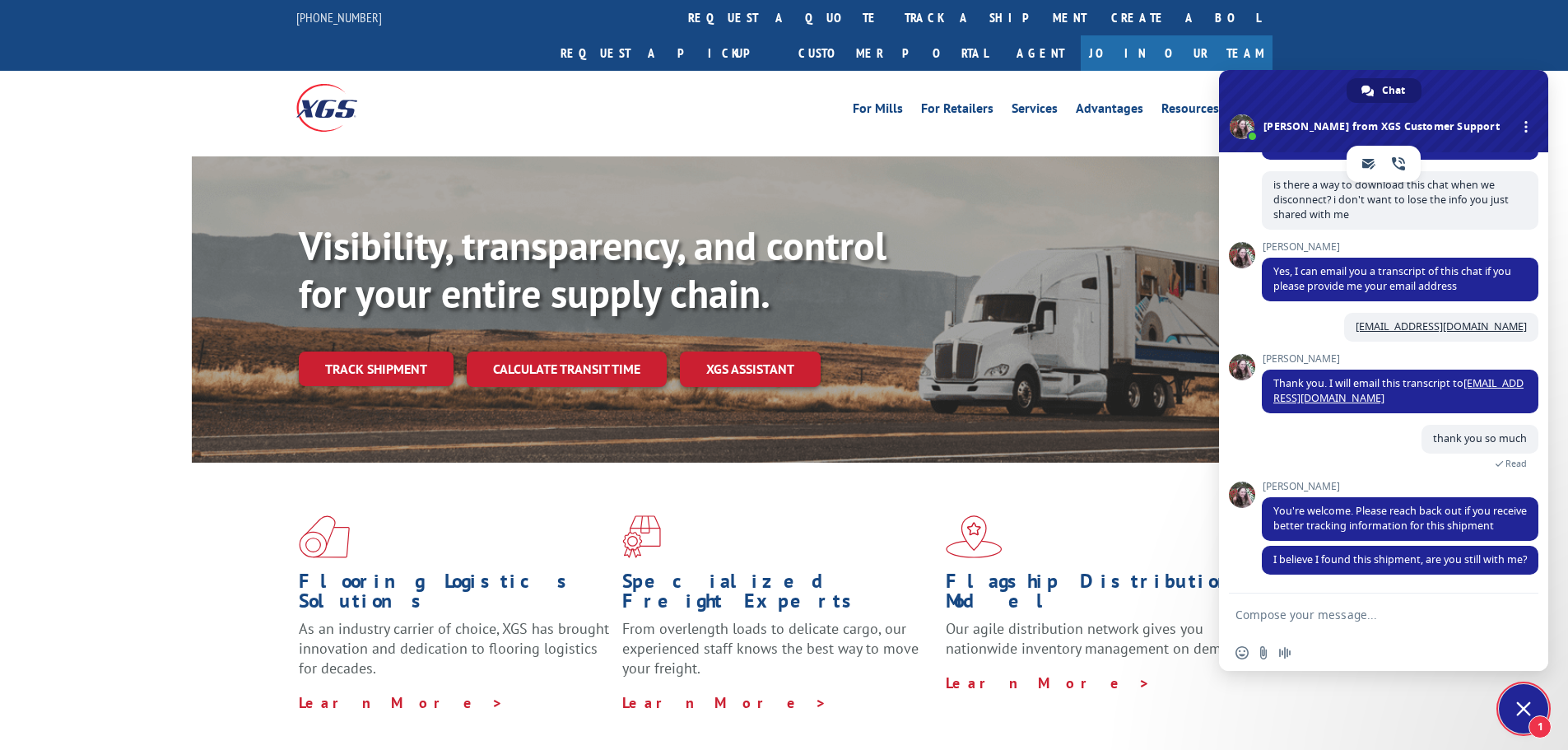
click at [1351, 577] on div "[PERSON_NAME] I believe I found this shipment, are you still with me? 9 minutes…" at bounding box center [1400, 569] width 276 height 47
click at [1340, 600] on form at bounding box center [1366, 614] width 260 height 44
click at [1335, 682] on div "Flooring Logistics Solutions As an industry carrier of choice, XGS has brought …" at bounding box center [784, 613] width 1185 height 302
click at [1351, 616] on textarea "Compose your message..." at bounding box center [1366, 614] width 260 height 15
type textarea "yes!"
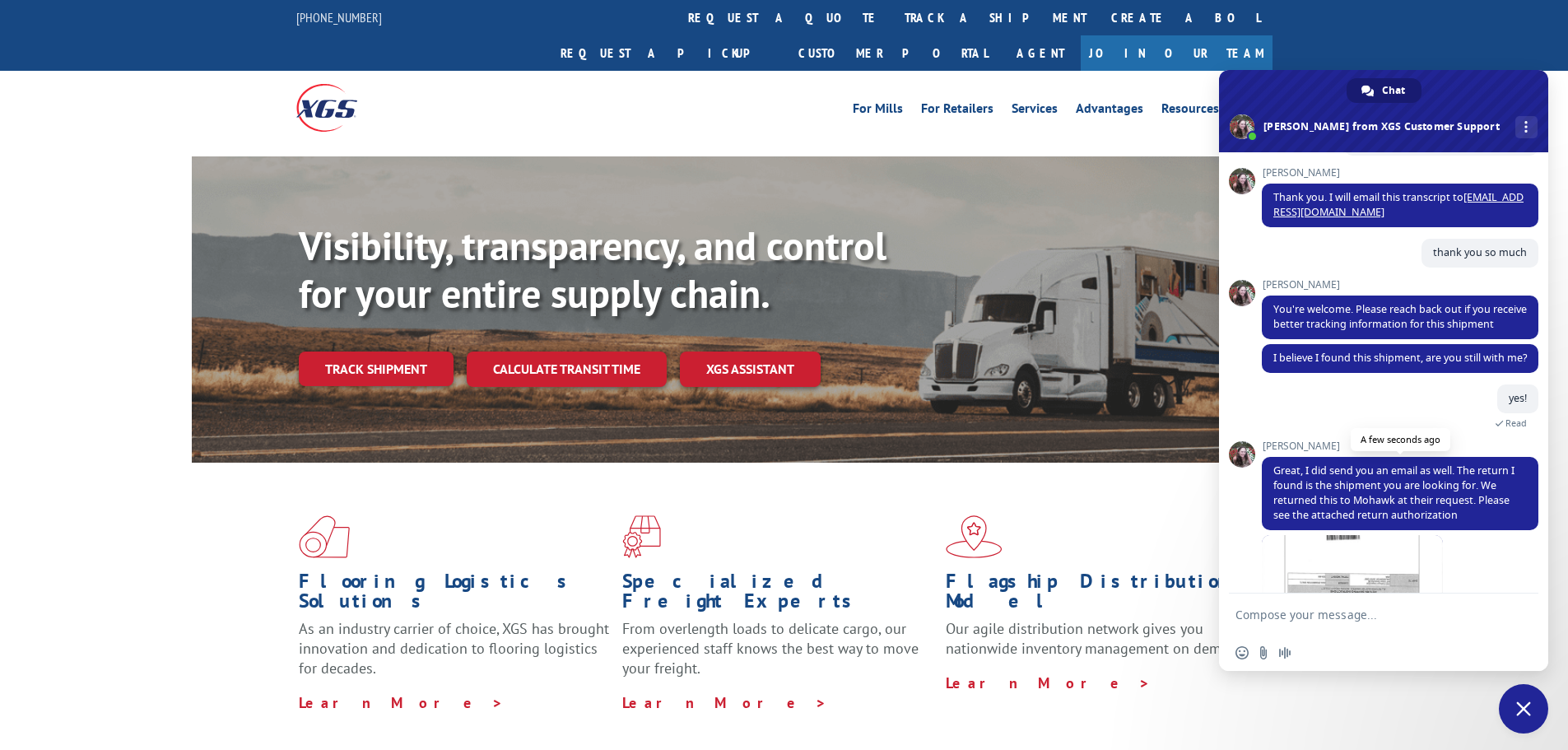
scroll to position [1671, 0]
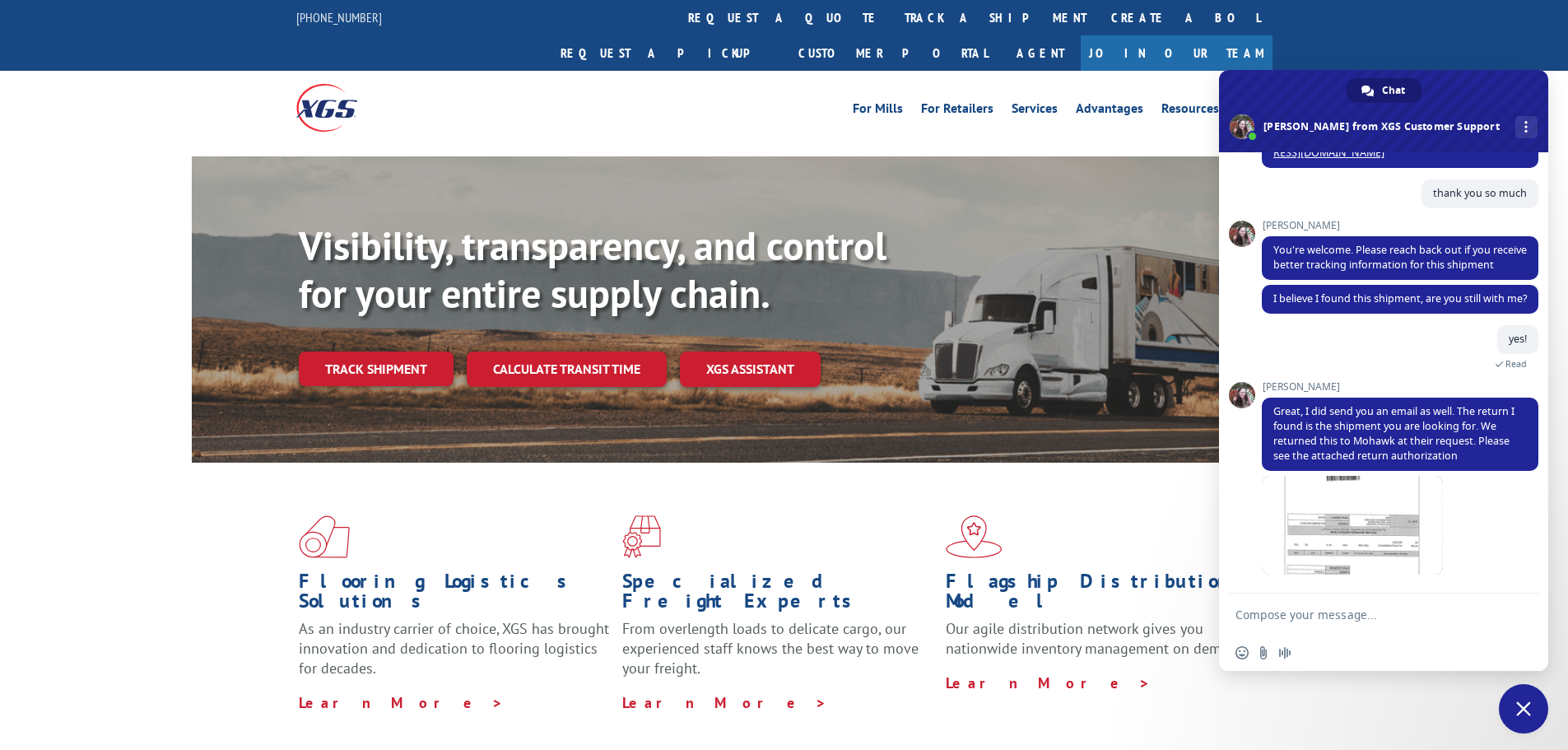
click at [1377, 609] on textarea "Compose your message..." at bounding box center [1366, 614] width 260 height 15
type textarea "Thank you so much"
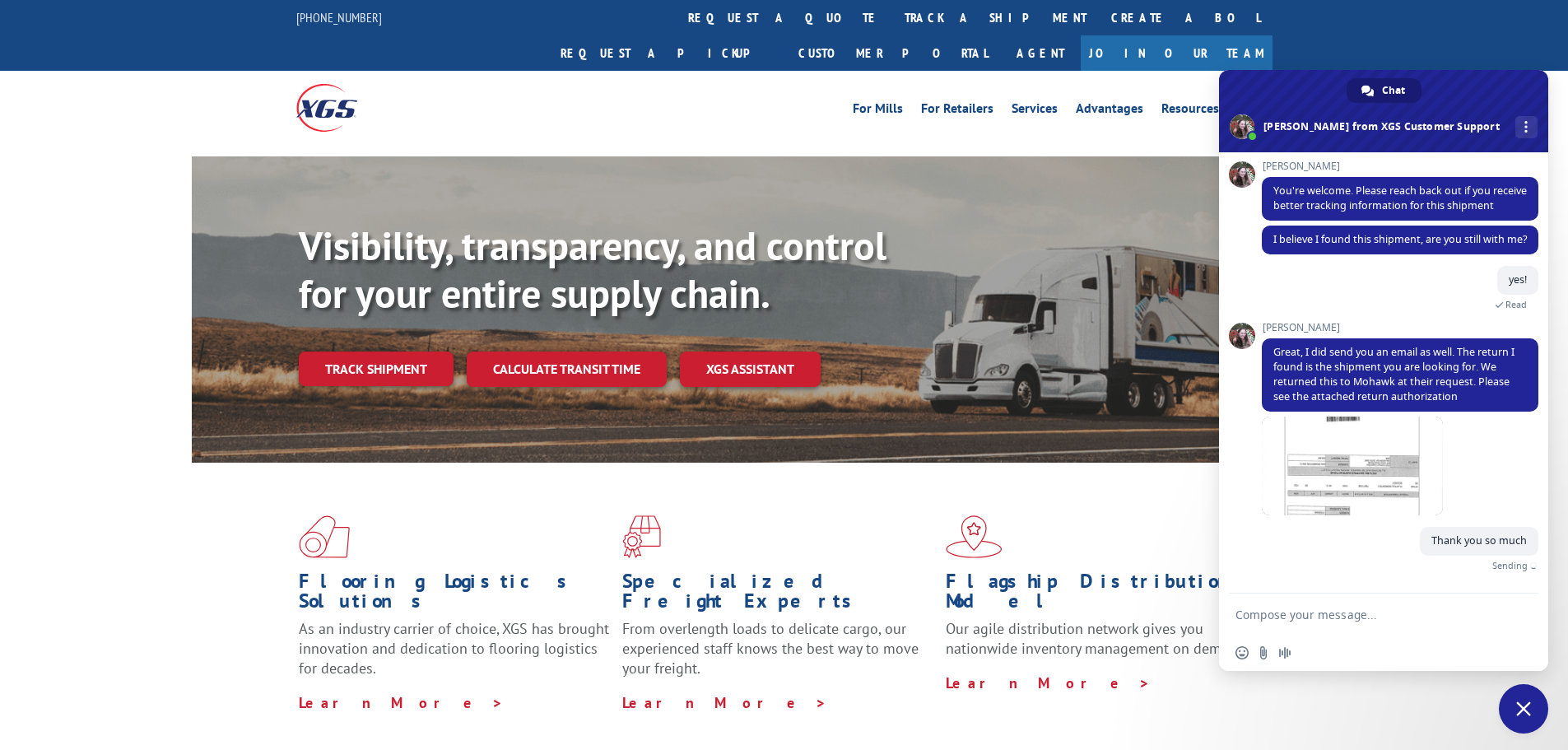
scroll to position [1711, 0]
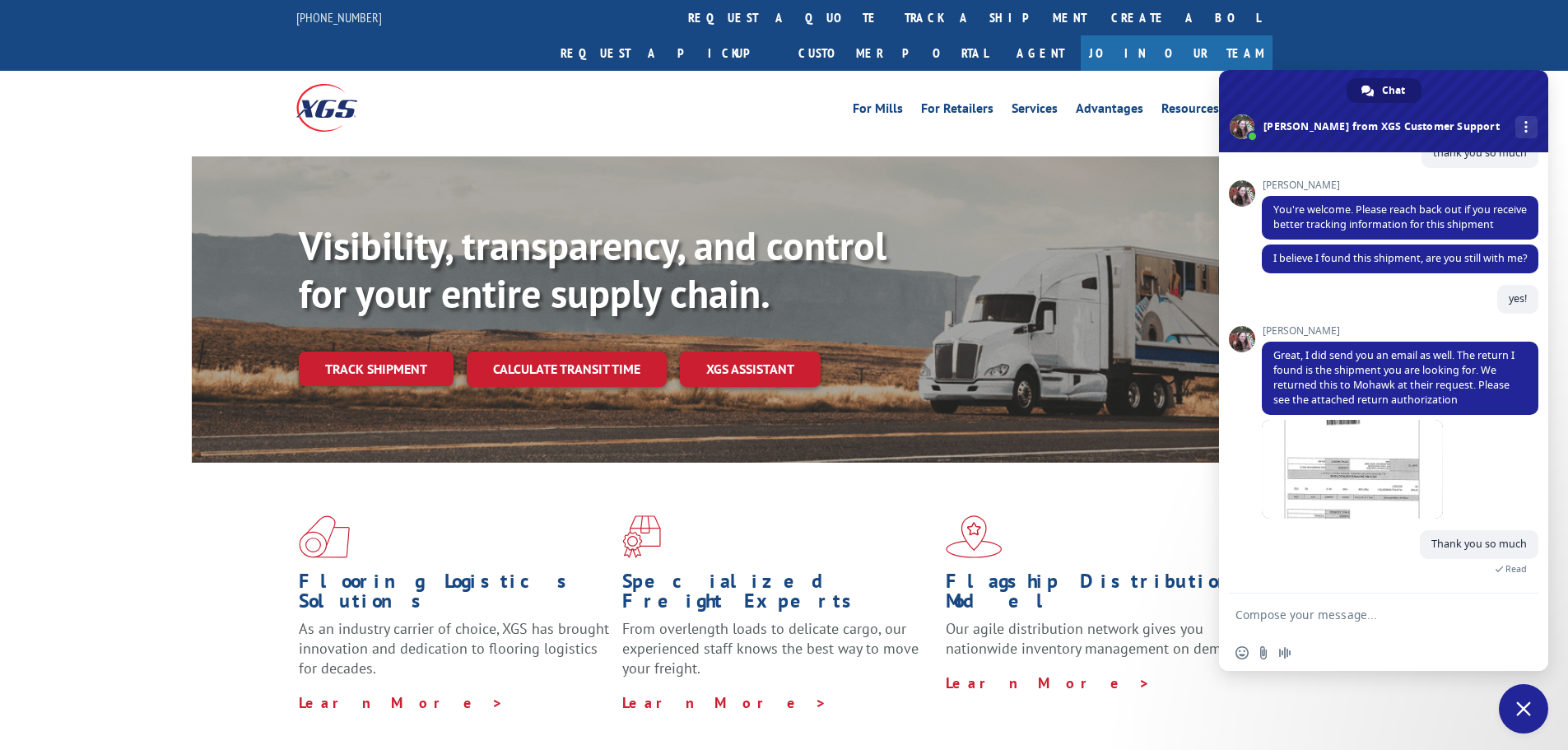
click at [1370, 537] on div "Thank you so much Just now Read" at bounding box center [1400, 562] width 276 height 62
click at [1361, 513] on span at bounding box center [1352, 469] width 181 height 99
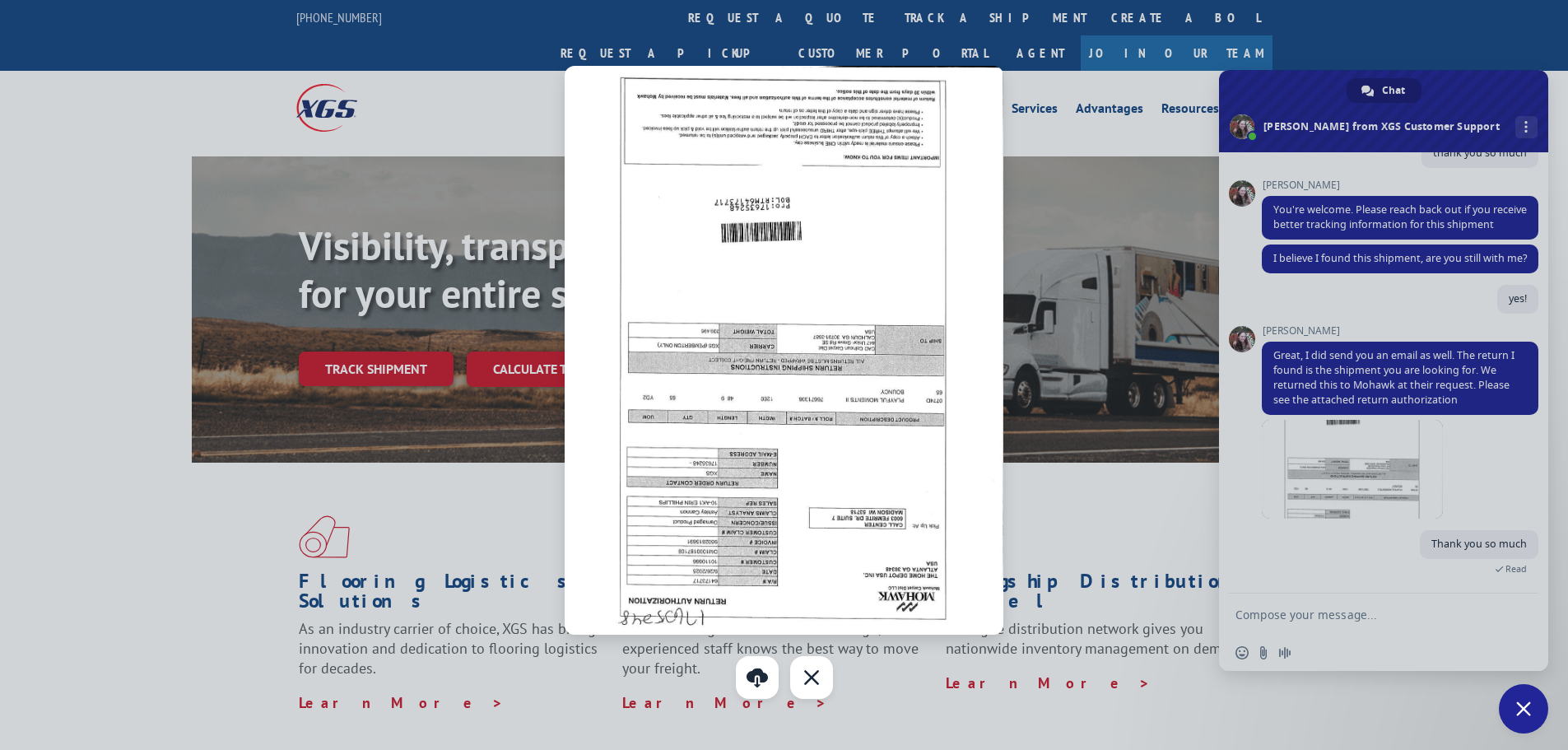
click at [1399, 494] on div at bounding box center [784, 375] width 1568 height 750
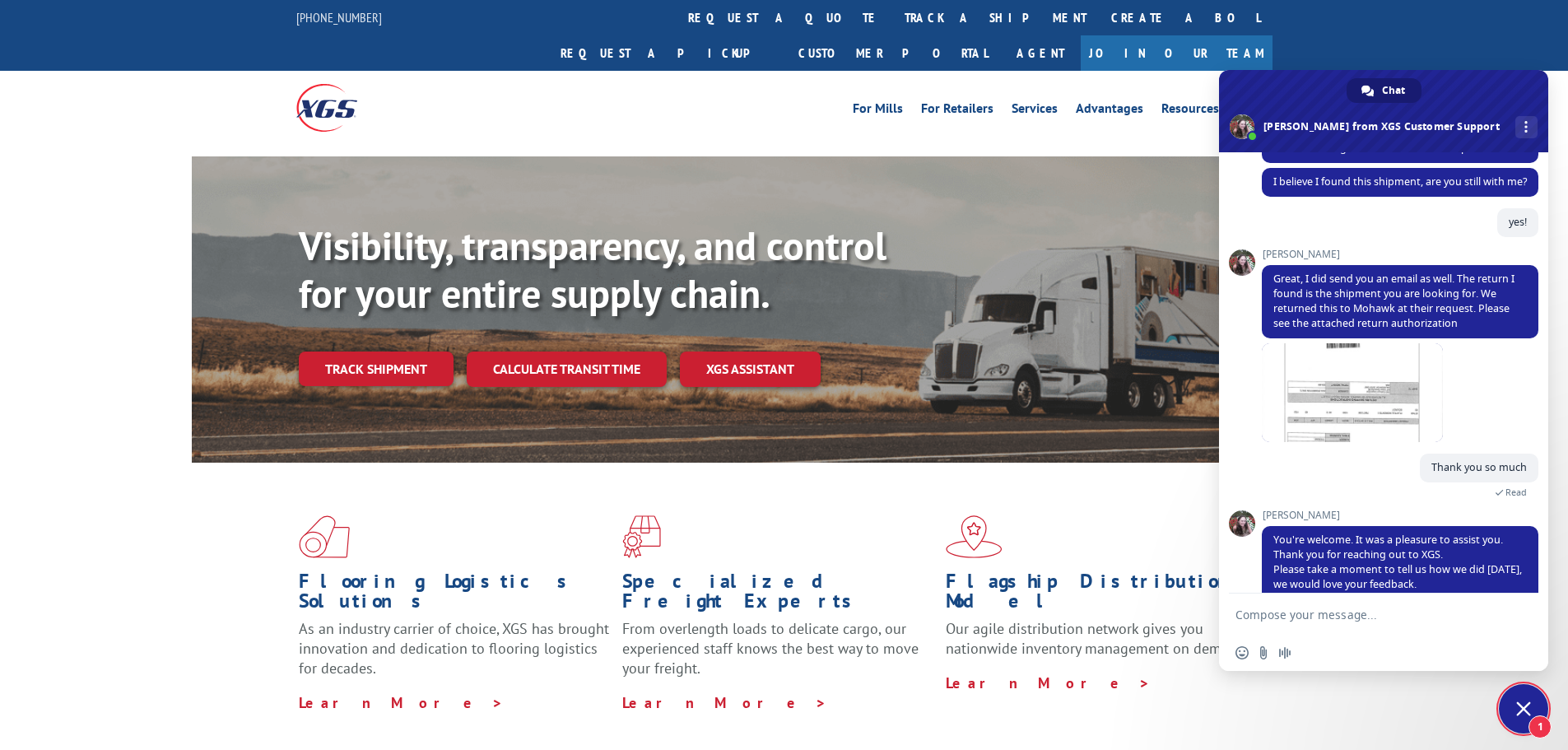
scroll to position [1877, 0]
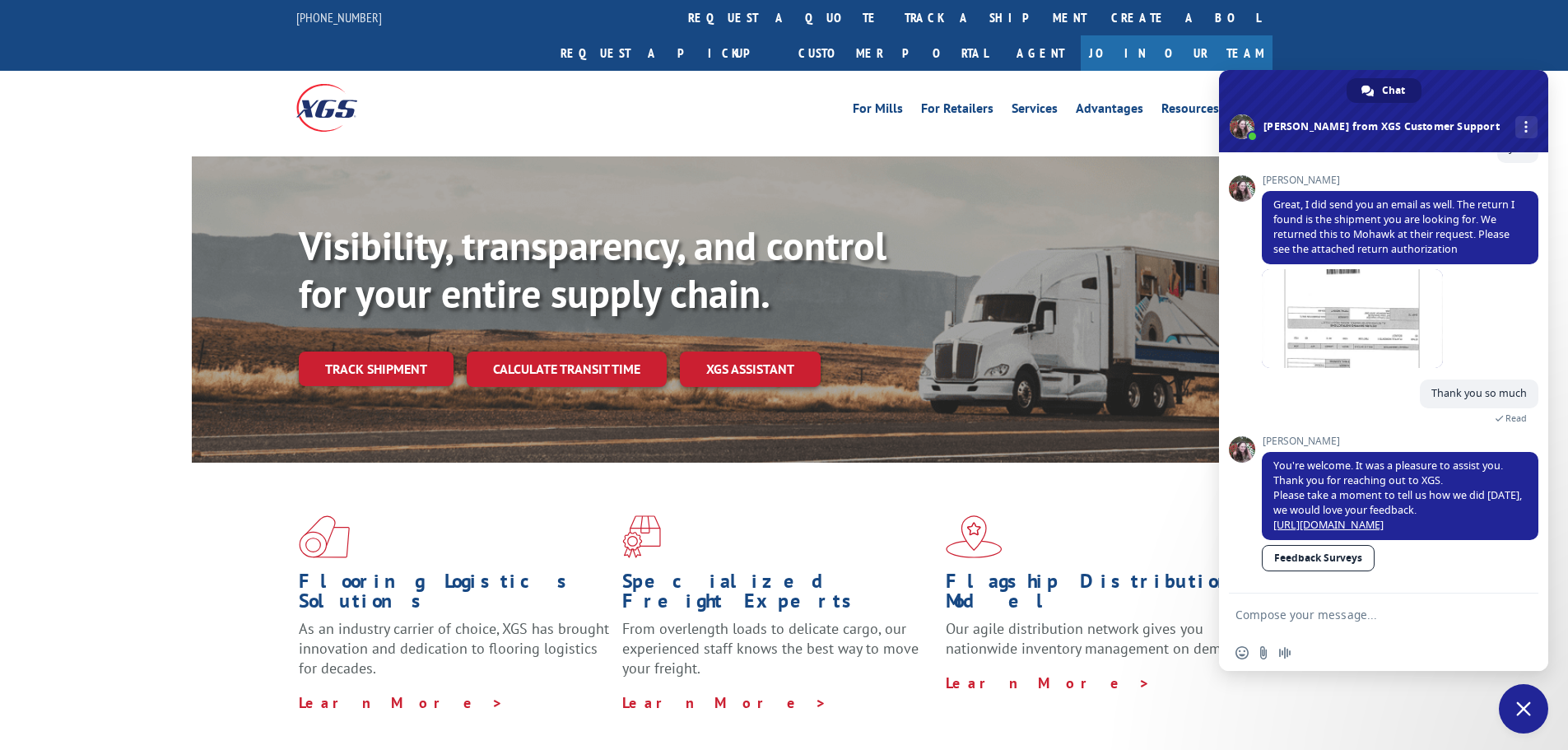
click at [1298, 620] on textarea "Compose your message..." at bounding box center [1366, 614] width 260 height 15
click at [1315, 564] on link "Feedback Surveys" at bounding box center [1318, 558] width 112 height 26
type textarea "A"
type textarea "absolutely! enjoy the rest of your day :)"
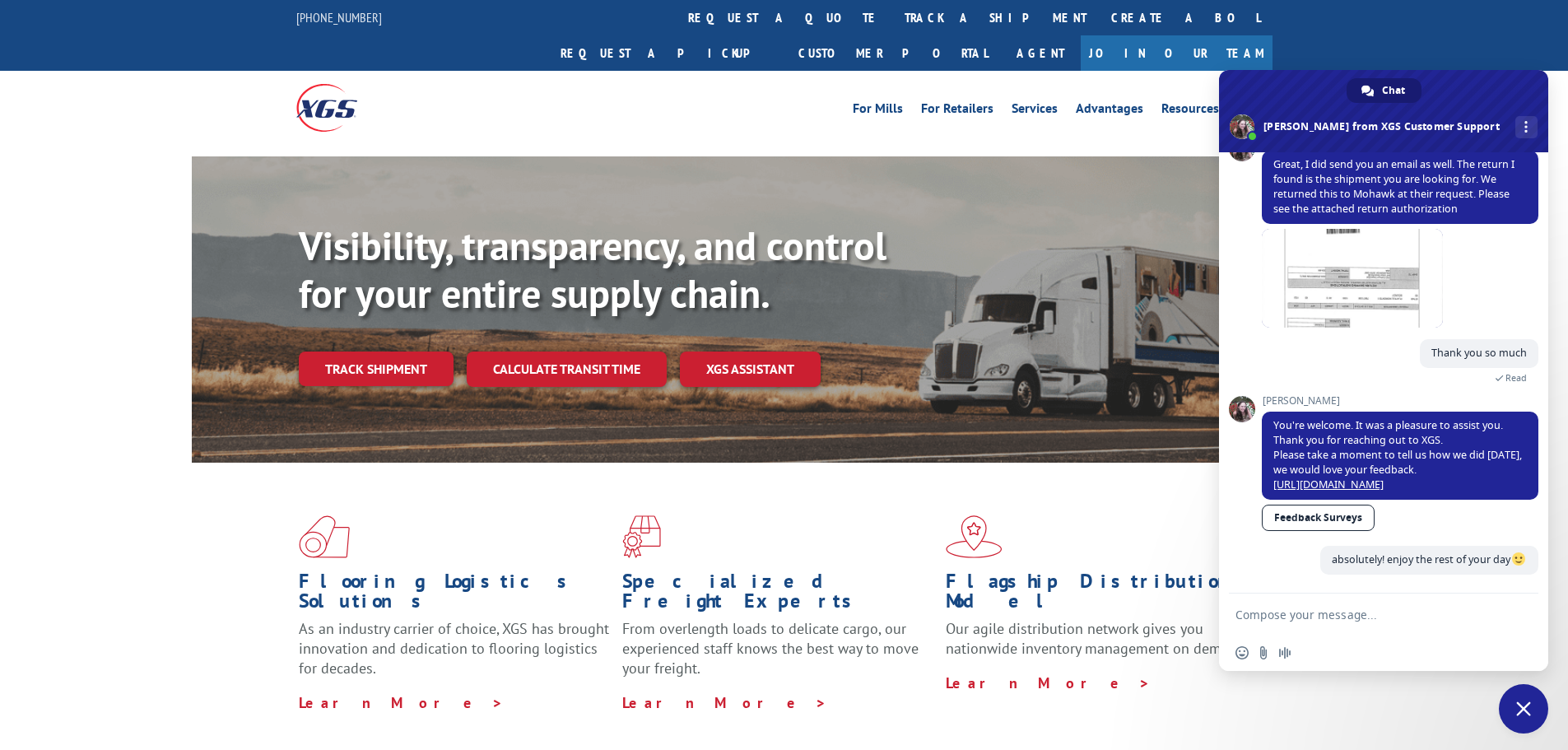
scroll to position [1917, 0]
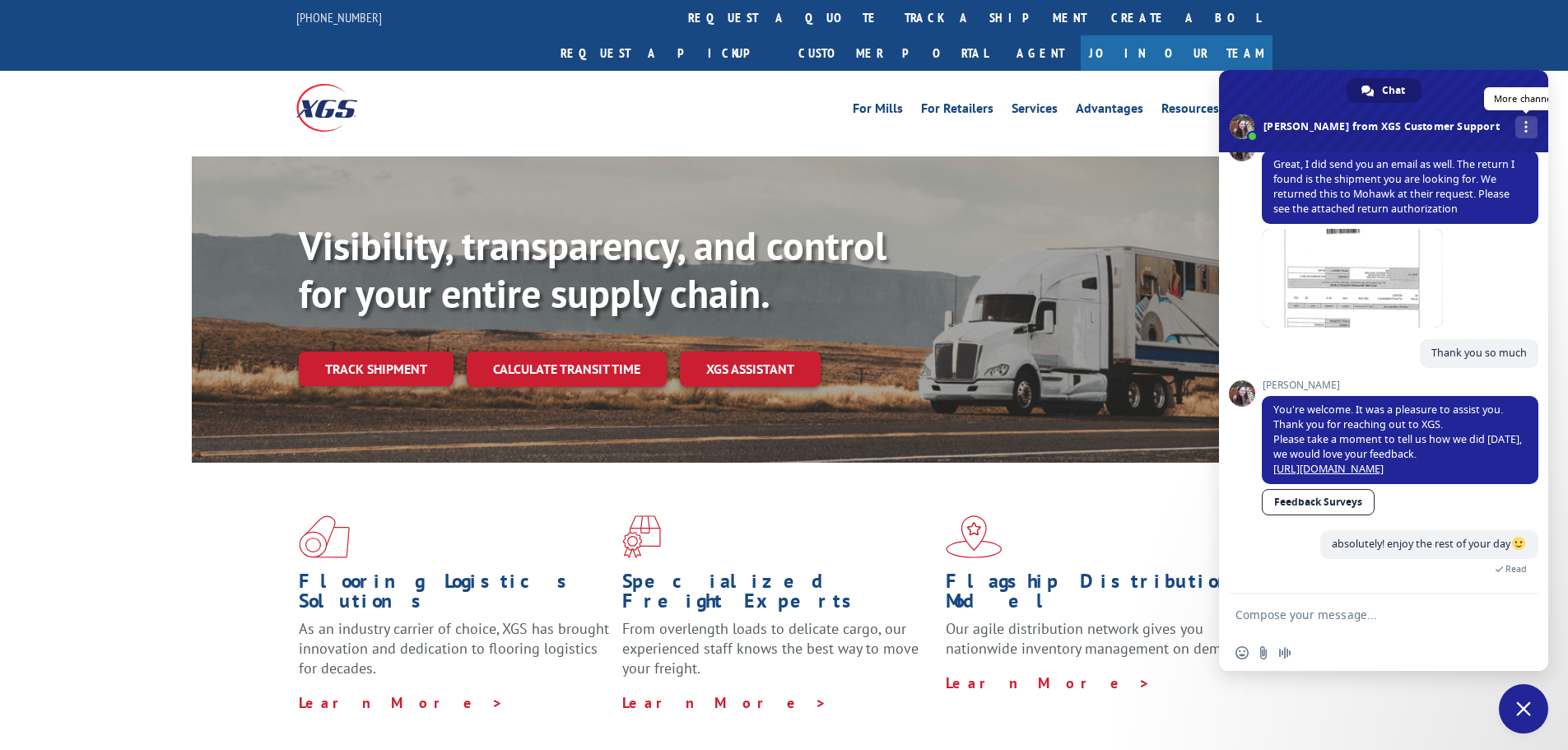
click at [1524, 125] on span "More channels" at bounding box center [1525, 127] width 3 height 12
click at [1519, 724] on span "Close chat" at bounding box center [1523, 708] width 50 height 50
